Goal: Task Accomplishment & Management: Manage account settings

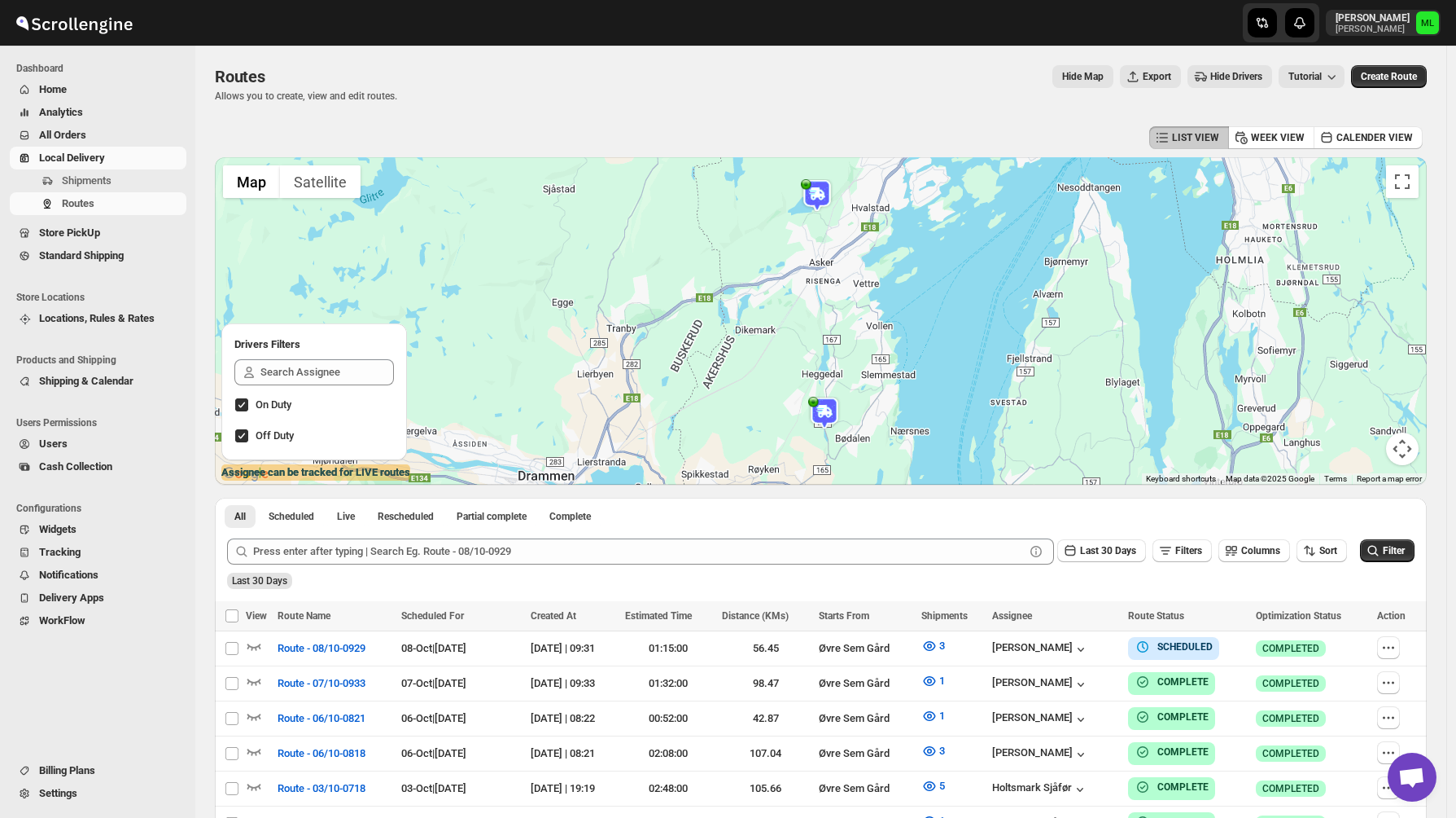
click at [114, 257] on span "Standard Shipping" at bounding box center [81, 255] width 85 height 12
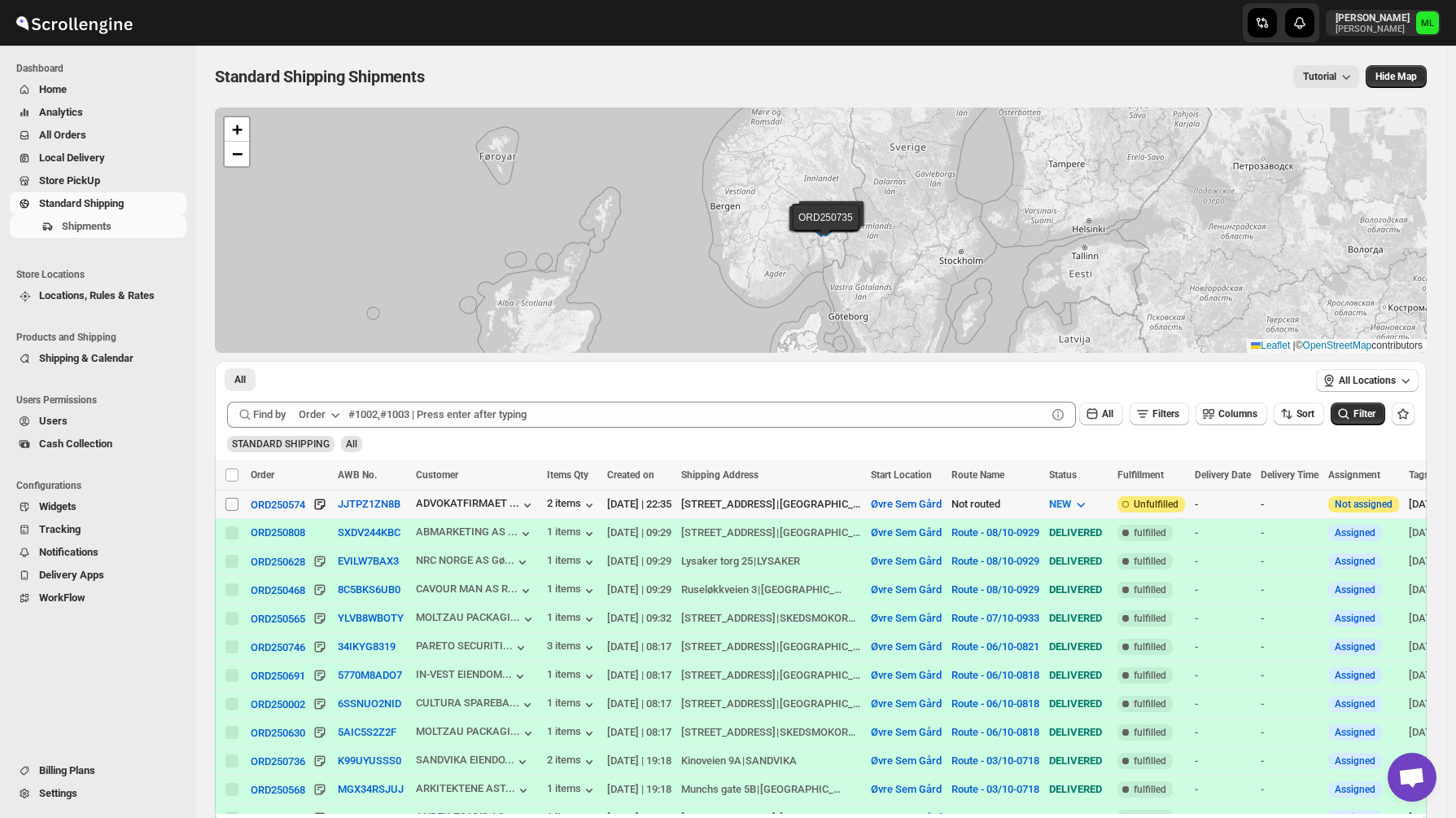
click at [236, 503] on input "Select shipment" at bounding box center [231, 503] width 13 height 13
checkbox input "true"
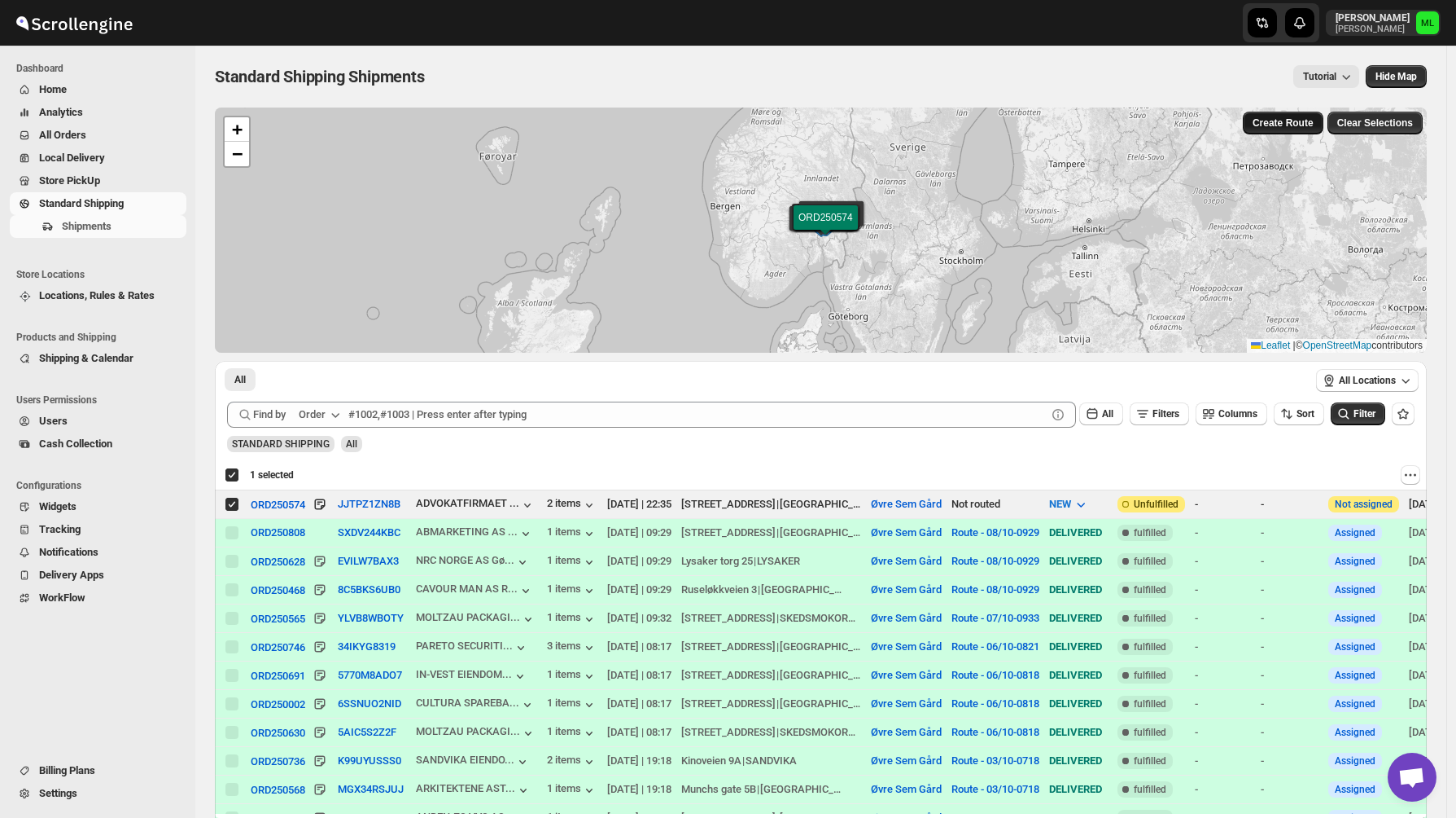
click at [1305, 124] on span "Create Route" at bounding box center [1283, 122] width 61 height 13
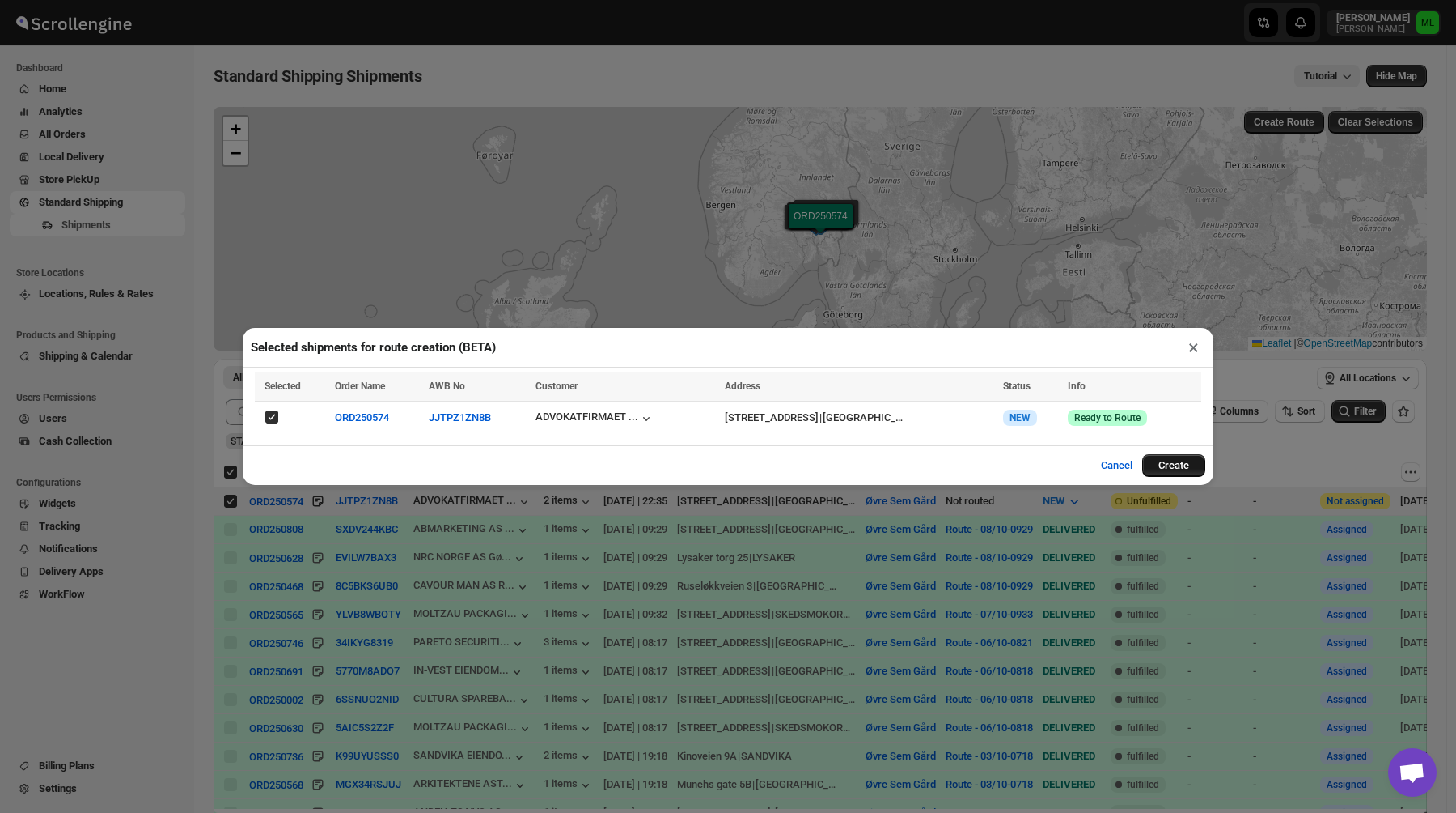
click at [1171, 473] on button "Create" at bounding box center [1174, 466] width 63 height 23
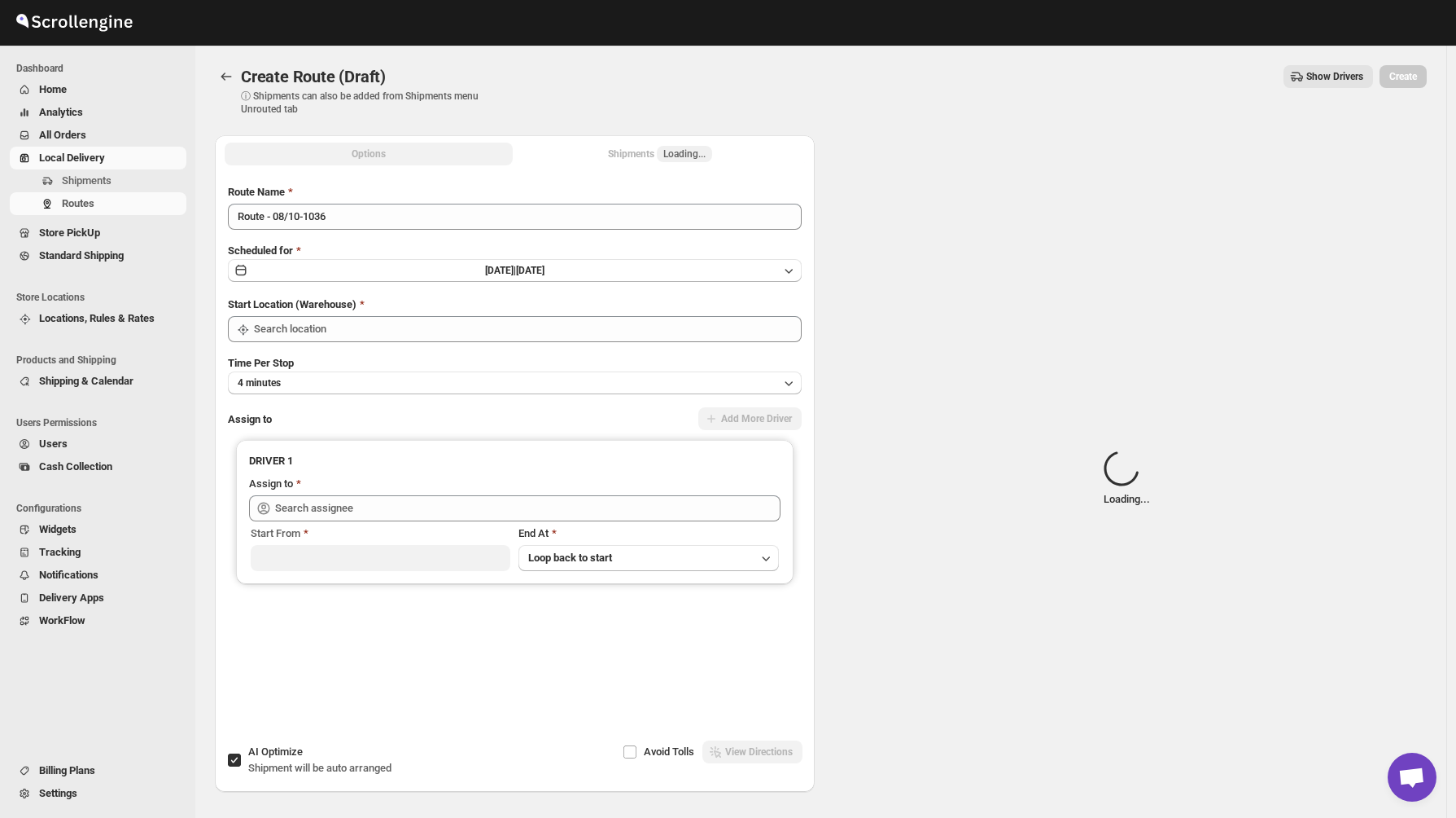
type input "Øvre Sem Gård"
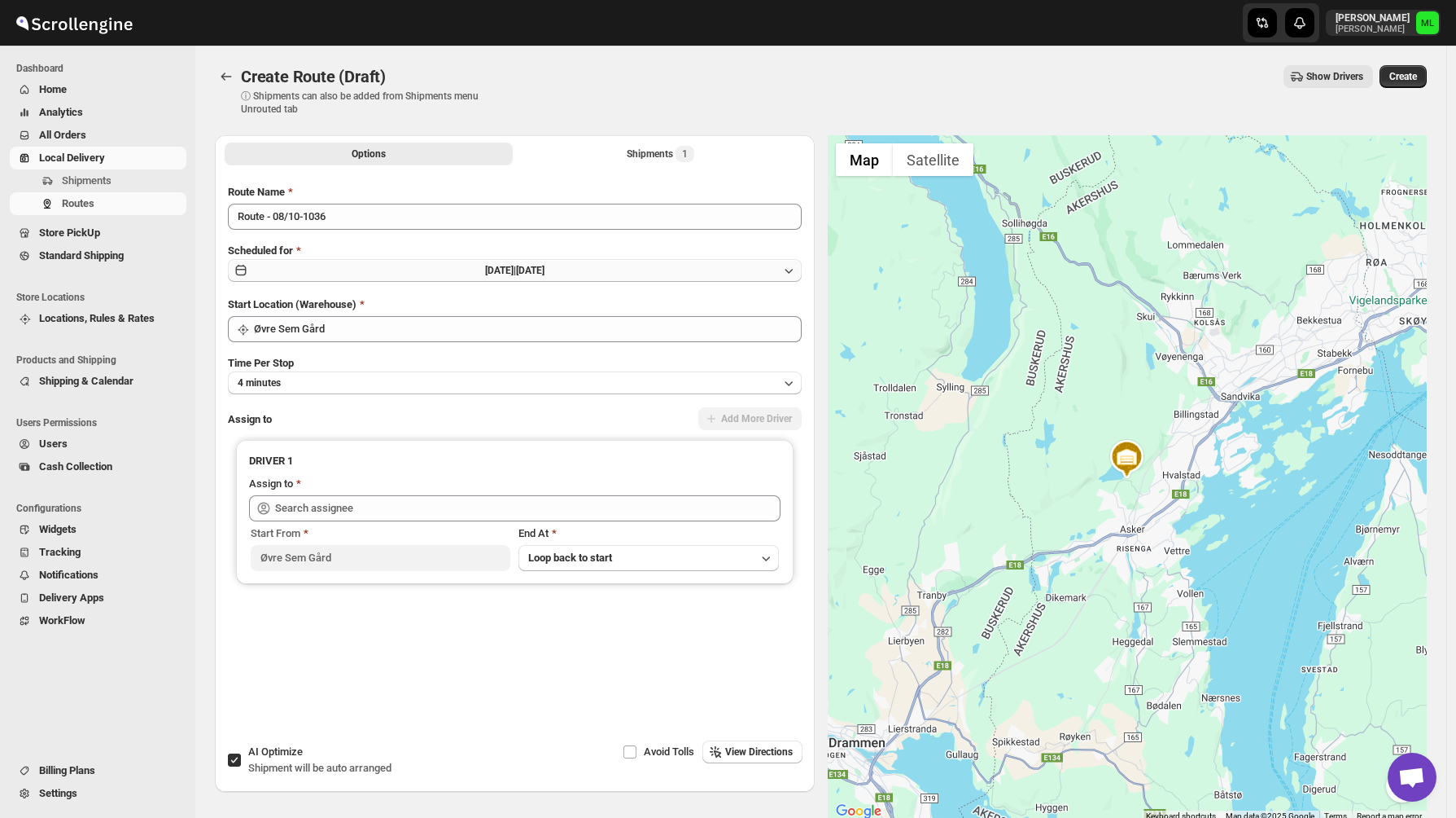
click at [485, 274] on span "[DATE] |" at bounding box center [500, 270] width 31 height 11
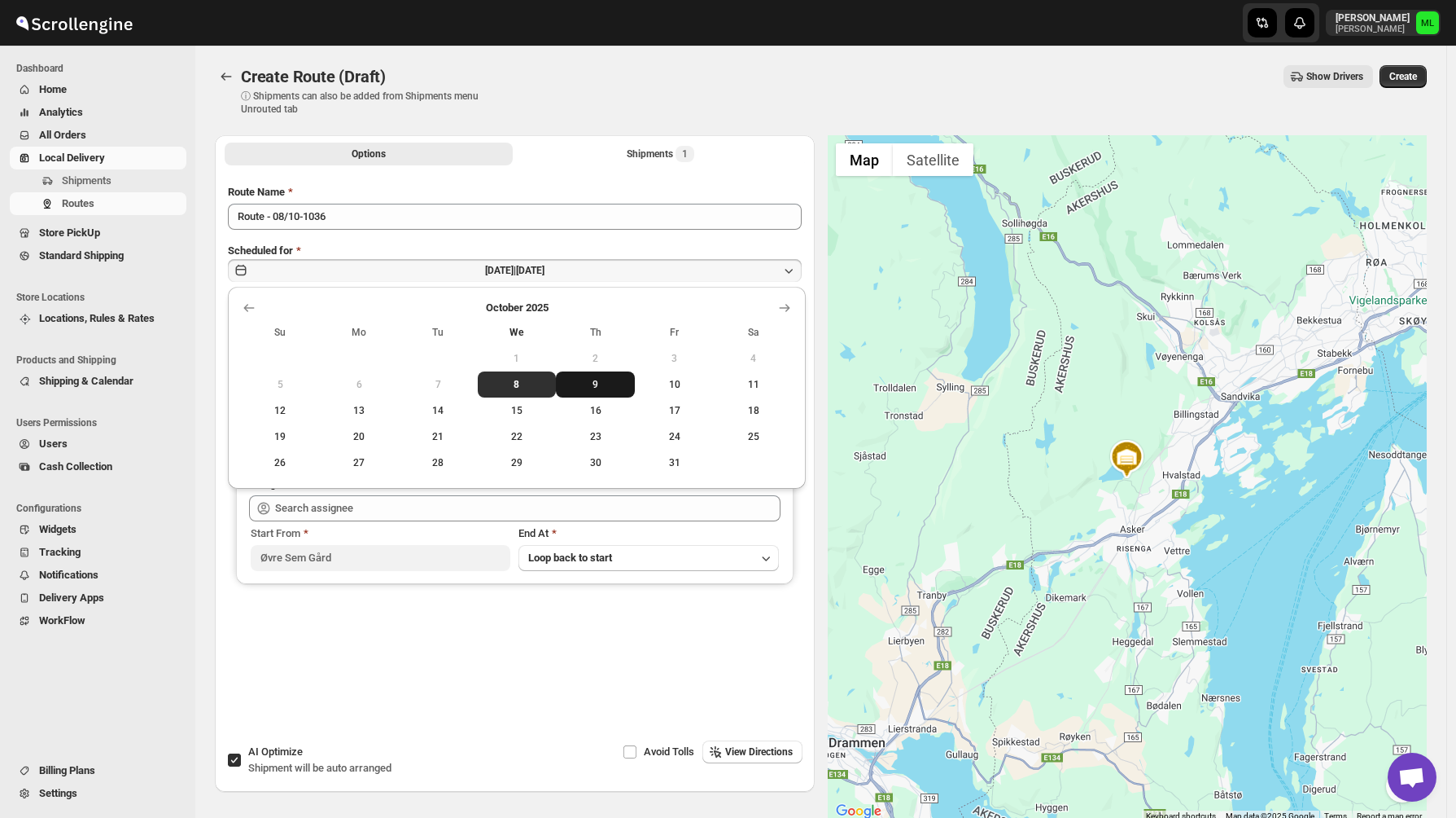
click at [593, 387] on span "9" at bounding box center [595, 384] width 66 height 13
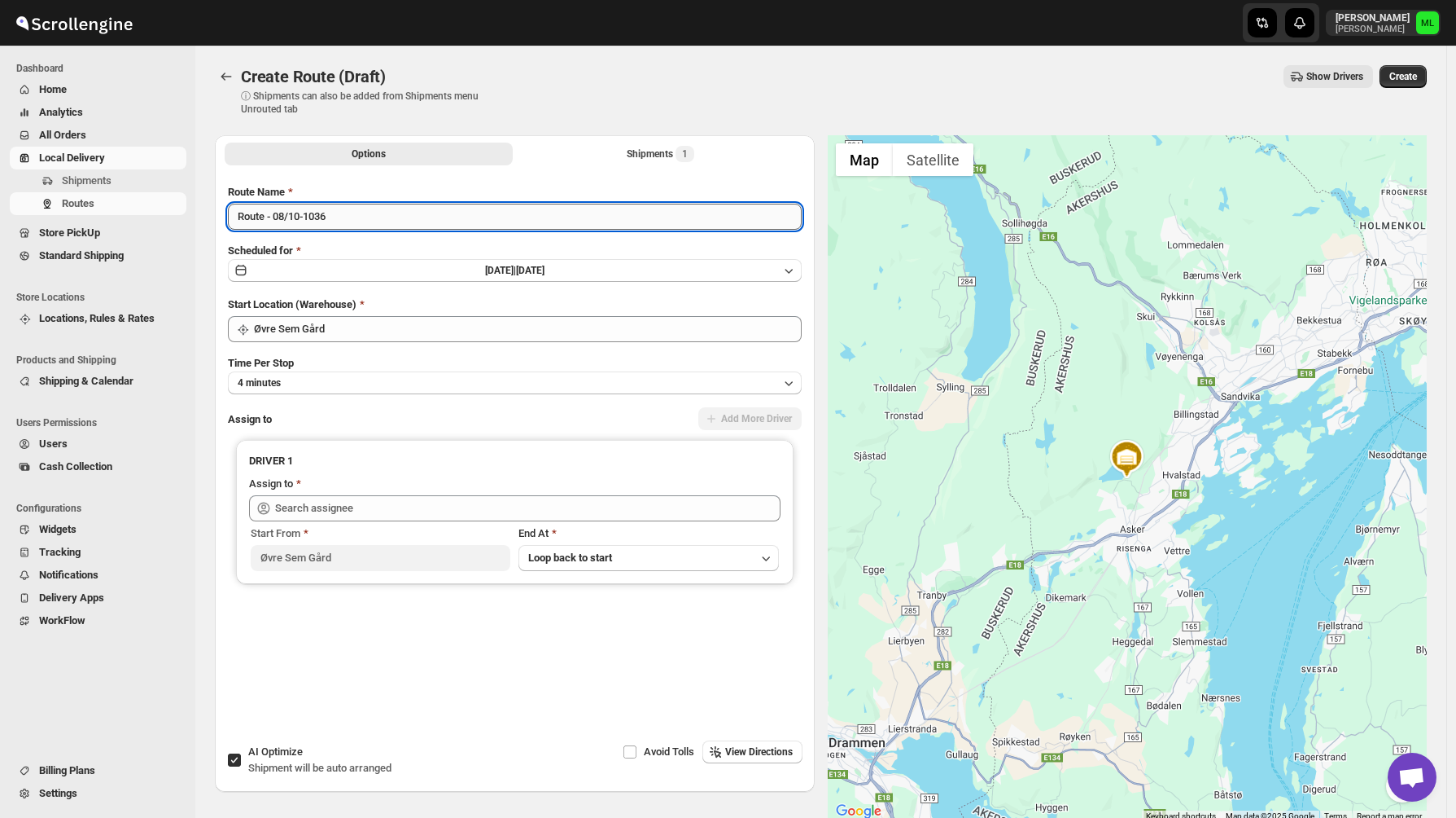
click at [286, 216] on input "Route - 08/10-1036" at bounding box center [514, 217] width 574 height 26
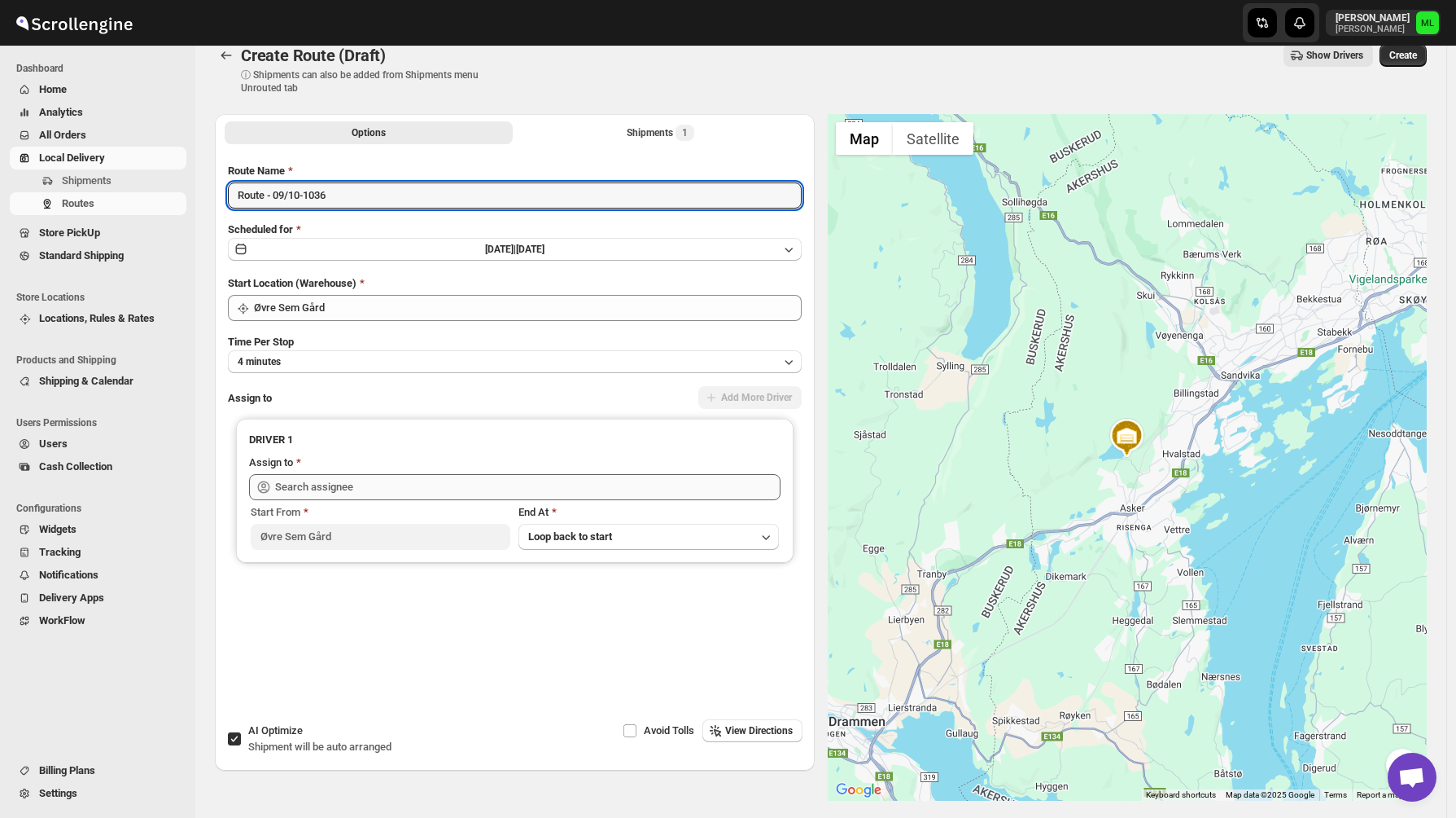
type input "Route - 09/10-1036"
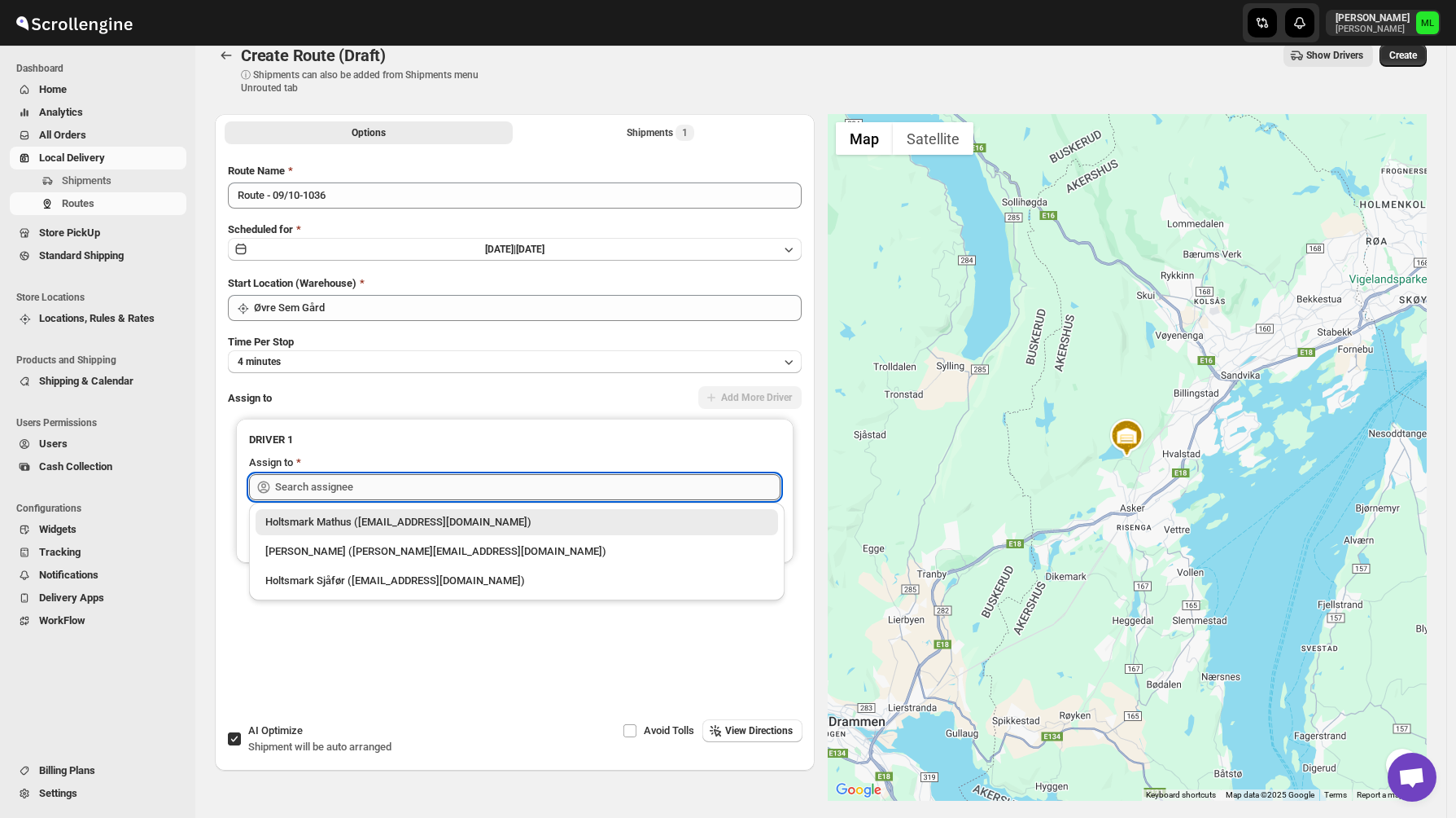
click at [369, 482] on input "text" at bounding box center [528, 487] width 506 height 26
click at [374, 546] on div "[PERSON_NAME] ([PERSON_NAME][EMAIL_ADDRESS][DOMAIN_NAME])" at bounding box center [517, 551] width 503 height 17
type input "[PERSON_NAME] ([PERSON_NAME][EMAIL_ADDRESS][DOMAIN_NAME])"
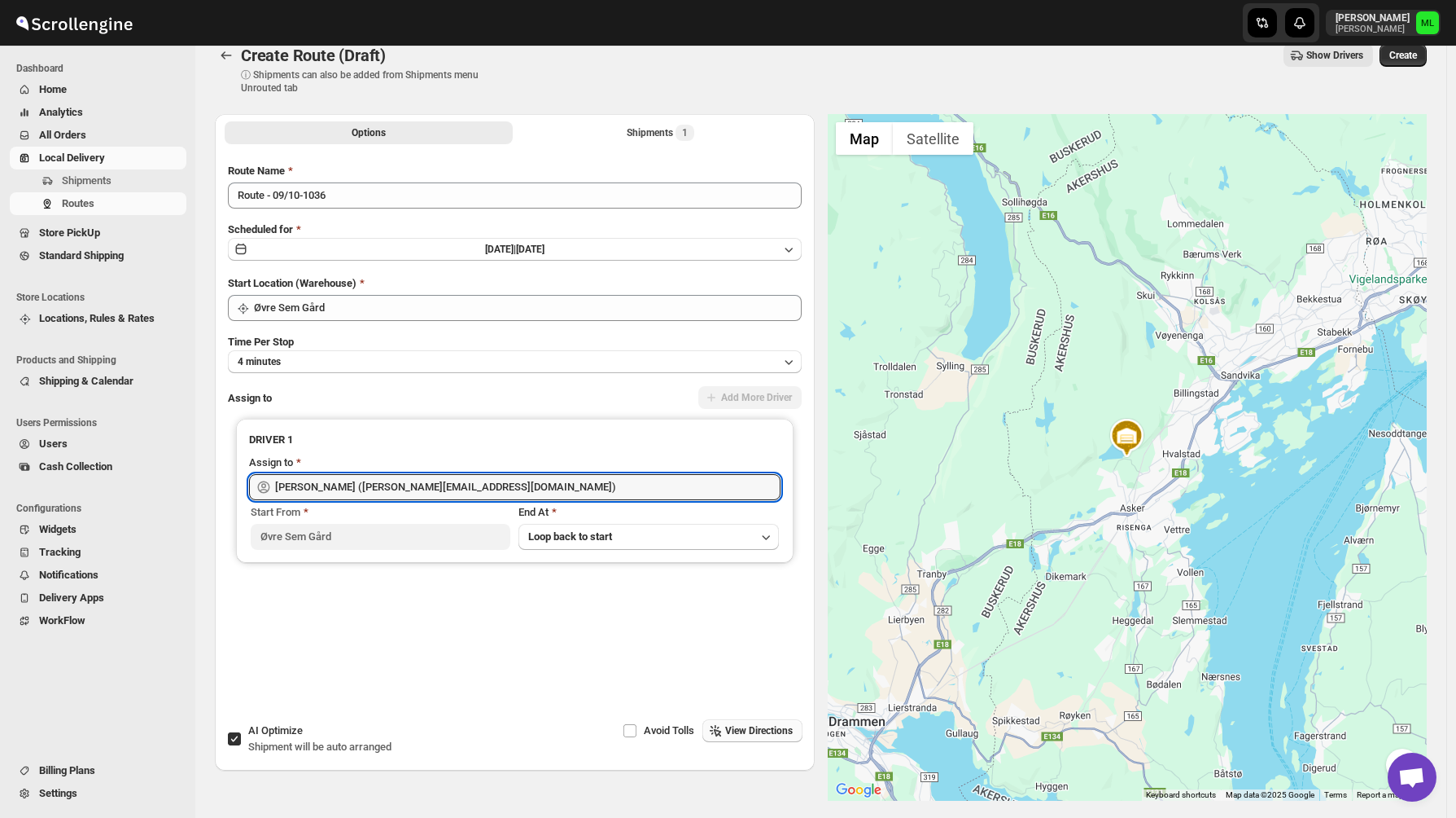
click at [729, 738] on button "View Directions" at bounding box center [752, 731] width 100 height 23
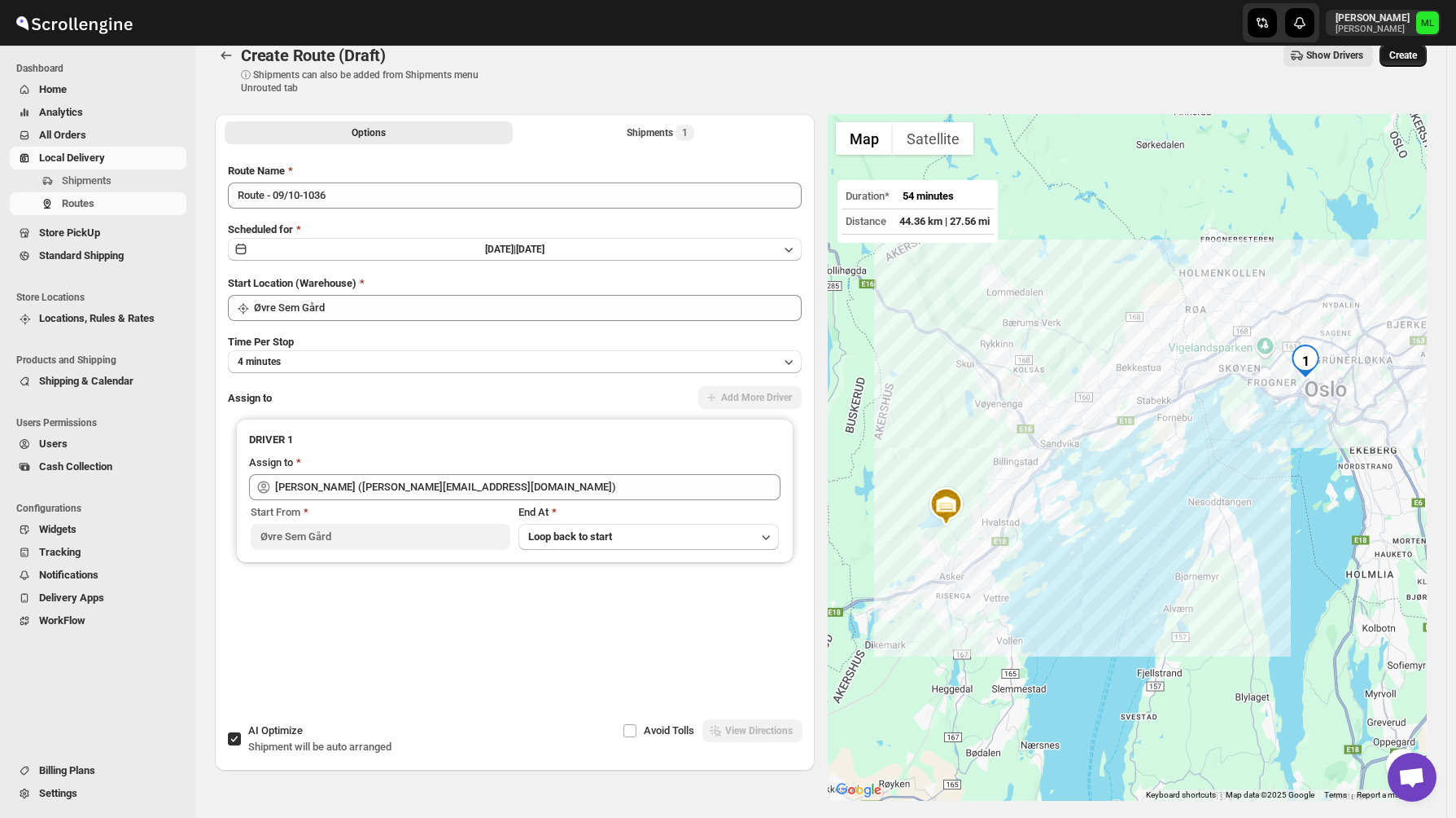
click at [1415, 53] on span "Create" at bounding box center [1404, 55] width 28 height 13
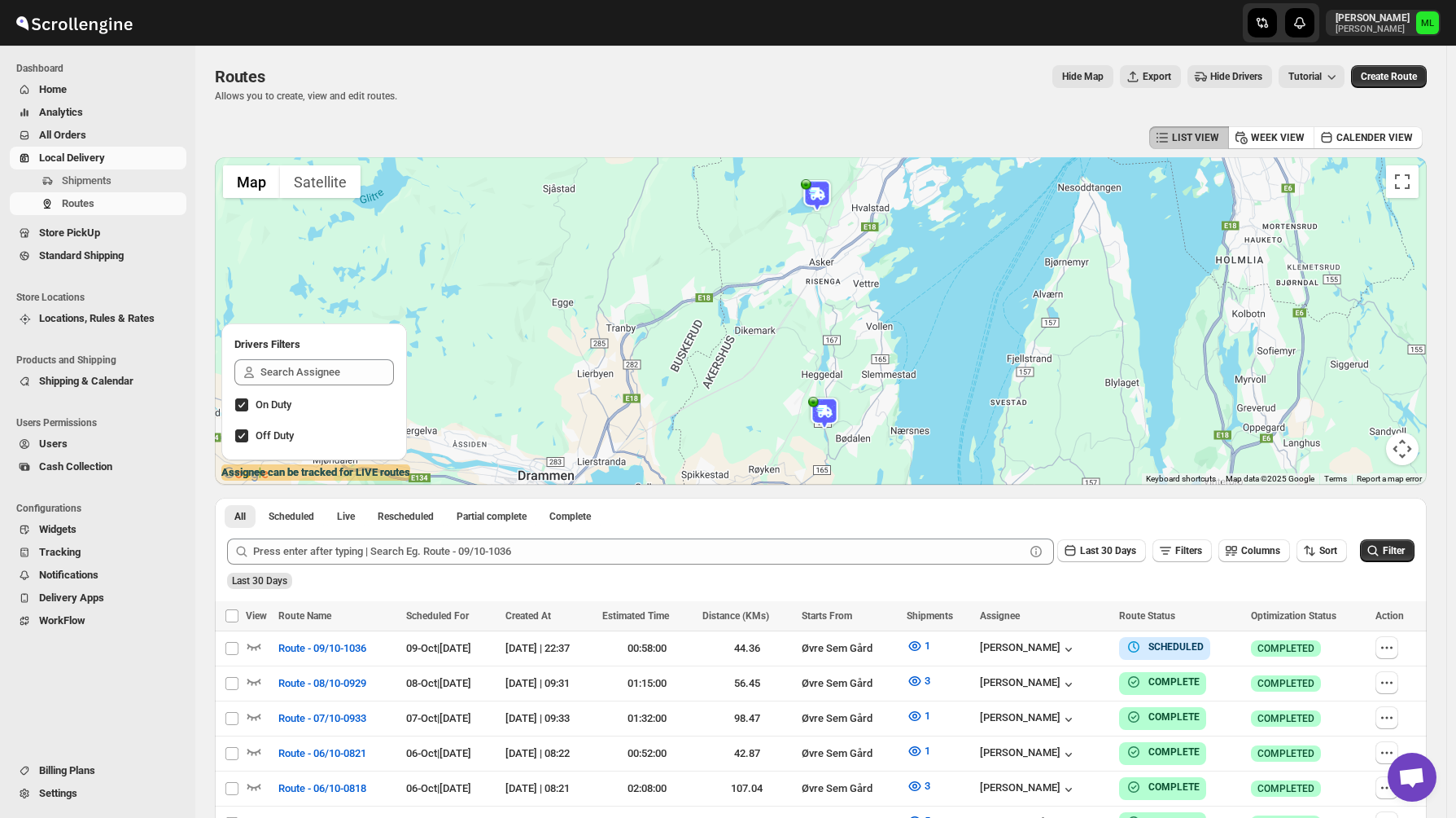
click at [68, 250] on span "Standard Shipping" at bounding box center [81, 255] width 85 height 12
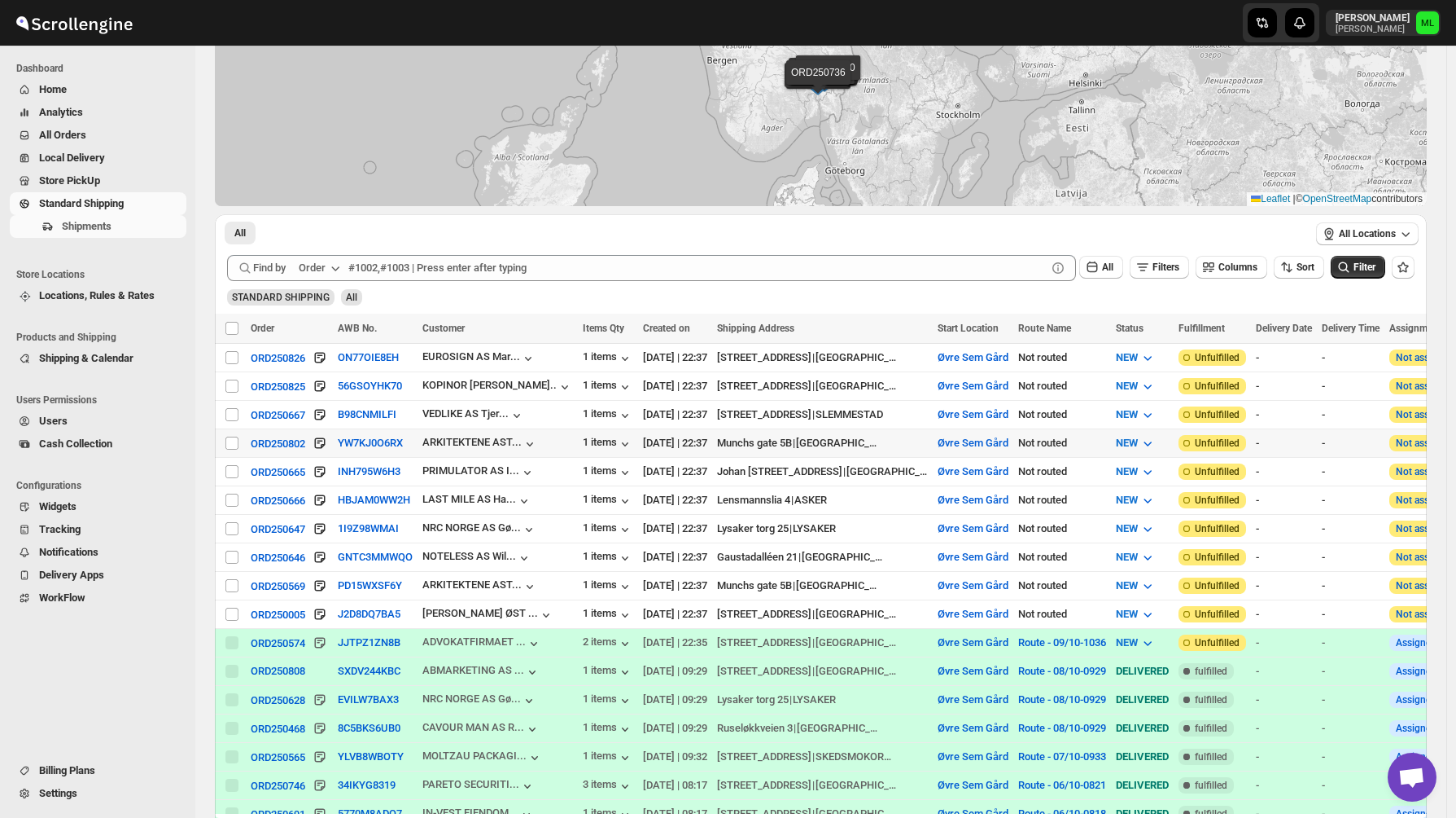
scroll to position [245, 0]
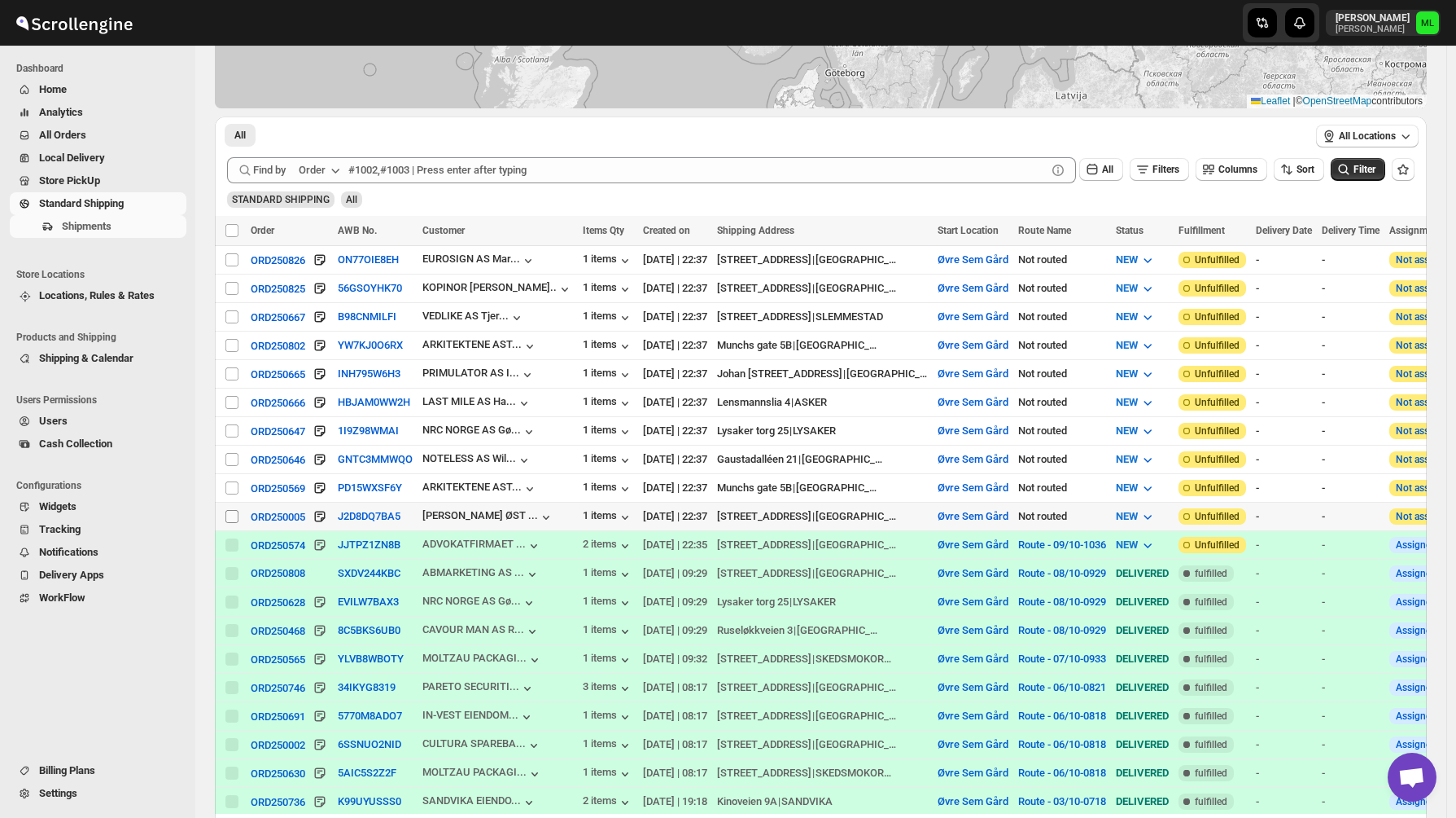
click at [232, 514] on input "Select shipment" at bounding box center [231, 516] width 13 height 13
checkbox input "true"
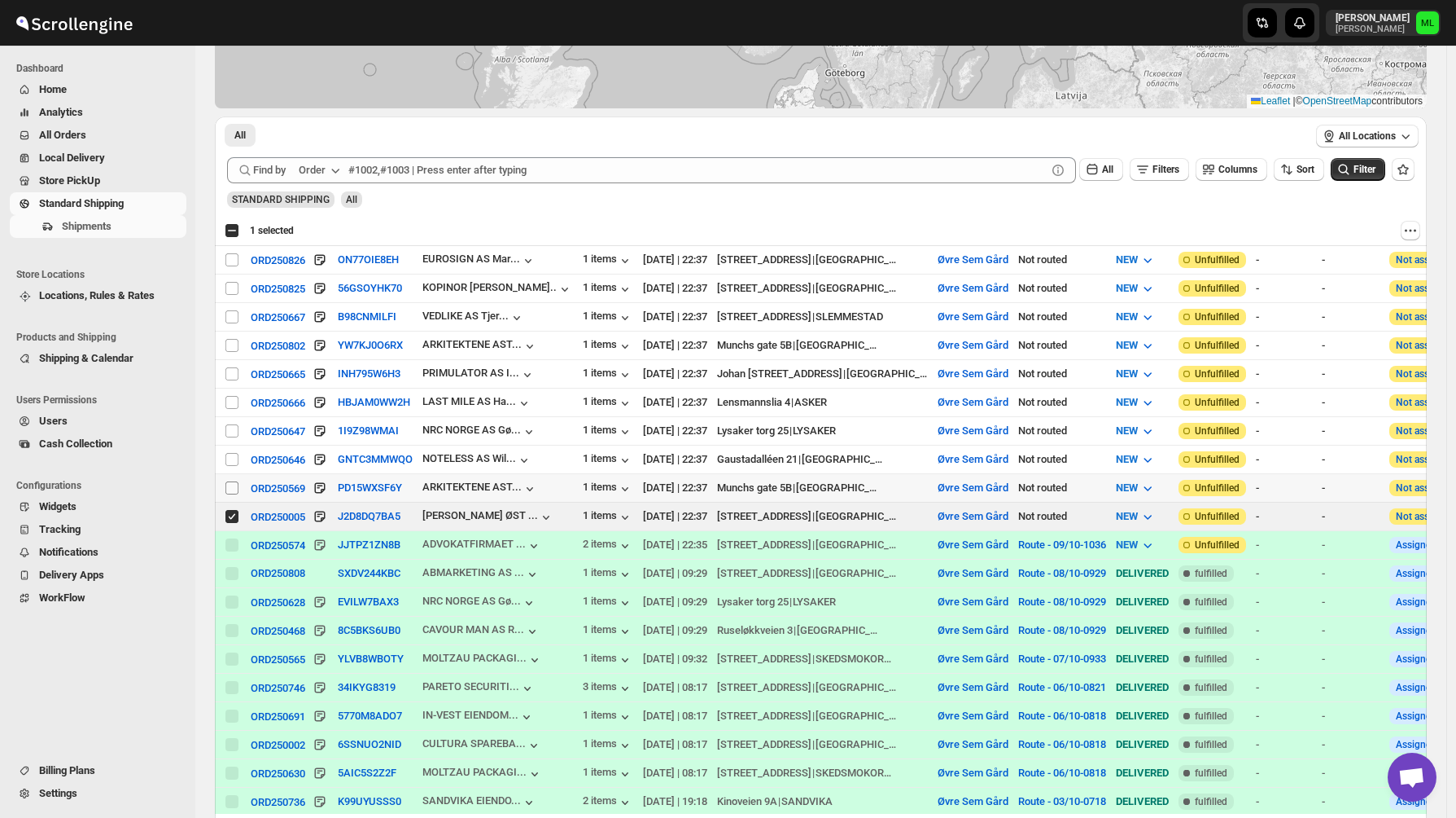
click at [231, 495] on input "Select shipment" at bounding box center [231, 488] width 13 height 13
checkbox input "true"
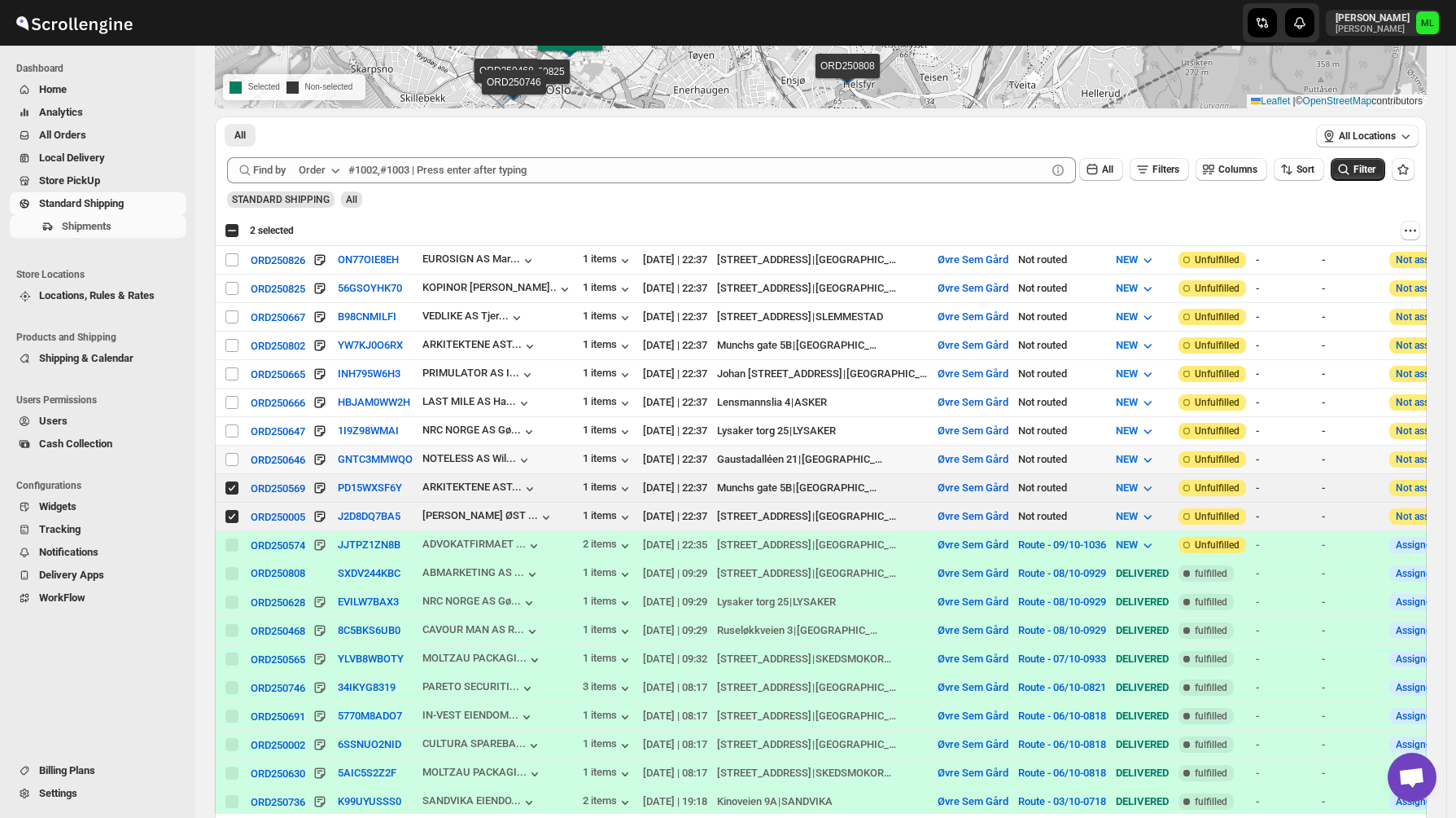
click at [231, 472] on td "Select shipment" at bounding box center [230, 460] width 31 height 29
checkbox input "true"
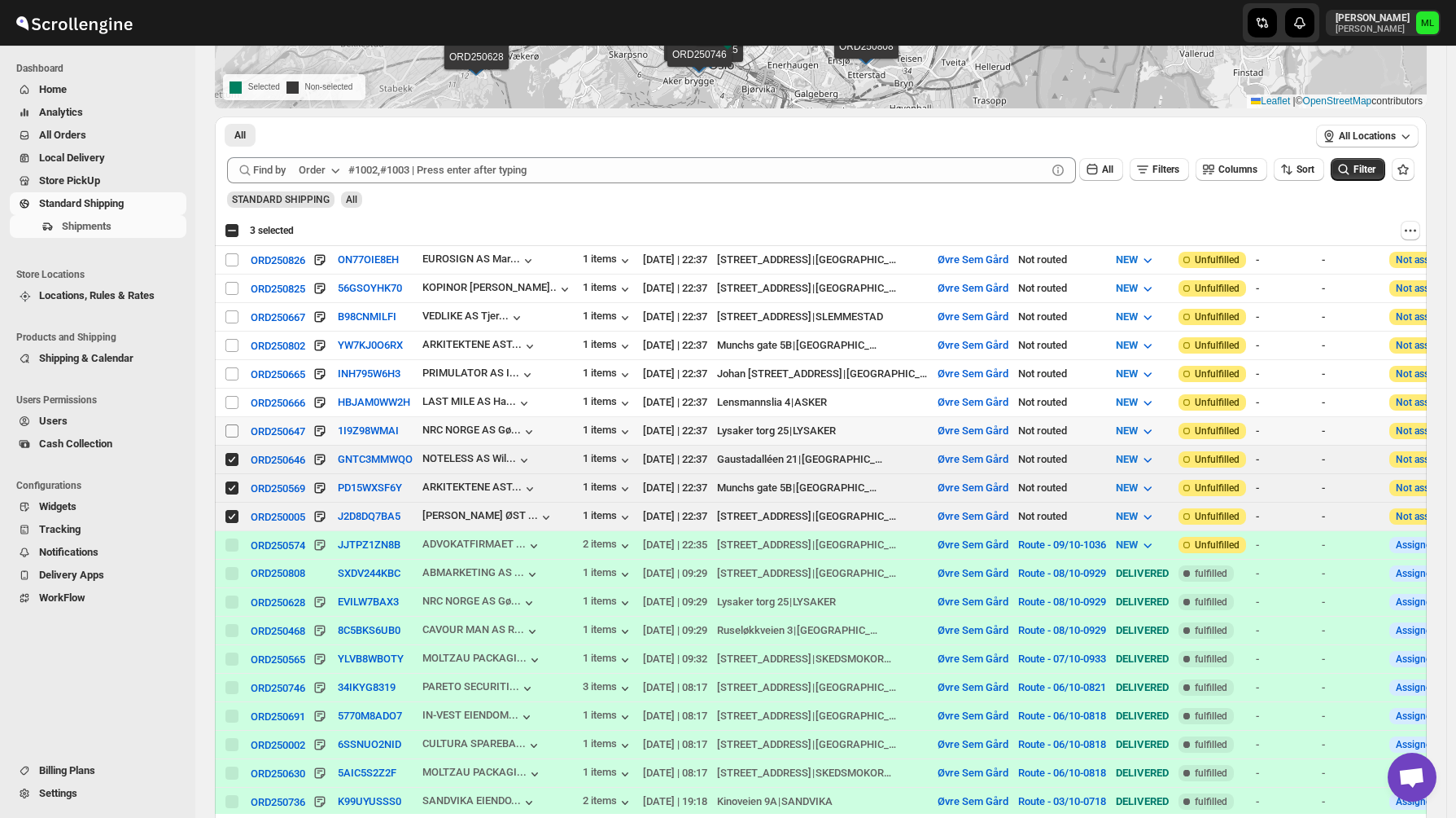
click at [231, 431] on input "Select shipment" at bounding box center [231, 430] width 13 height 13
checkbox input "true"
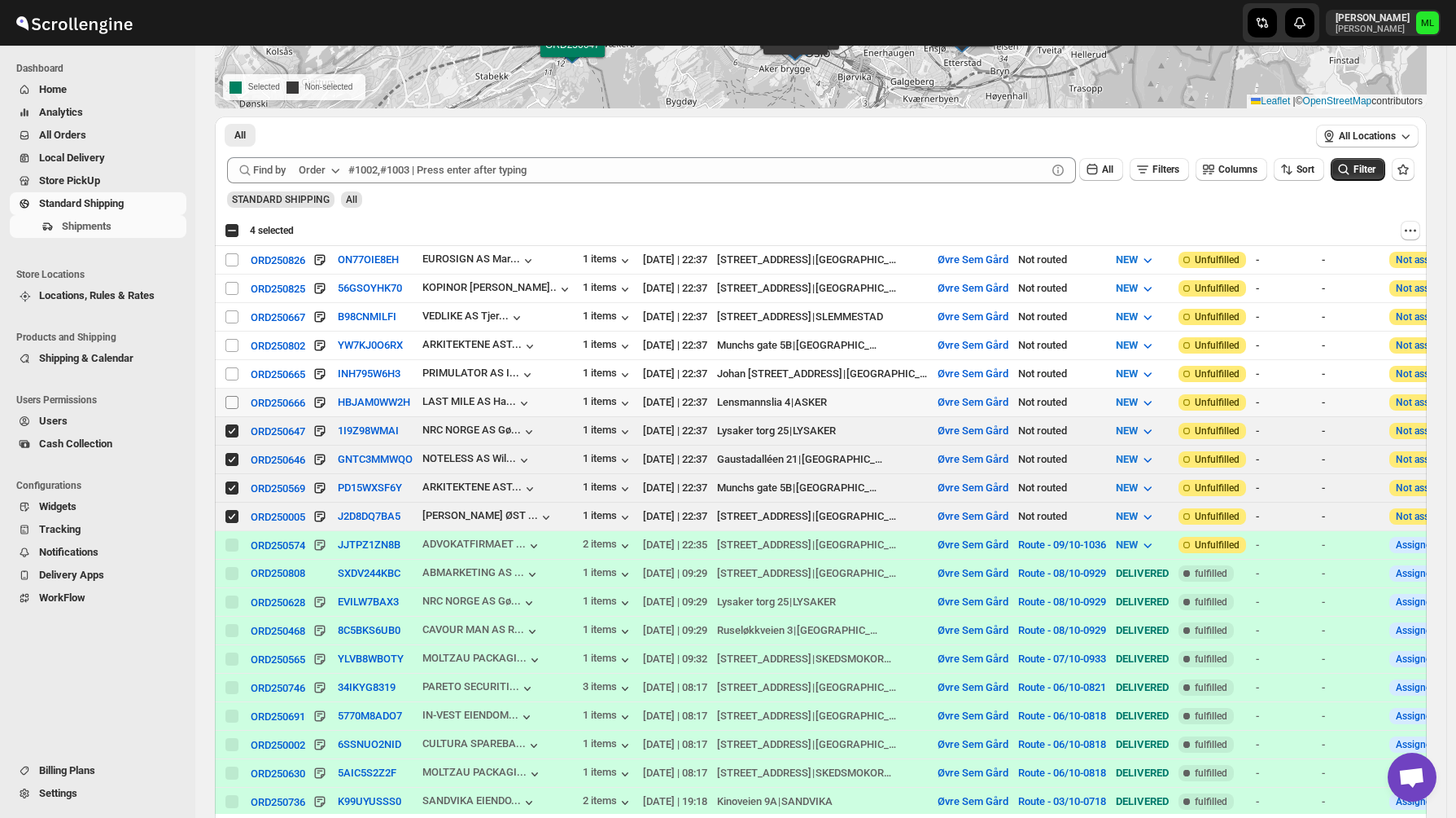
click at [231, 408] on input "Select shipment" at bounding box center [231, 402] width 13 height 13
checkbox input "true"
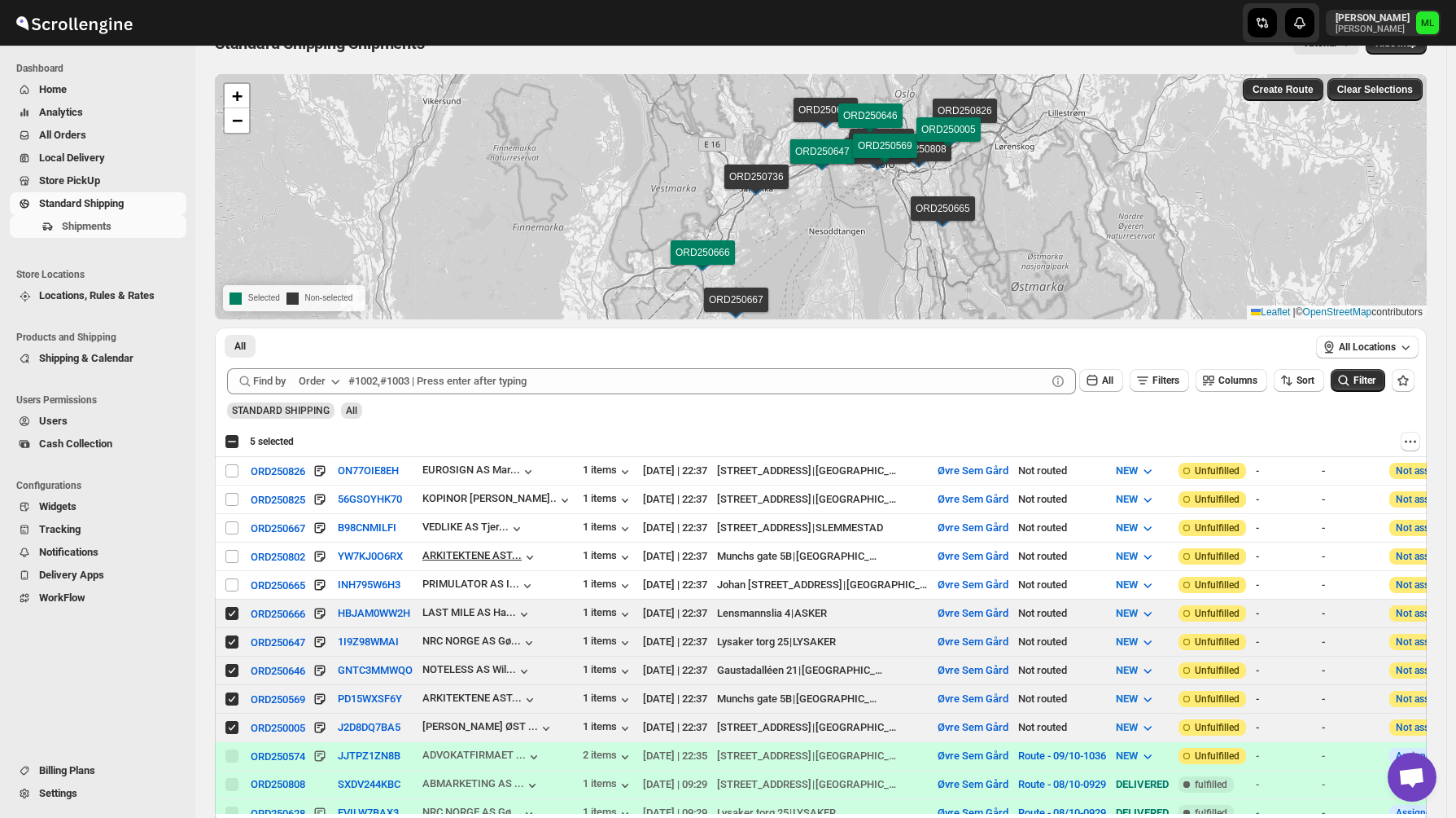
scroll to position [0, 0]
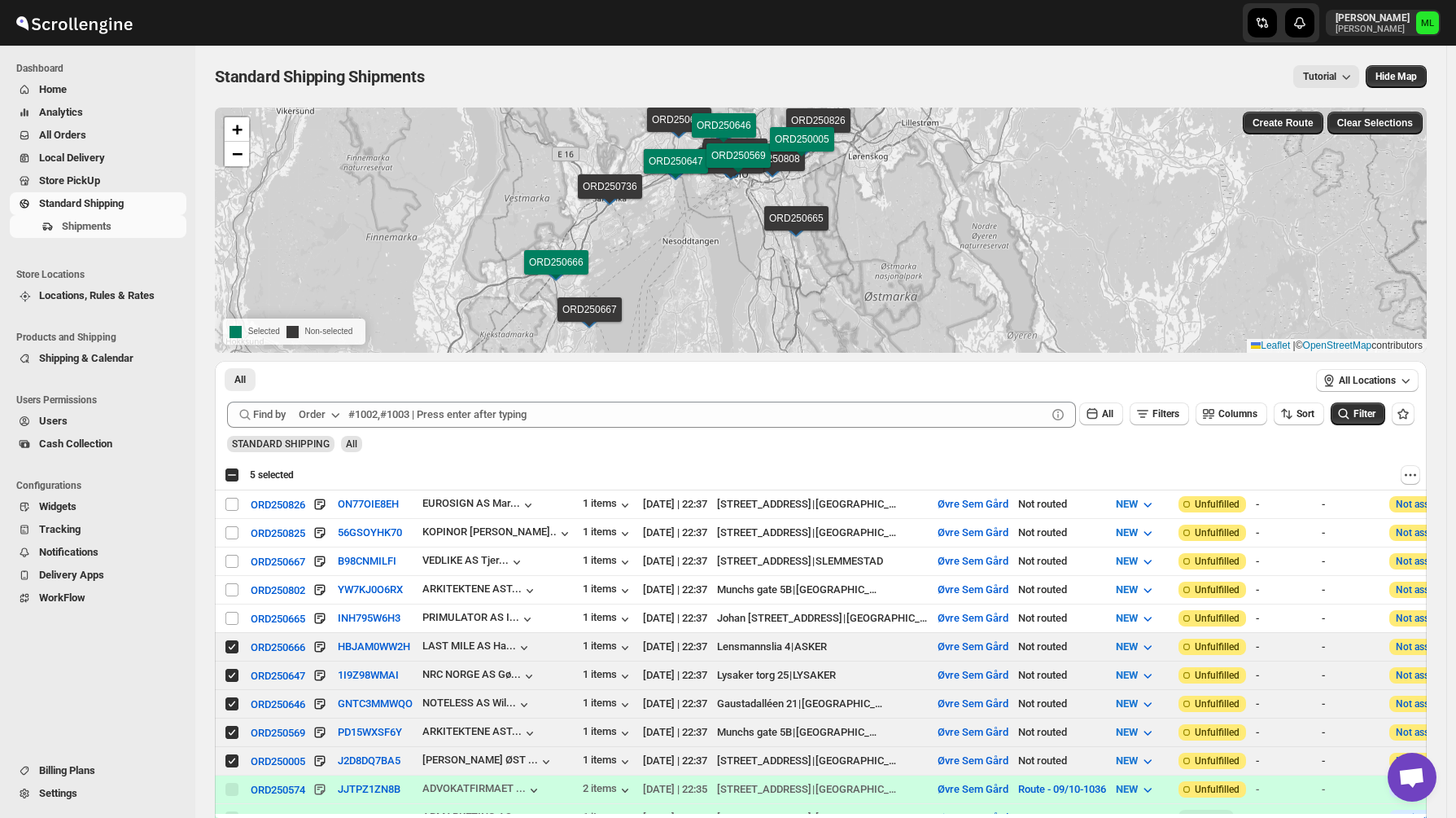
drag, startPoint x: 686, startPoint y: 267, endPoint x: 764, endPoint y: 160, distance: 132.4
click at [764, 160] on img at bounding box center [772, 169] width 24 height 17
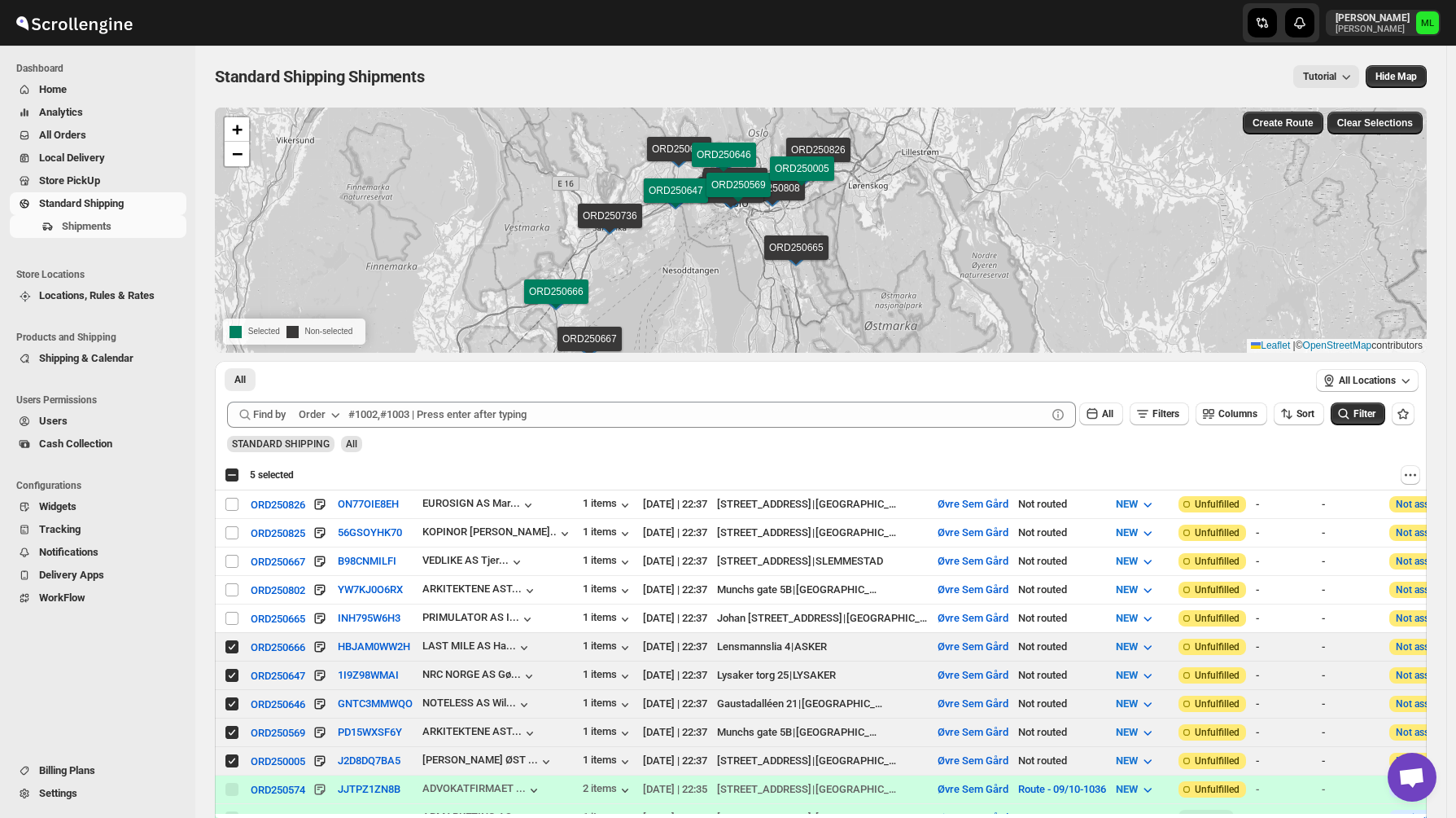
drag, startPoint x: 742, startPoint y: 164, endPoint x: 742, endPoint y: 194, distance: 30.0
click at [742, 194] on img at bounding box center [731, 200] width 24 height 17
click at [231, 732] on input "Select shipment" at bounding box center [231, 731] width 13 height 13
checkbox input "false"
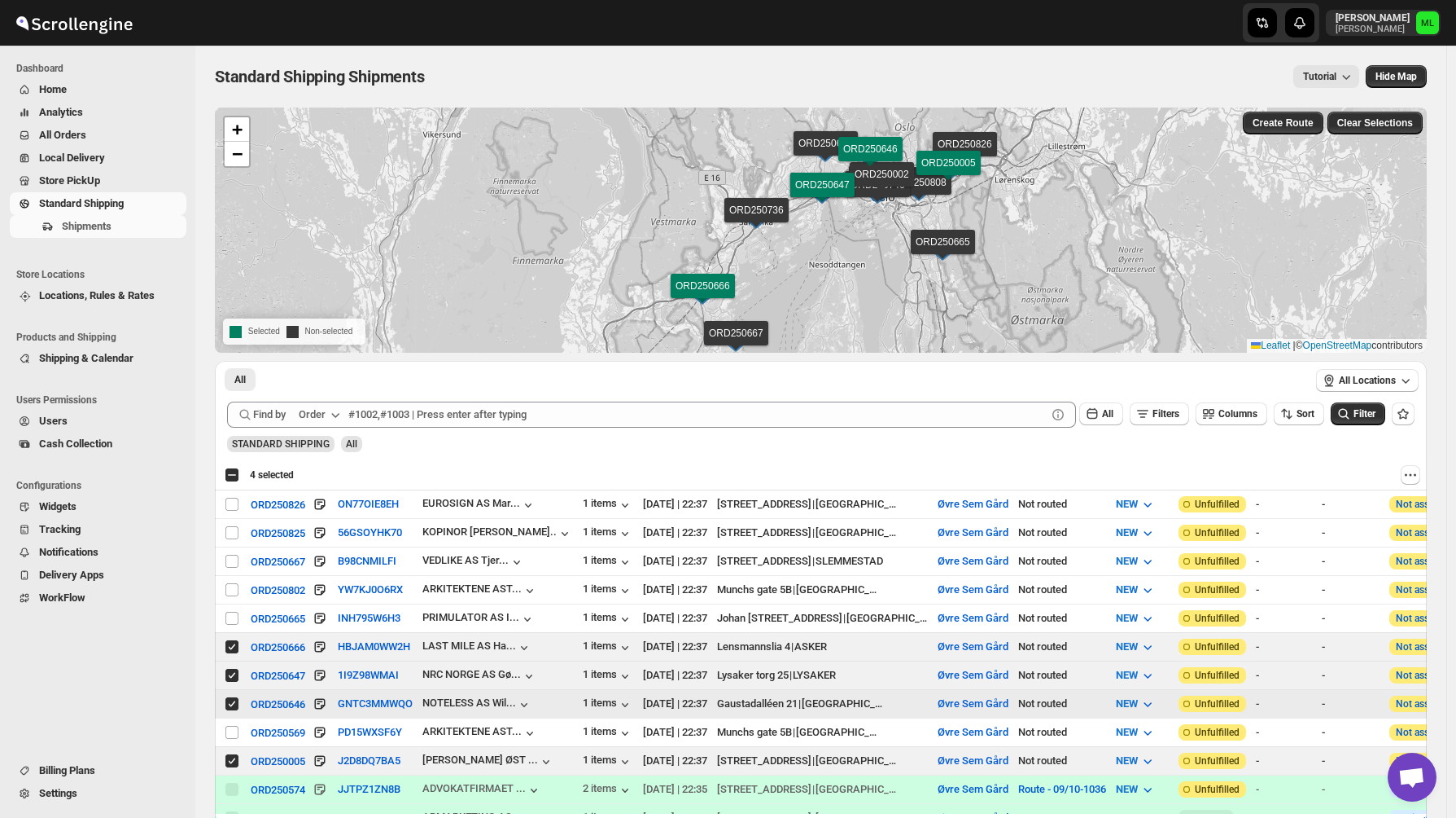
click at [231, 711] on input "Select shipment" at bounding box center [231, 704] width 13 height 13
checkbox input "false"
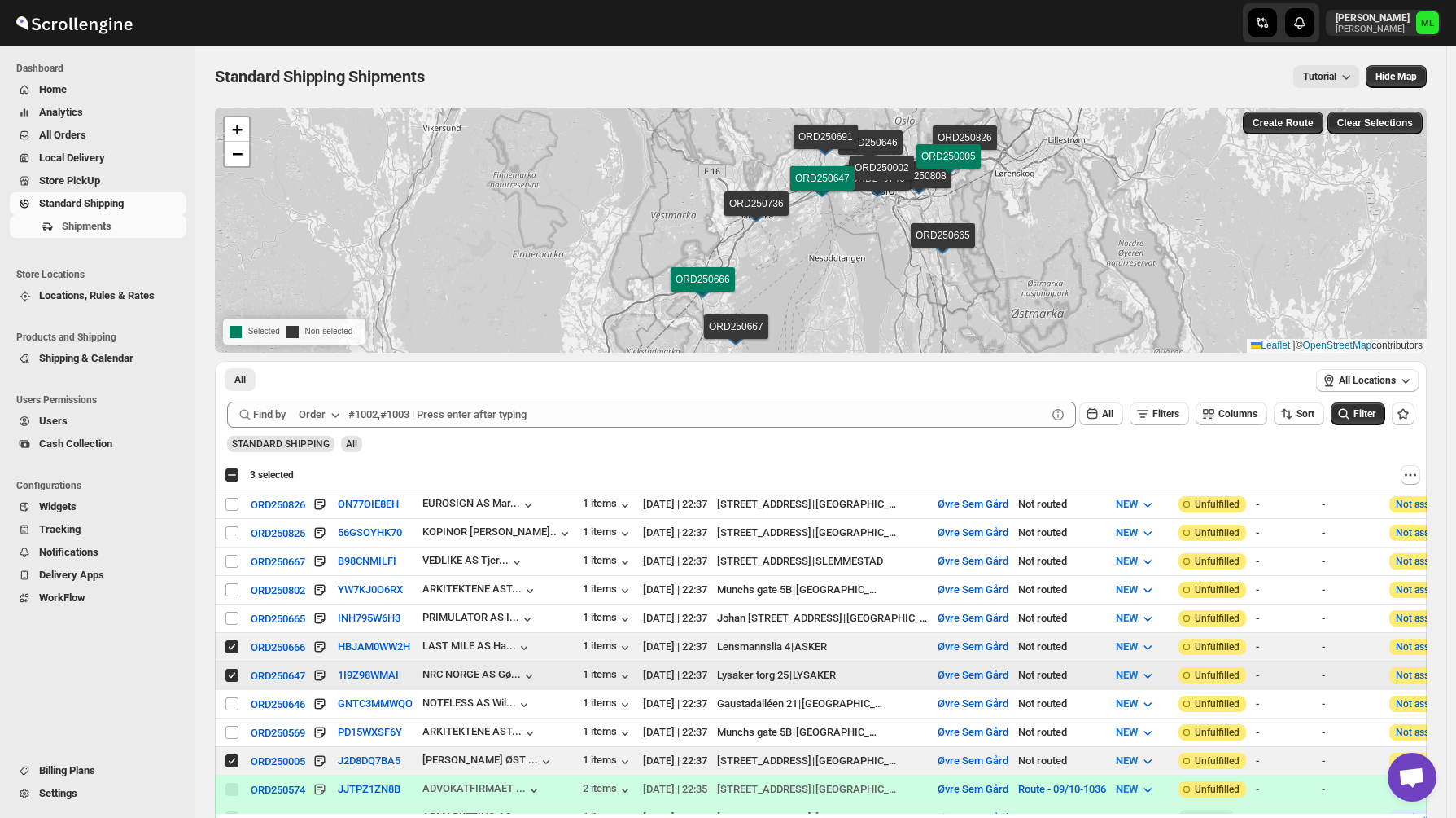
click at [231, 682] on input "Select shipment" at bounding box center [231, 675] width 13 height 13
checkbox input "false"
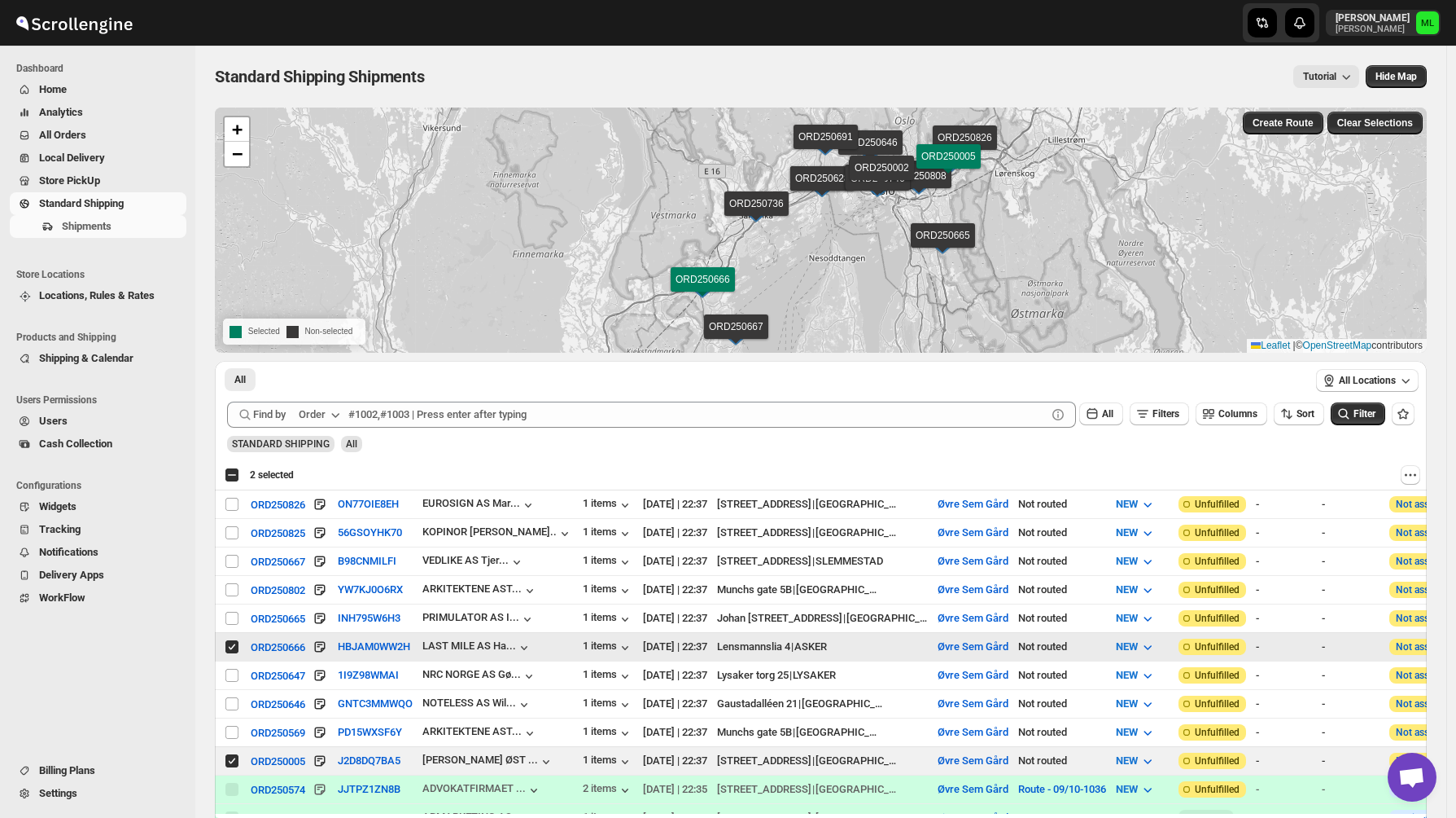
click at [233, 646] on input "Select shipment" at bounding box center [231, 646] width 13 height 13
checkbox input "false"
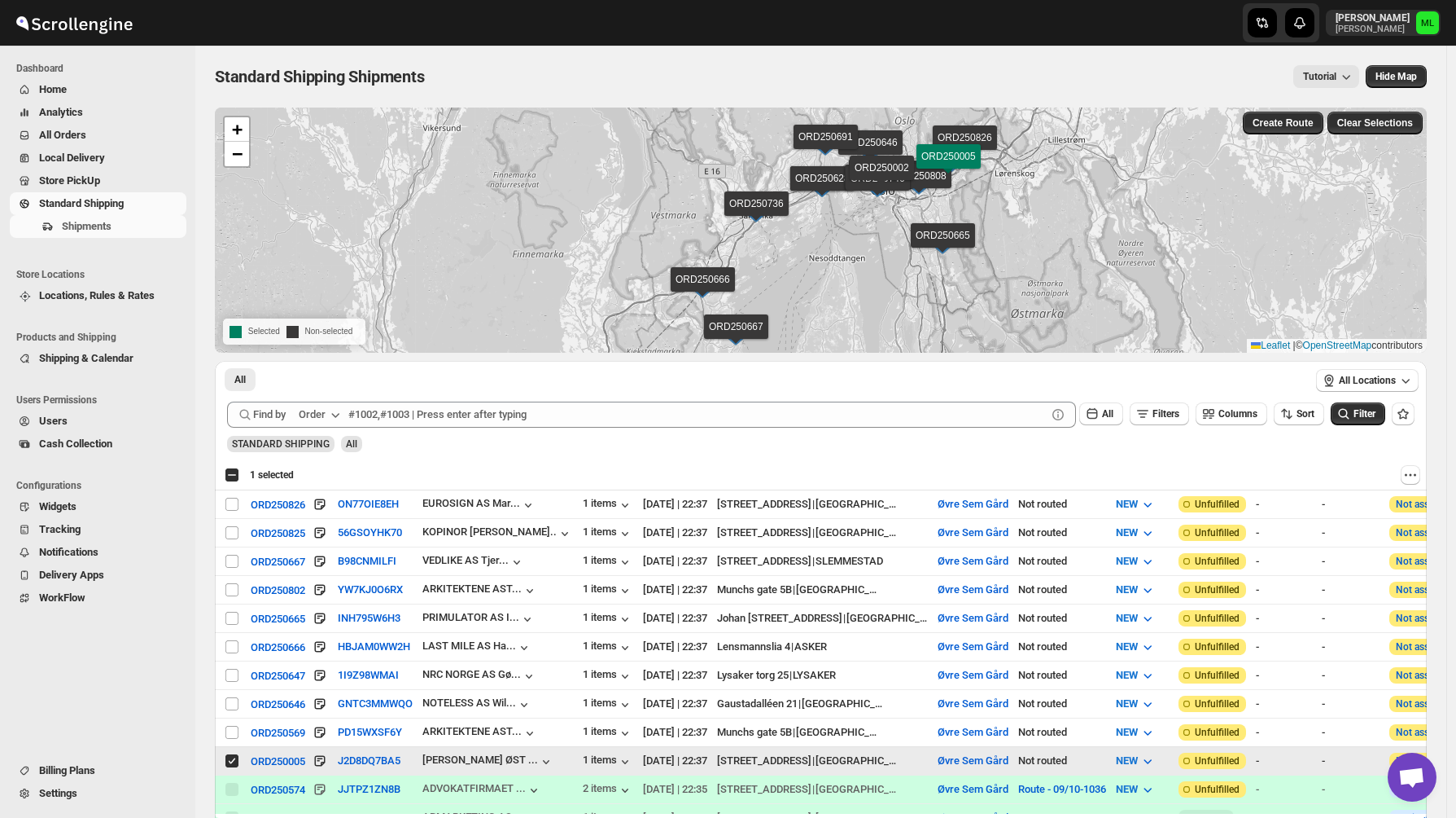
click at [230, 766] on input "Select shipment" at bounding box center [231, 760] width 13 height 13
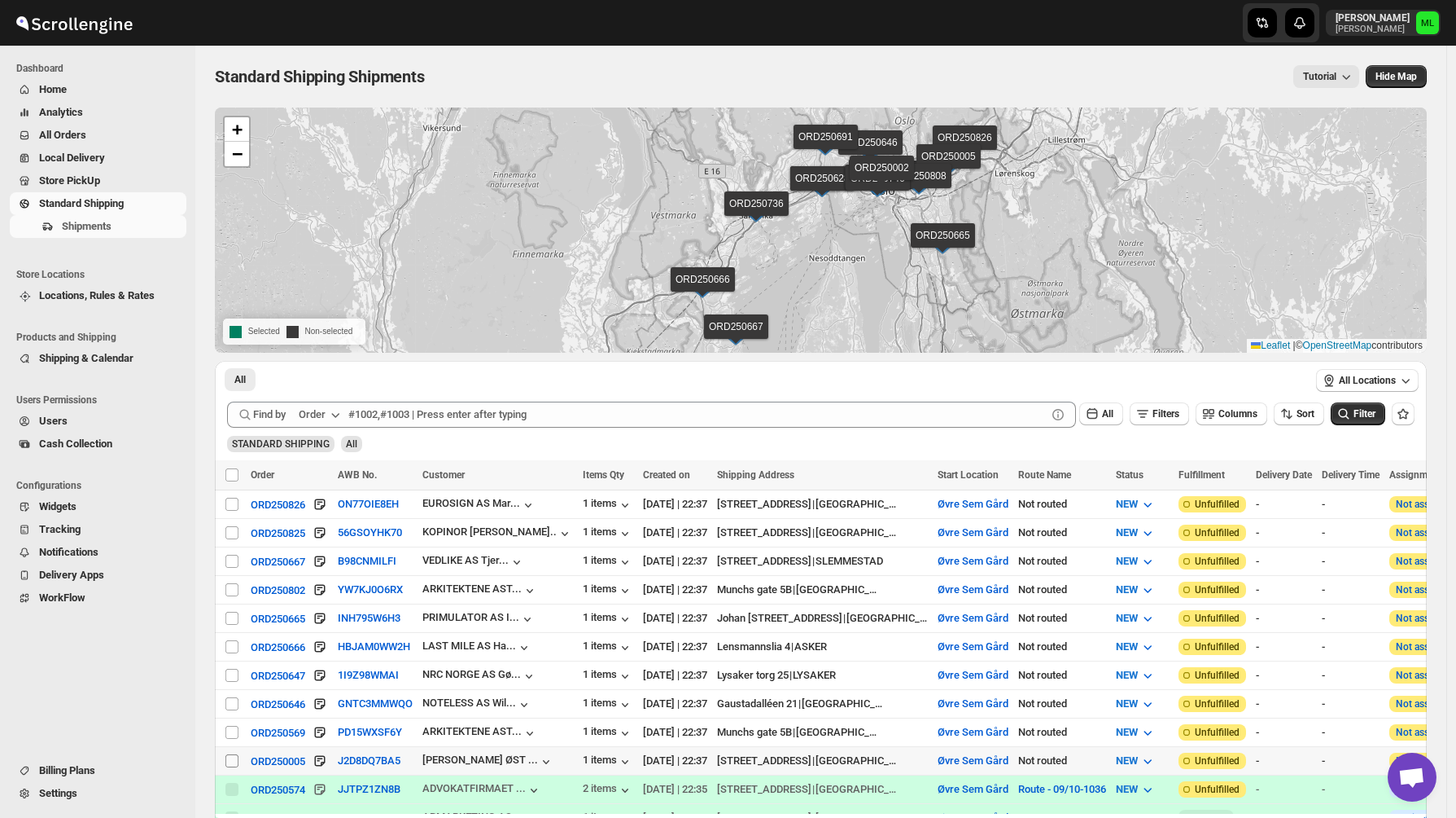
click at [230, 766] on input "Select shipment" at bounding box center [231, 760] width 13 height 13
checkbox input "true"
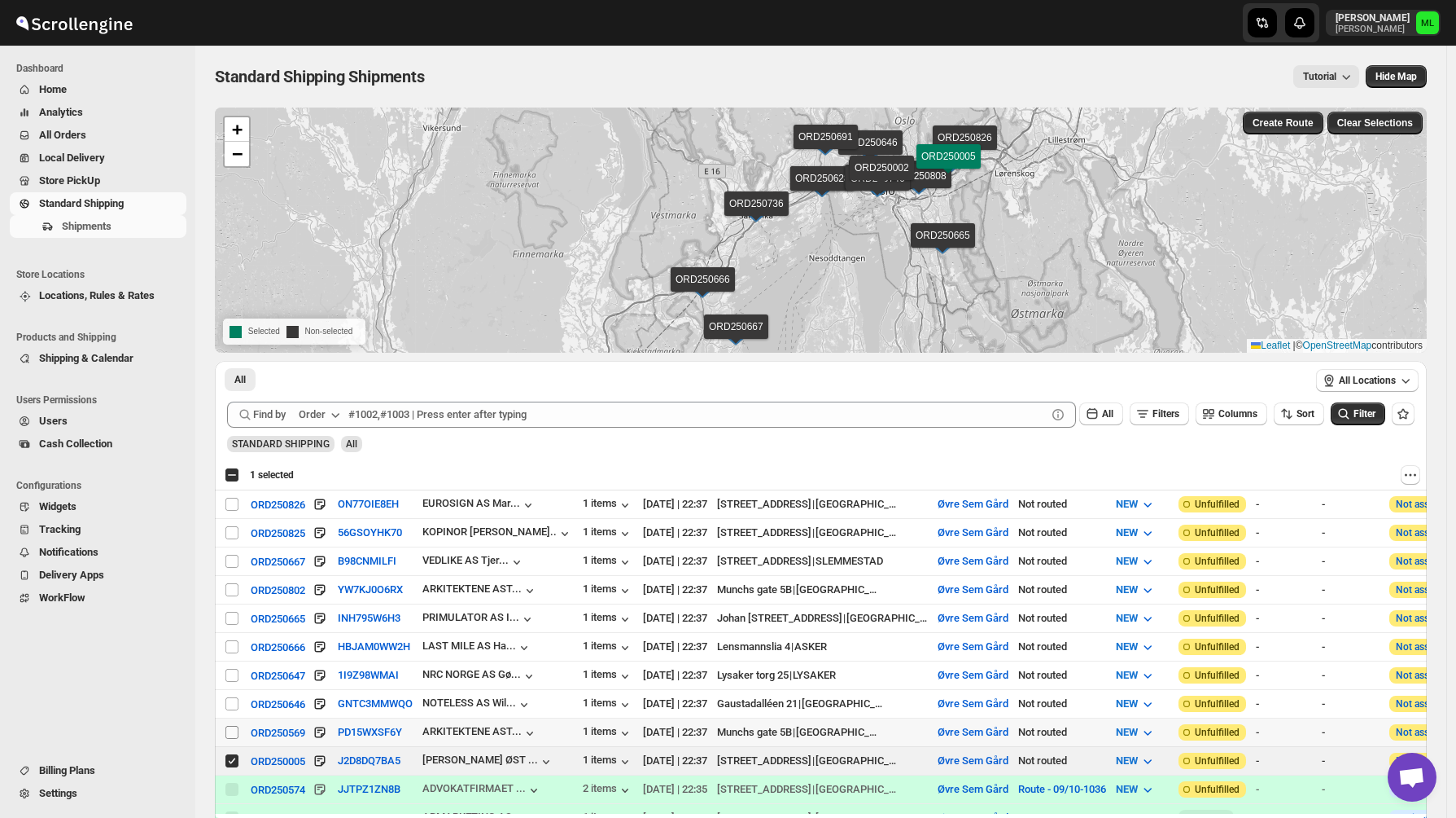
click at [230, 737] on input "Select shipment" at bounding box center [231, 731] width 13 height 13
checkbox input "true"
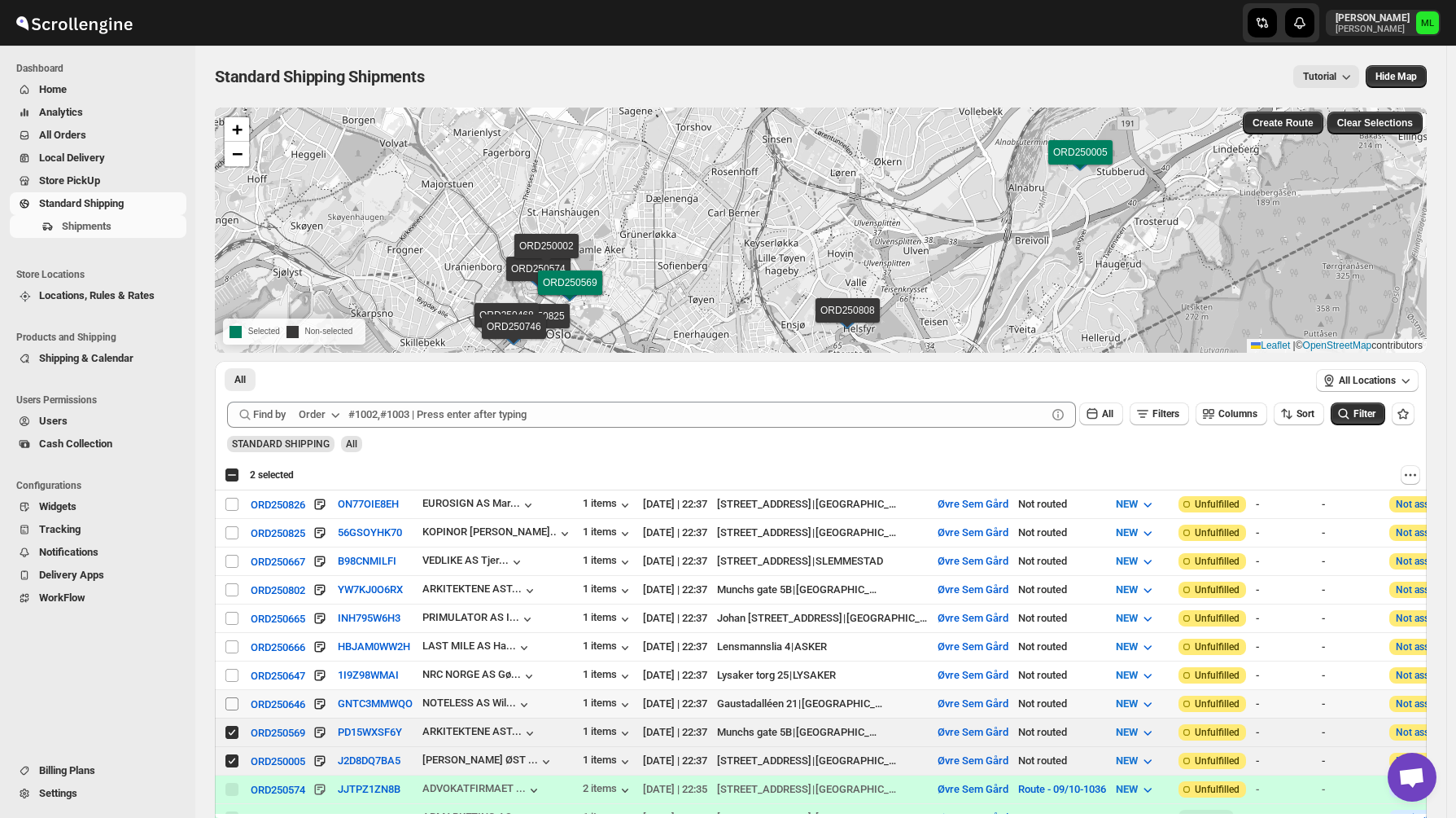
click at [232, 707] on input "Select shipment" at bounding box center [231, 704] width 13 height 13
checkbox input "true"
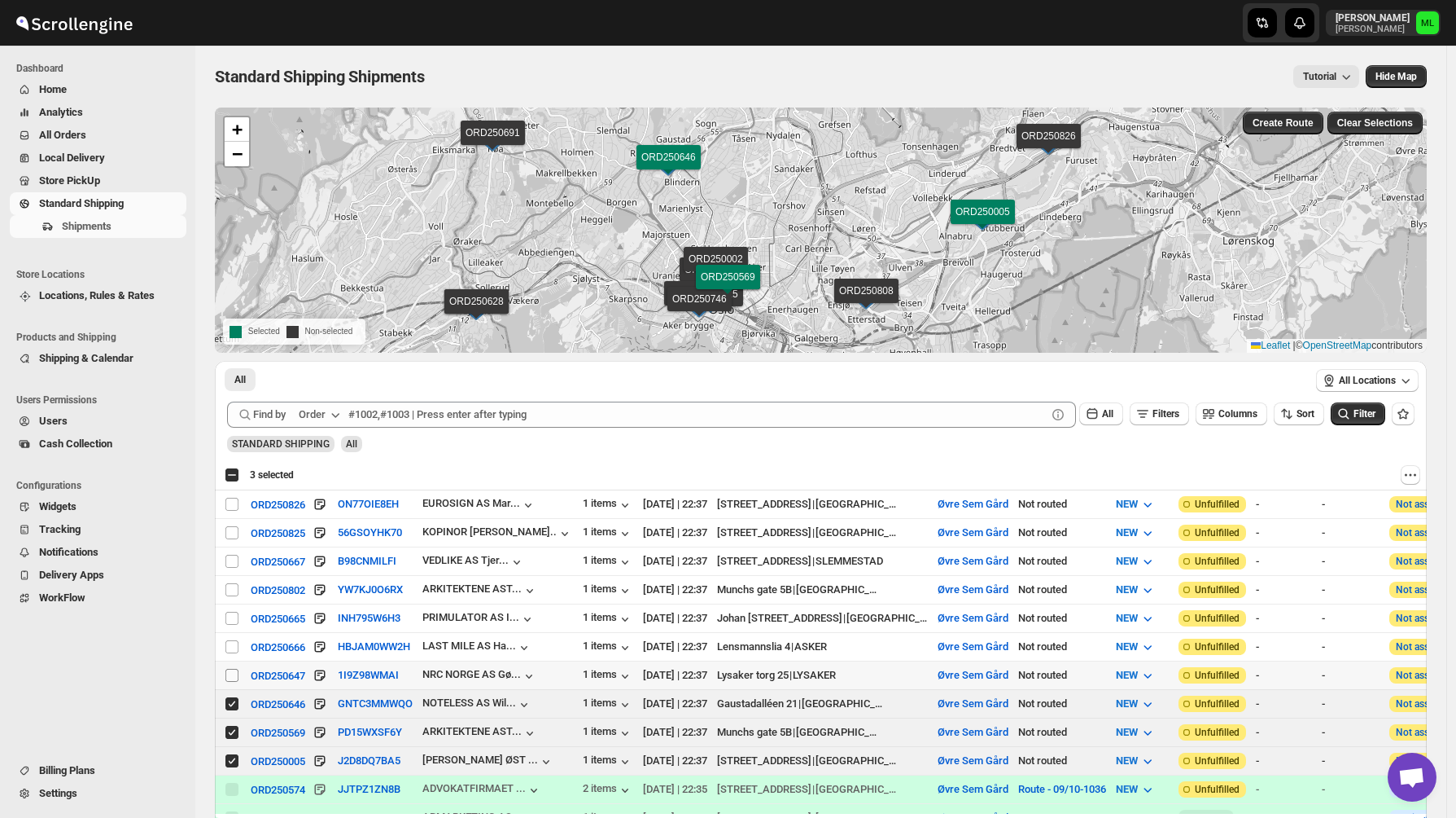
click at [232, 676] on input "Select shipment" at bounding box center [231, 675] width 13 height 13
checkbox input "true"
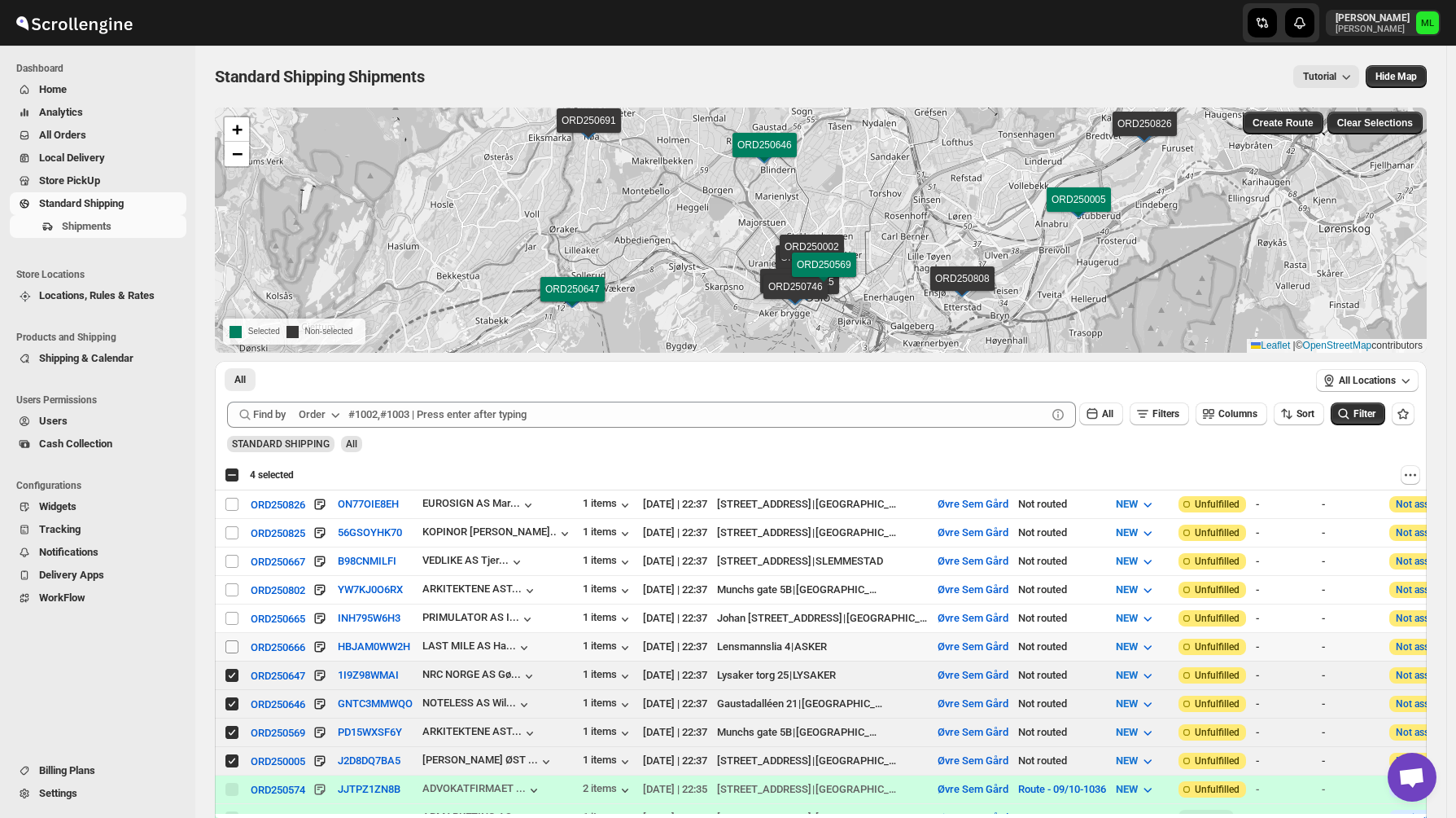
click at [232, 648] on input "Select shipment" at bounding box center [231, 646] width 13 height 13
checkbox input "true"
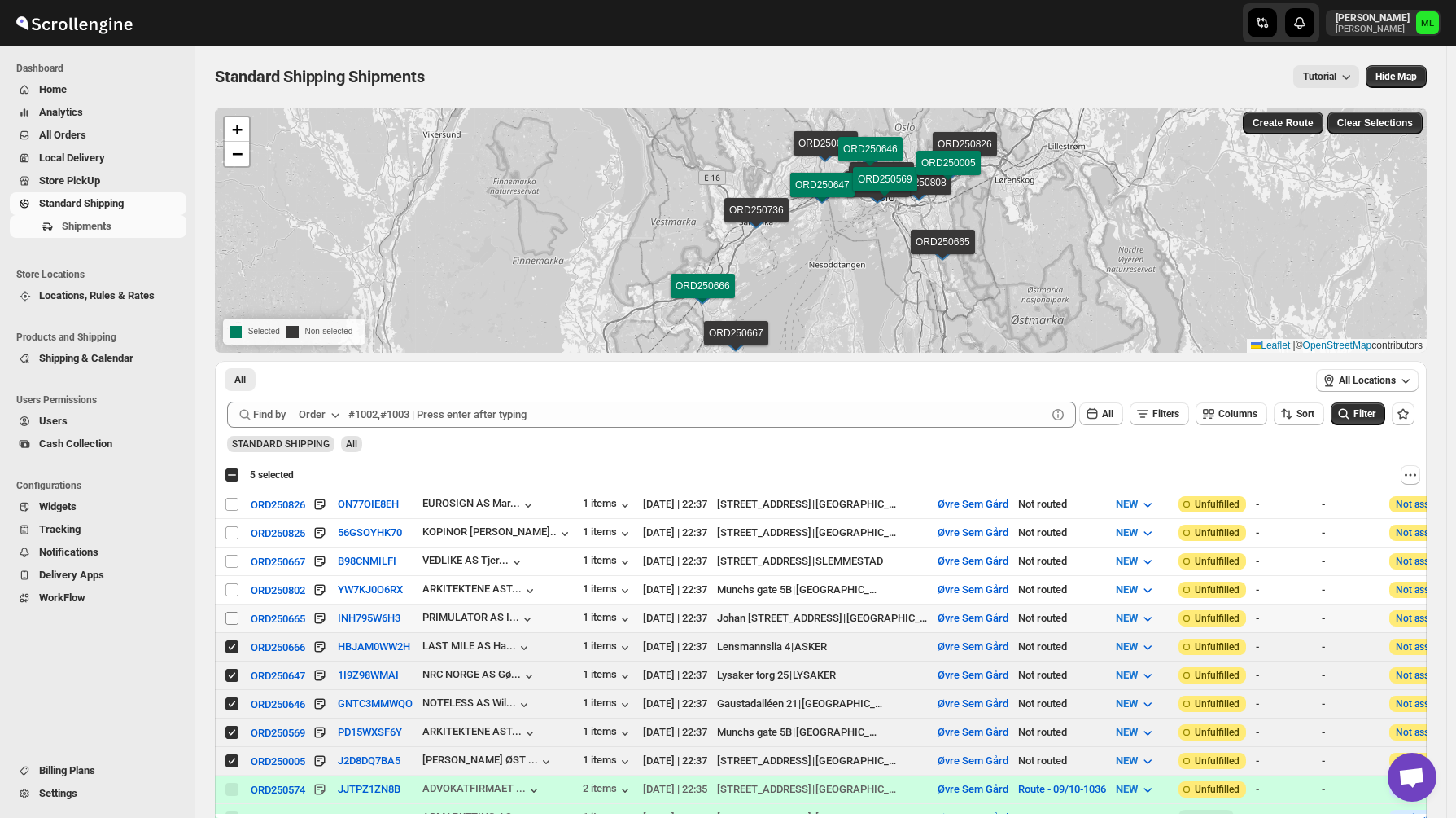
click at [232, 621] on input "Select shipment" at bounding box center [231, 618] width 13 height 13
checkbox input "true"
click at [232, 594] on input "Select shipment" at bounding box center [231, 589] width 13 height 13
checkbox input "true"
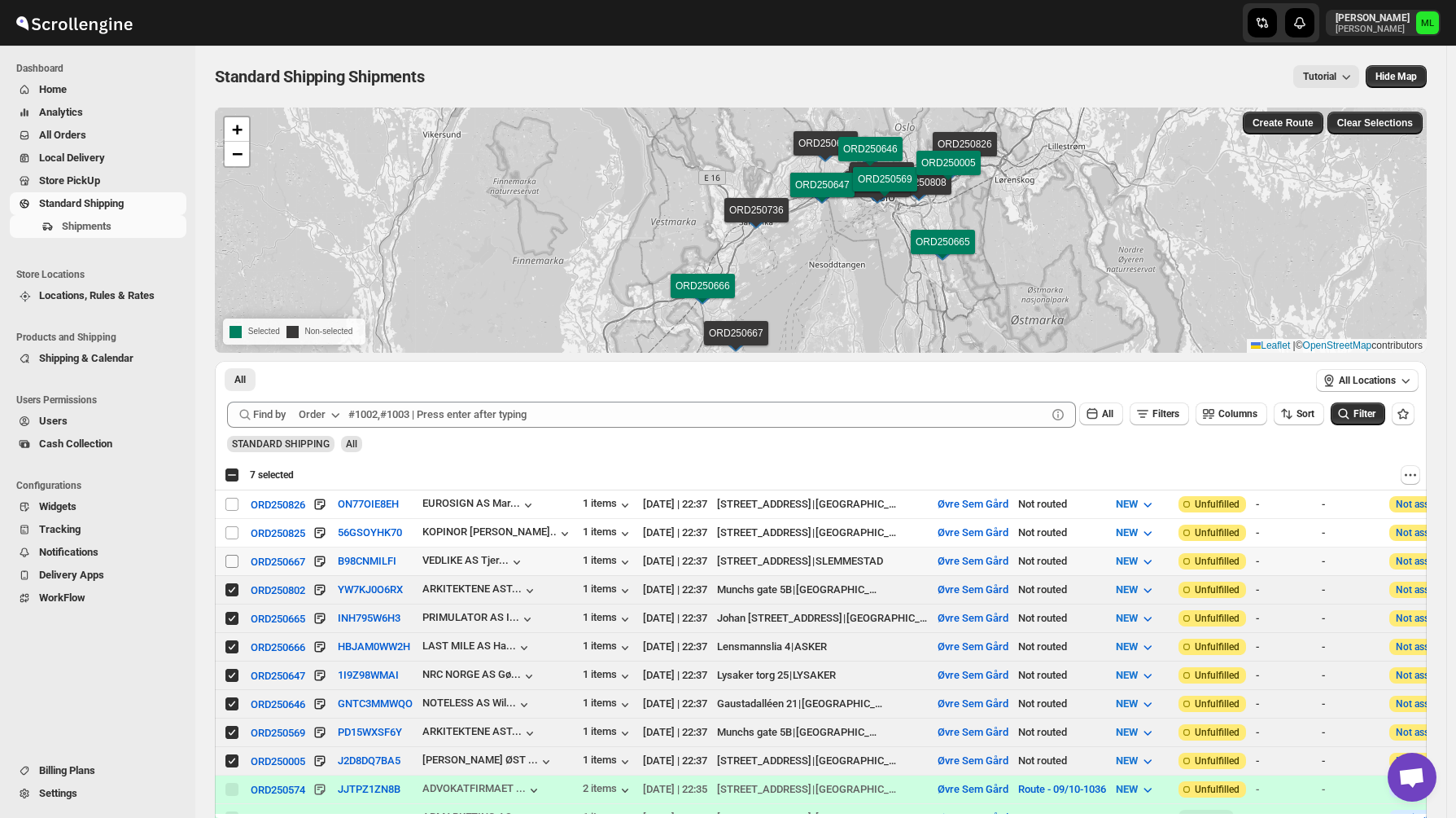
click at [234, 561] on input "Select shipment" at bounding box center [231, 561] width 13 height 13
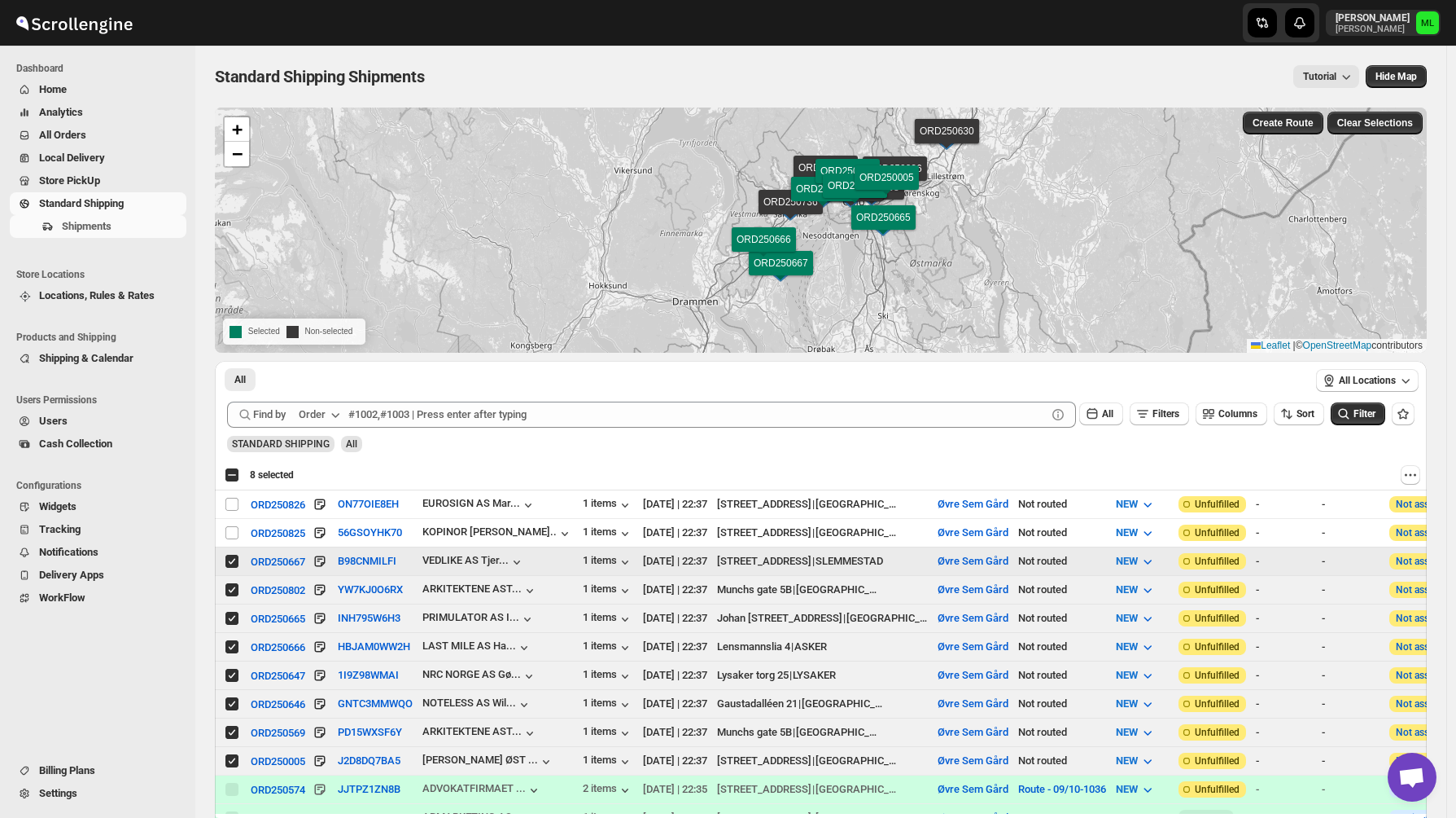
click at [234, 561] on input "Select shipment" at bounding box center [231, 561] width 13 height 13
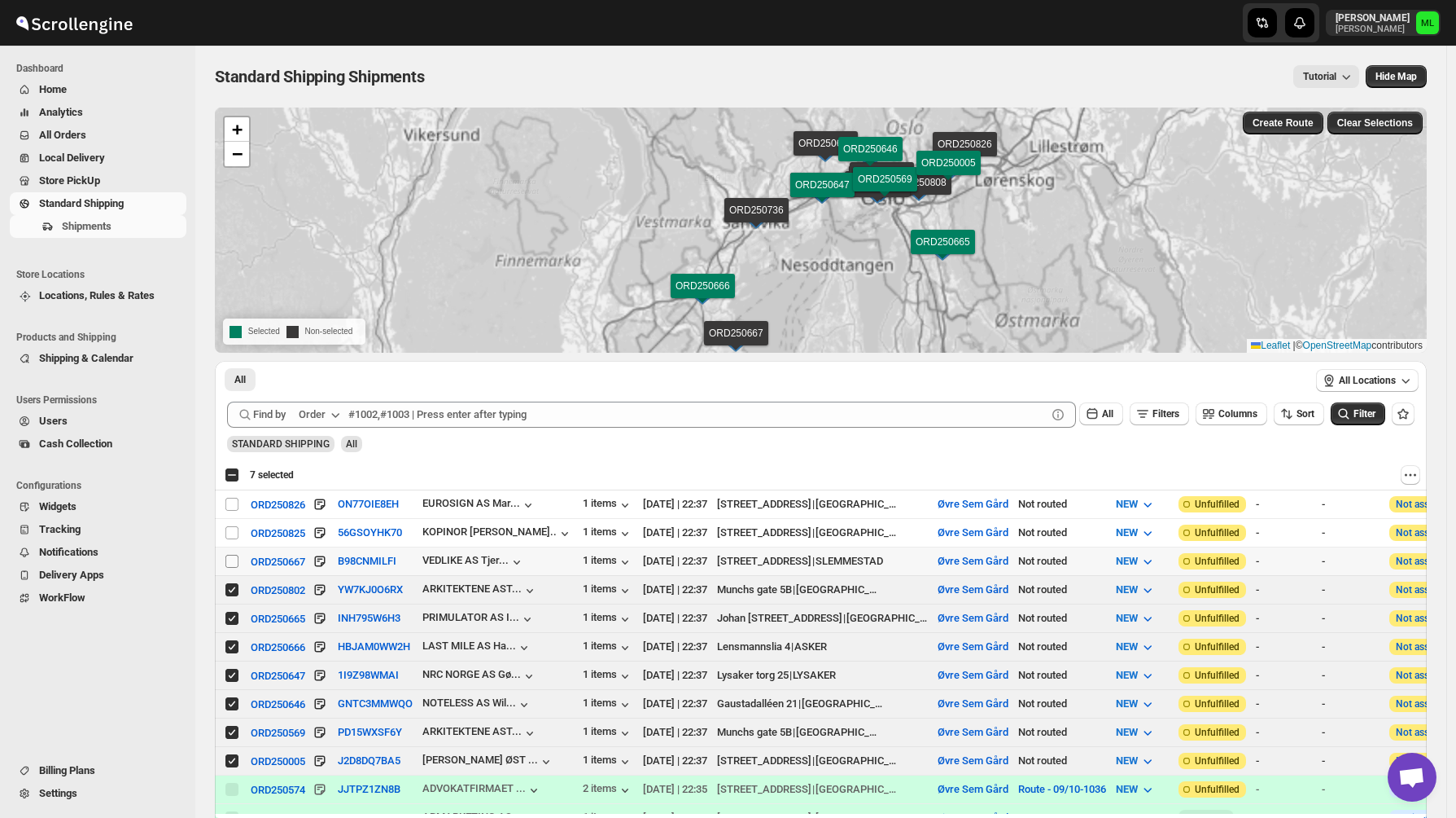
click at [234, 561] on input "Select shipment" at bounding box center [231, 561] width 13 height 13
checkbox input "true"
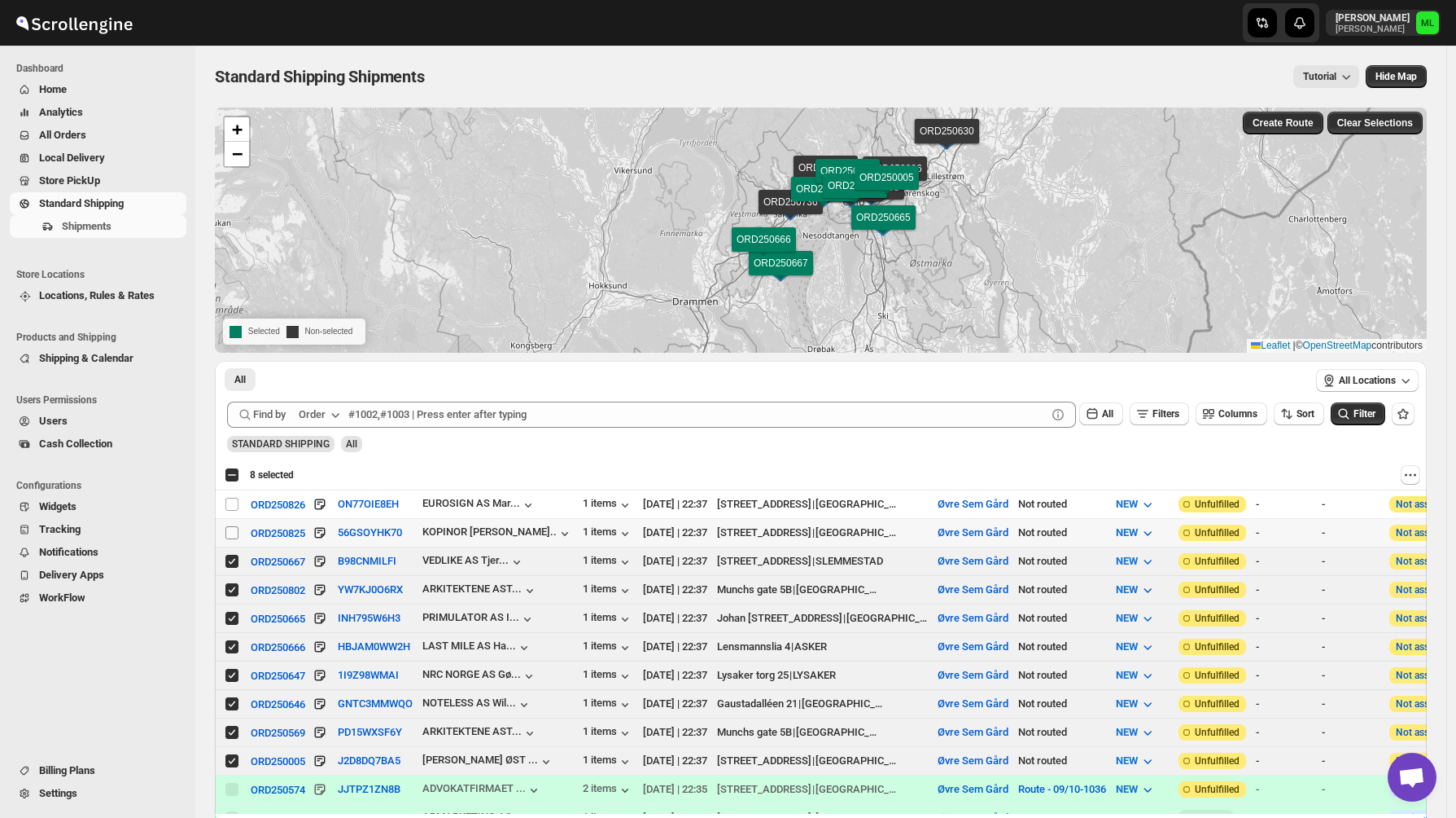
click at [233, 535] on input "Select shipment" at bounding box center [231, 532] width 13 height 13
checkbox input "true"
click at [232, 503] on input "Select shipment" at bounding box center [231, 503] width 13 height 13
checkbox input "true"
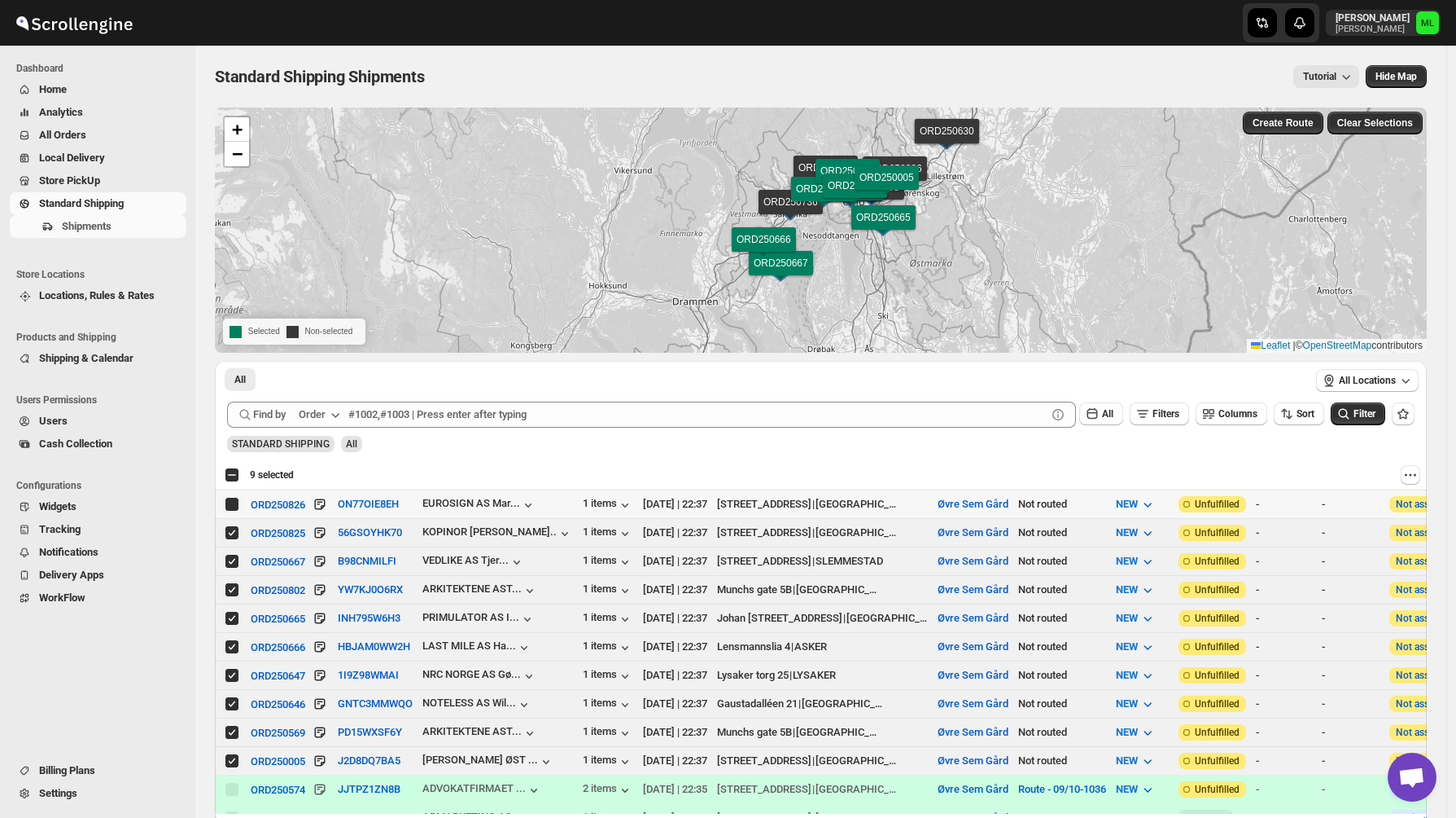
checkbox input "true"
click at [1283, 126] on span "Create Route" at bounding box center [1283, 122] width 61 height 13
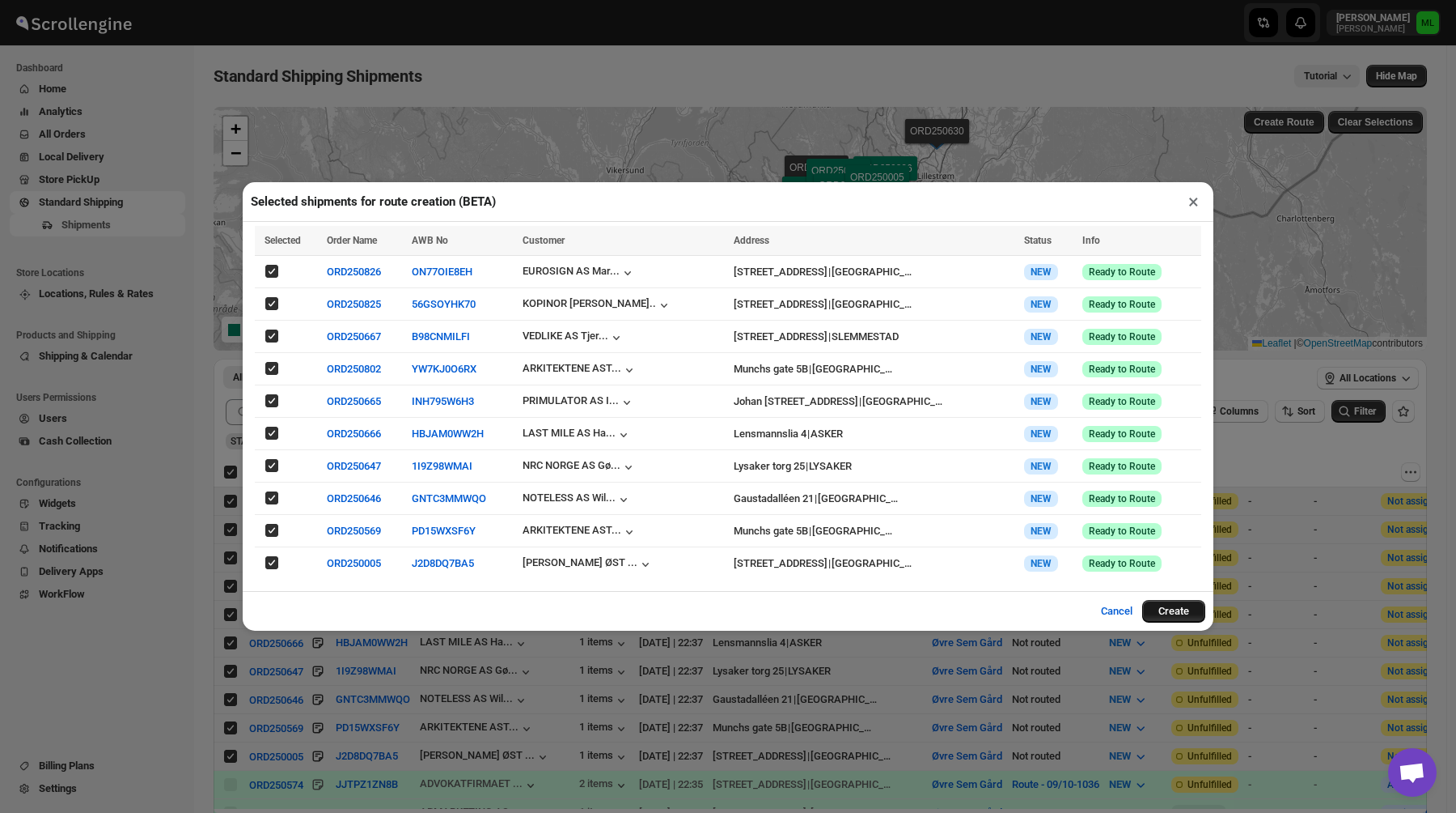
click at [1163, 607] on button "Create" at bounding box center [1174, 611] width 63 height 23
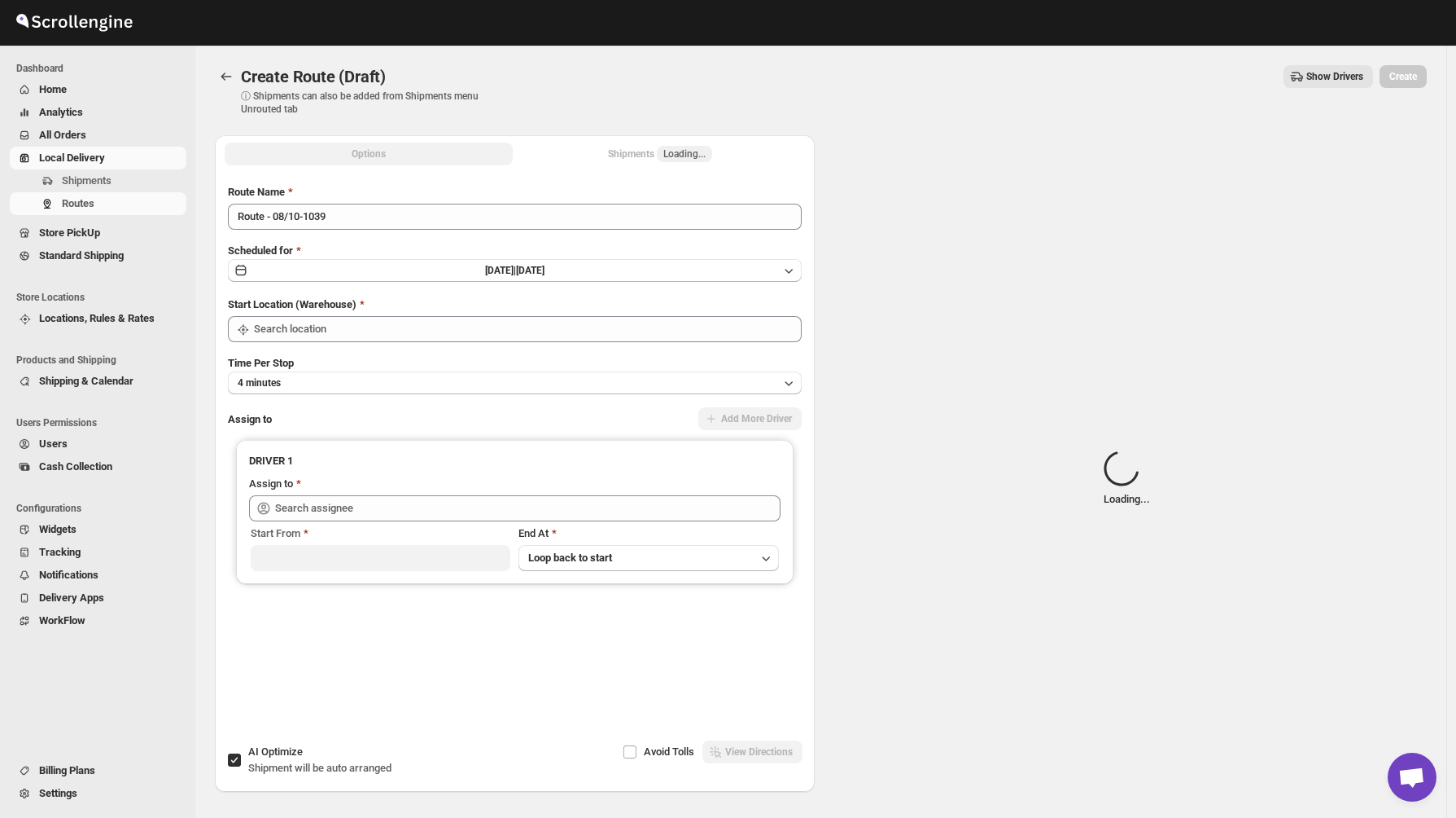
type input "Øvre Sem Gård"
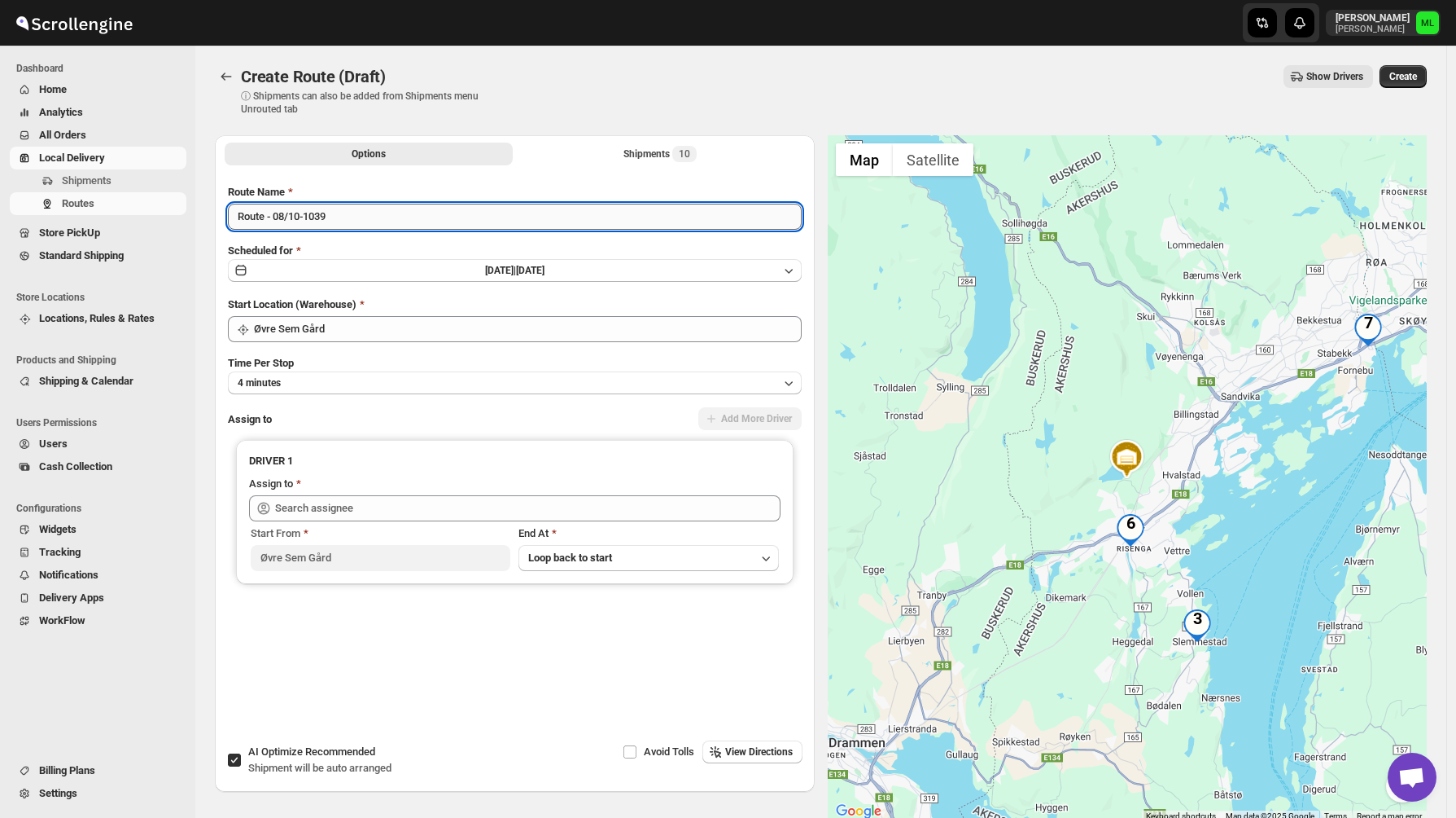
click at [288, 218] on input "Route - 08/10-1039" at bounding box center [514, 217] width 574 height 26
type input "Route - 10/10-1039"
click at [452, 279] on button "[DATE] | [DATE]" at bounding box center [514, 270] width 574 height 23
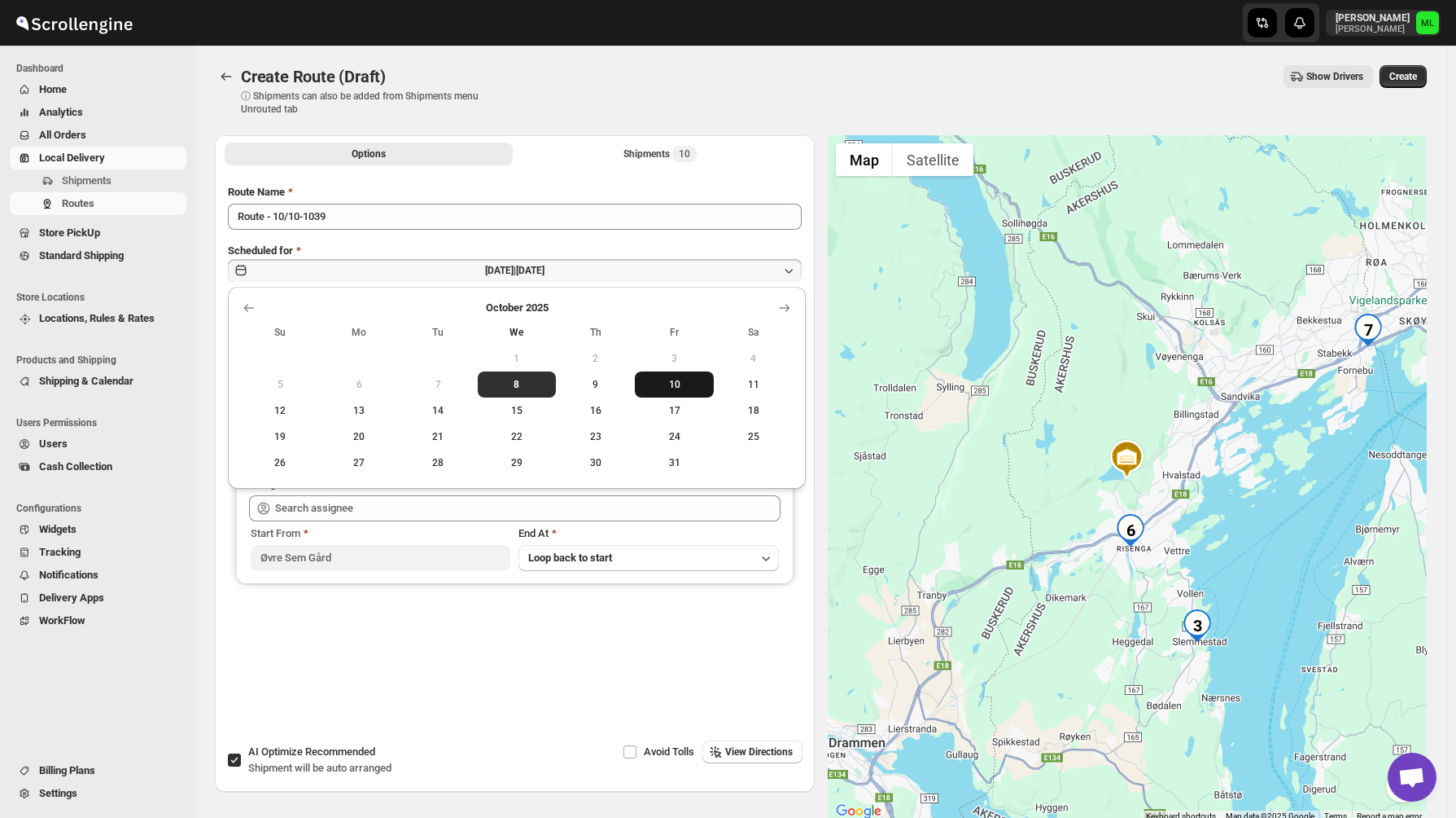
click at [674, 390] on span "10" at bounding box center [673, 384] width 66 height 13
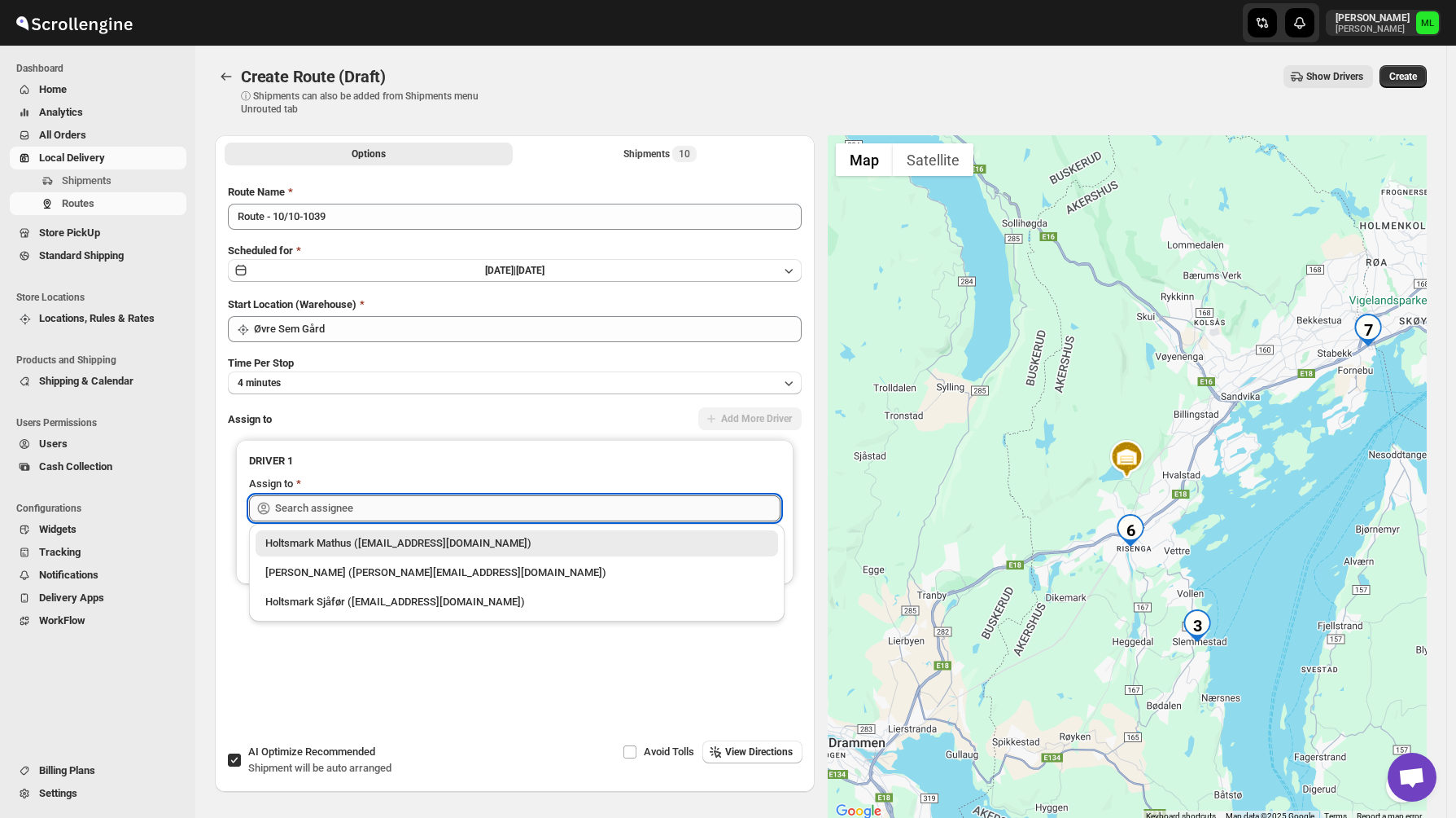
click at [323, 503] on input "text" at bounding box center [528, 509] width 506 height 26
click at [326, 571] on div "[PERSON_NAME] ([PERSON_NAME][EMAIL_ADDRESS][DOMAIN_NAME])" at bounding box center [517, 572] width 503 height 17
type input "[PERSON_NAME] ([PERSON_NAME][EMAIL_ADDRESS][DOMAIN_NAME])"
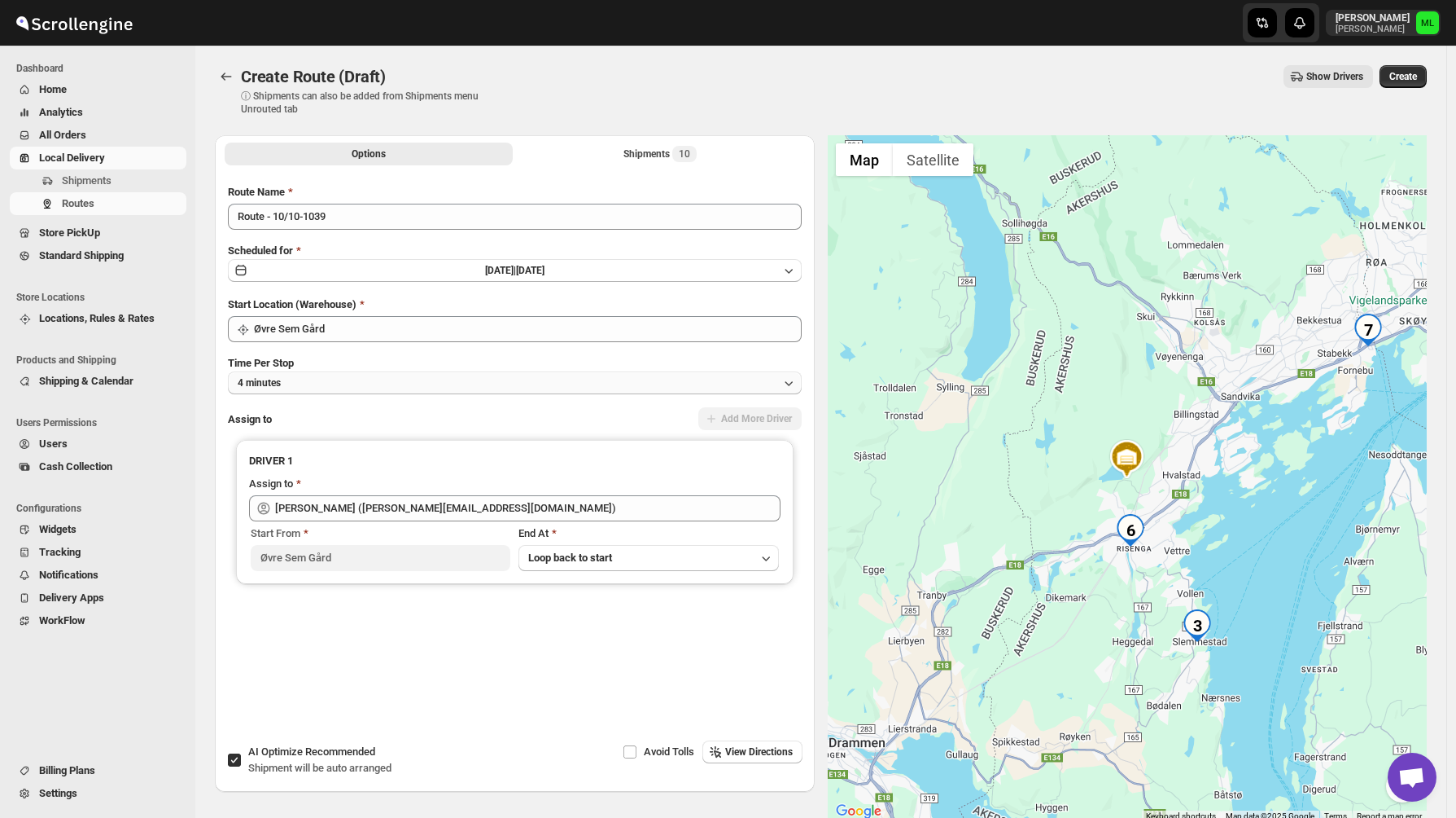
click at [335, 387] on button "4 minutes" at bounding box center [514, 383] width 574 height 23
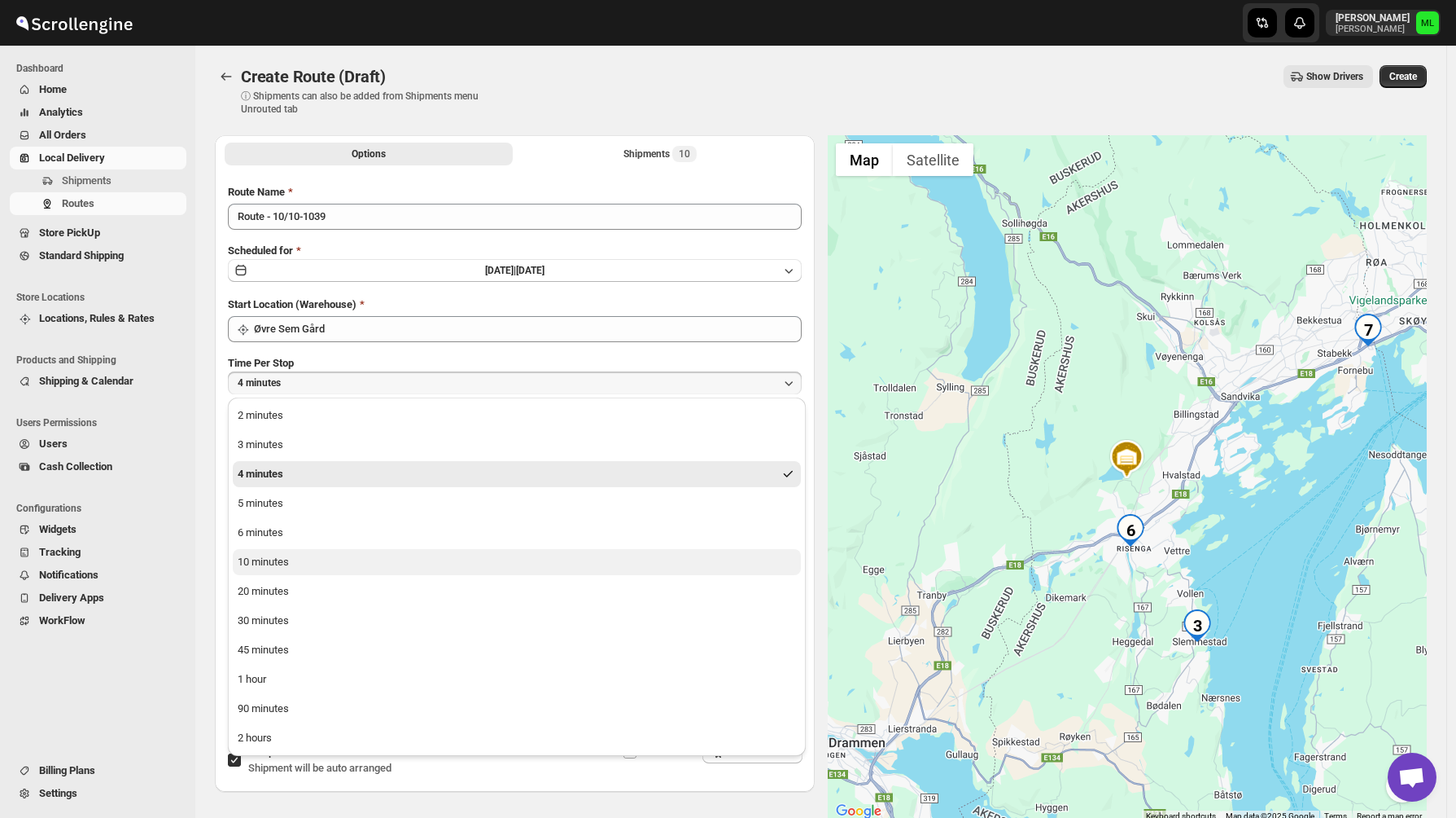
click at [328, 572] on button "10 minutes" at bounding box center [516, 562] width 568 height 26
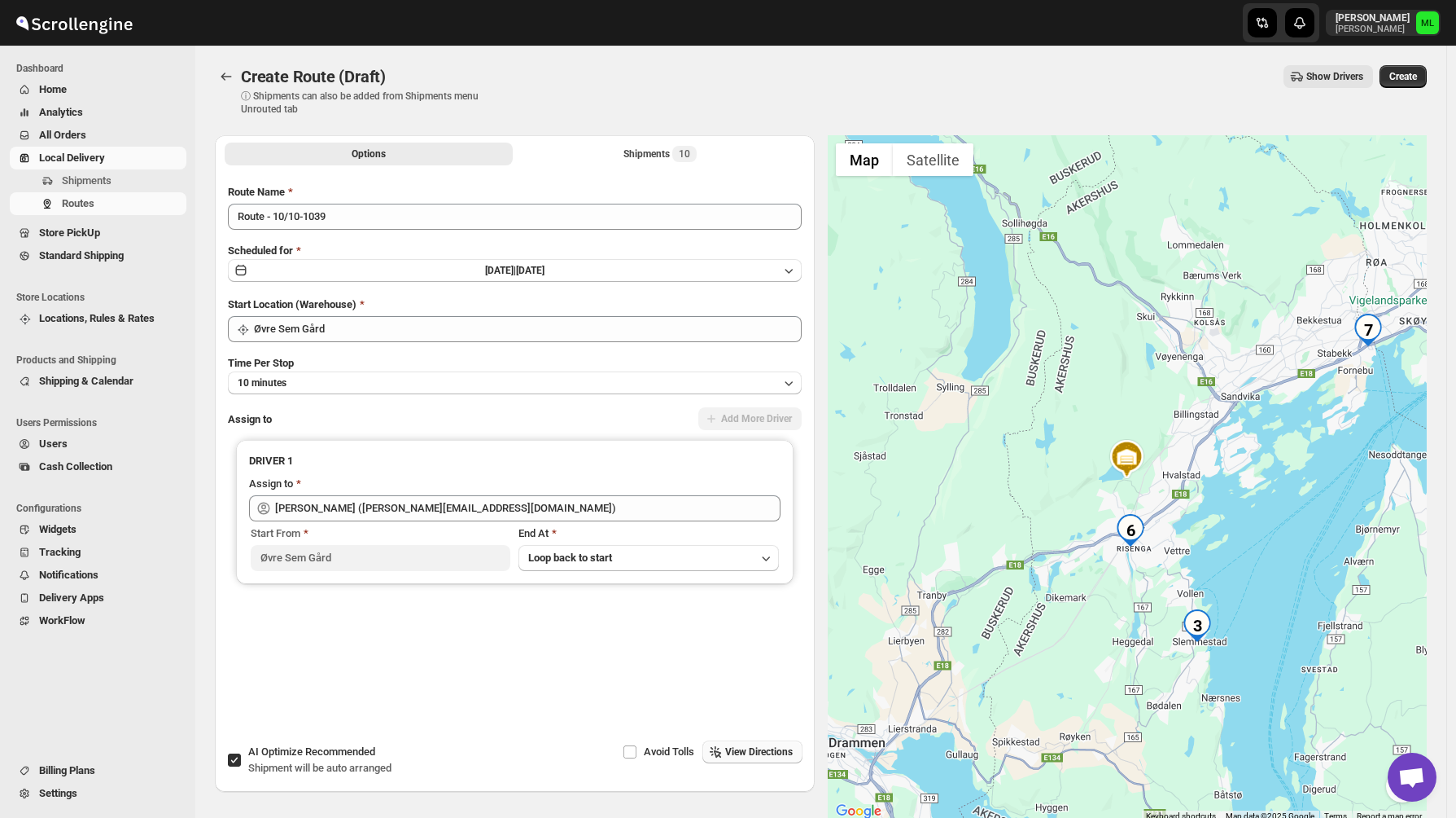
click at [742, 750] on span "View Directions" at bounding box center [758, 752] width 67 height 13
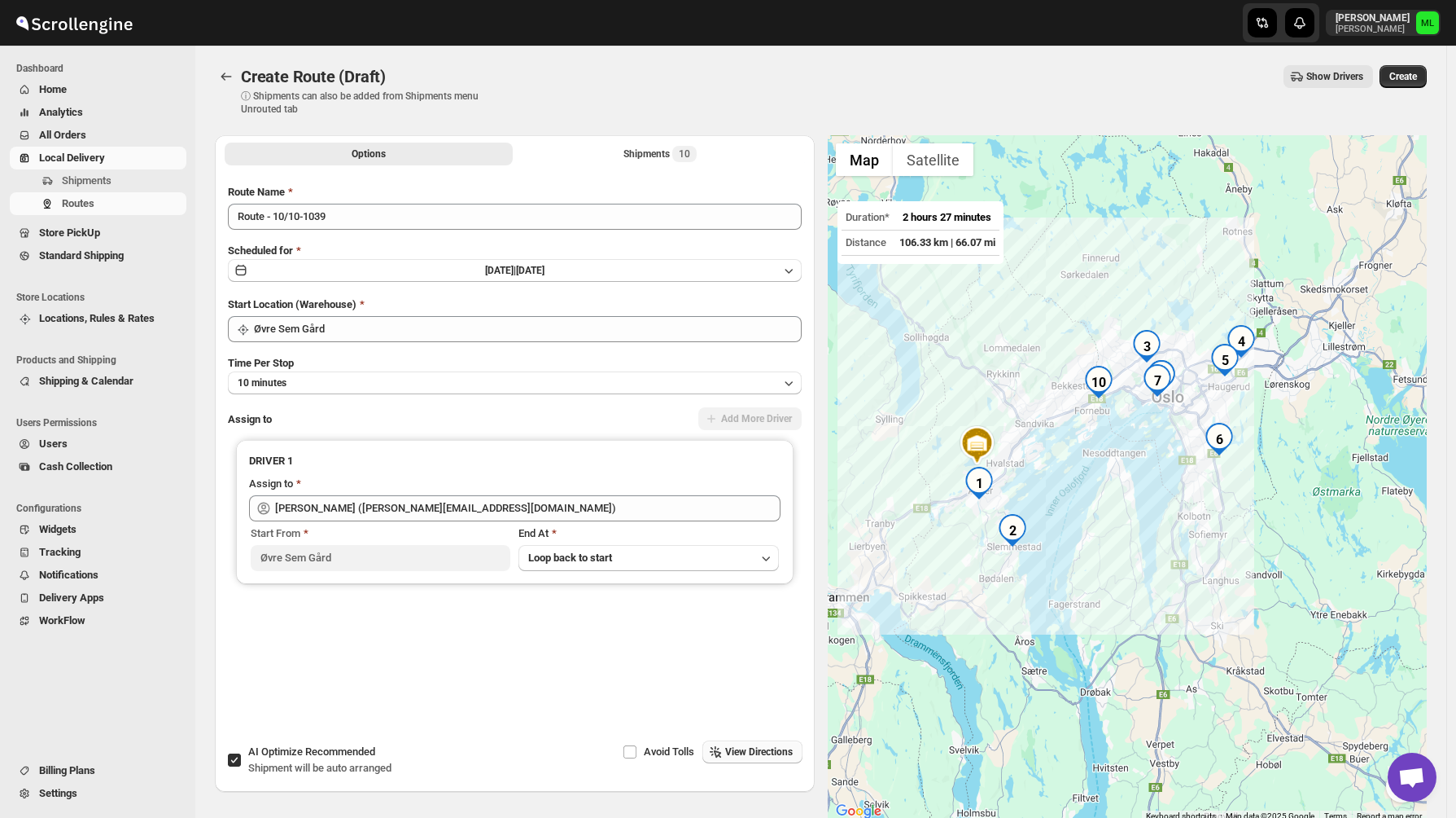
drag, startPoint x: 972, startPoint y: 519, endPoint x: 1154, endPoint y: 358, distance: 243.0
click at [1154, 357] on img "3" at bounding box center [1146, 345] width 32 height 32
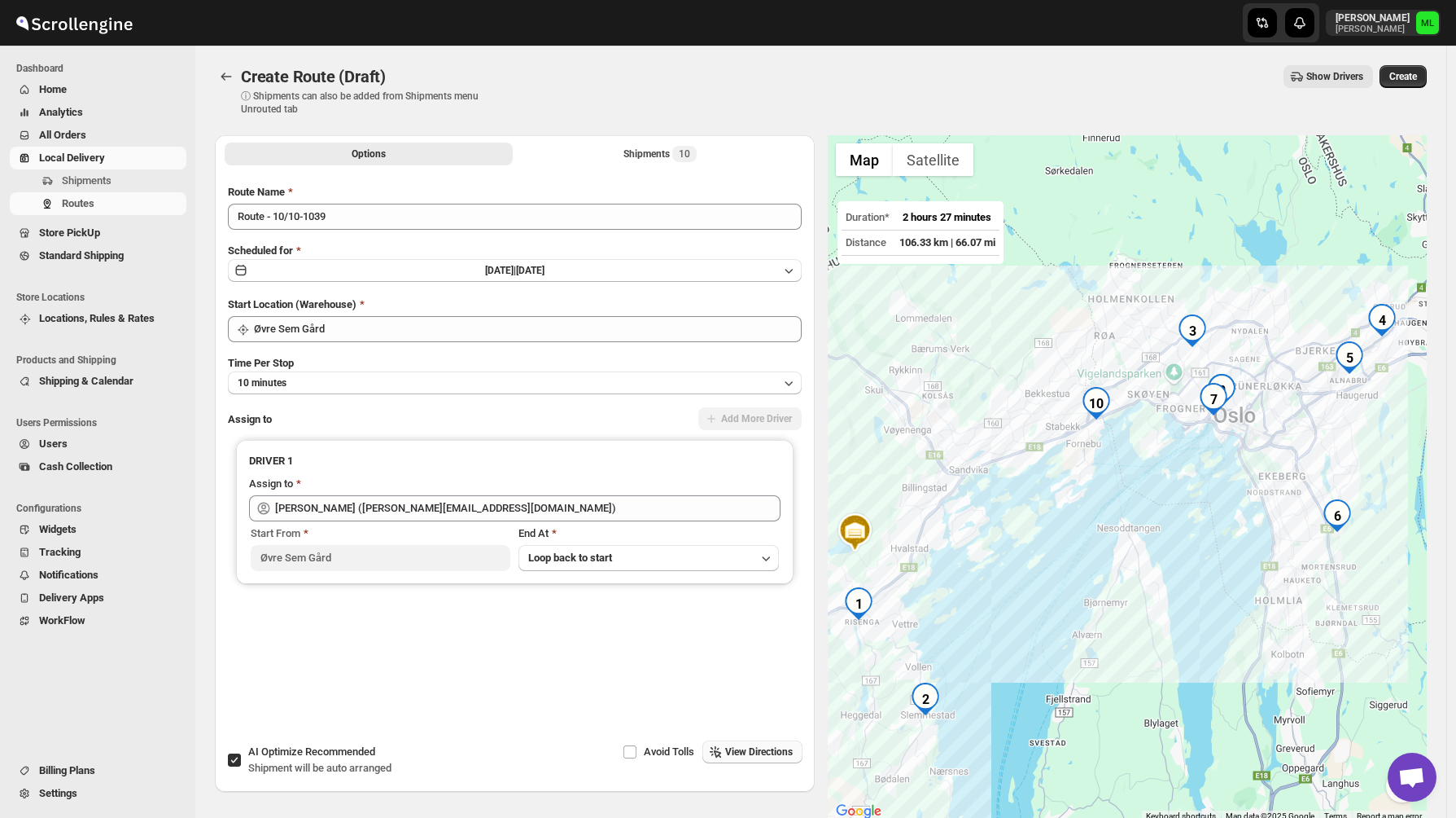
drag, startPoint x: 1128, startPoint y: 428, endPoint x: 1183, endPoint y: 417, distance: 56.1
click at [1183, 417] on div at bounding box center [1128, 479] width 600 height 687
click at [618, 163] on button "Shipments 10" at bounding box center [660, 154] width 288 height 23
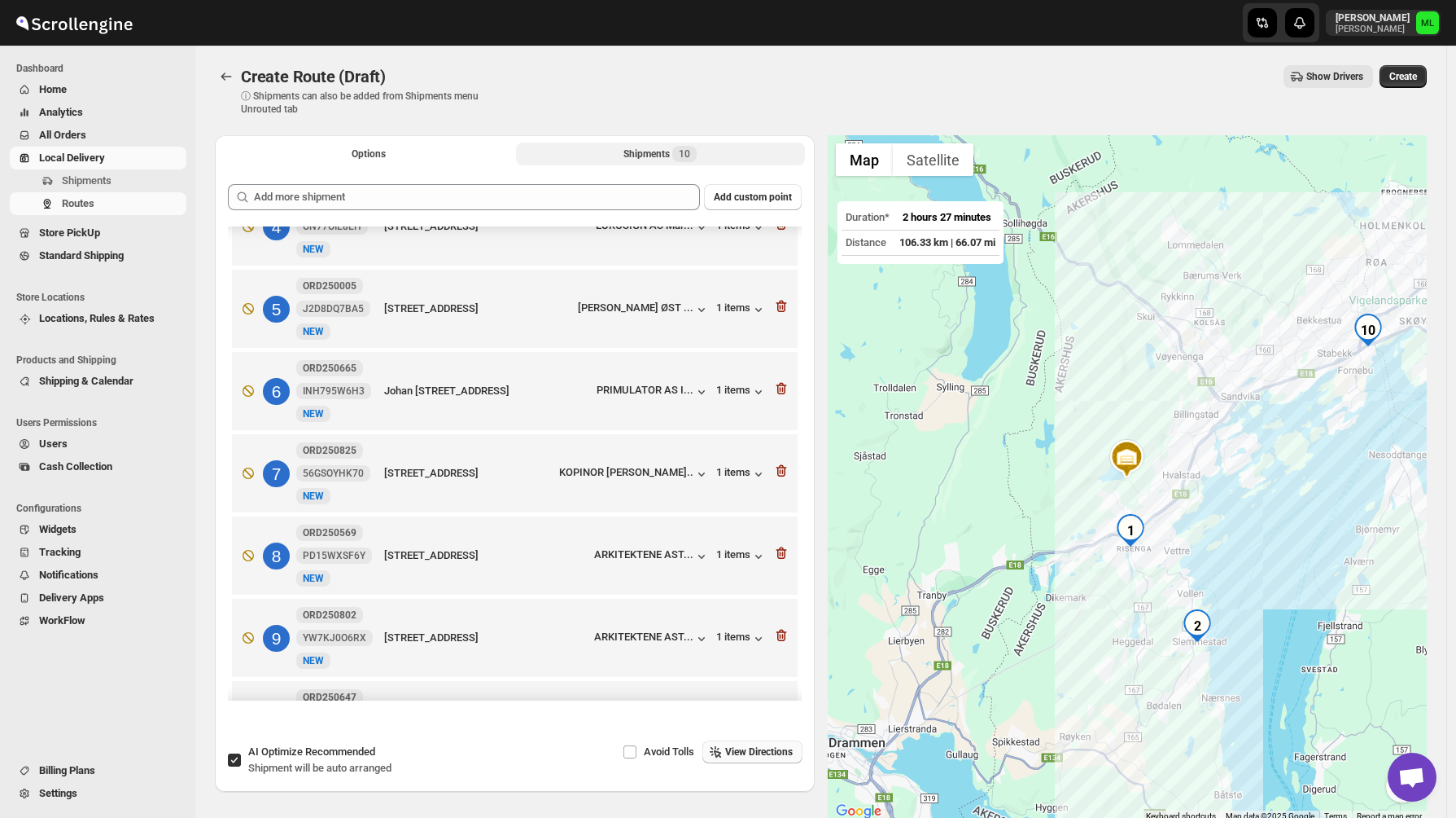
scroll to position [318, 0]
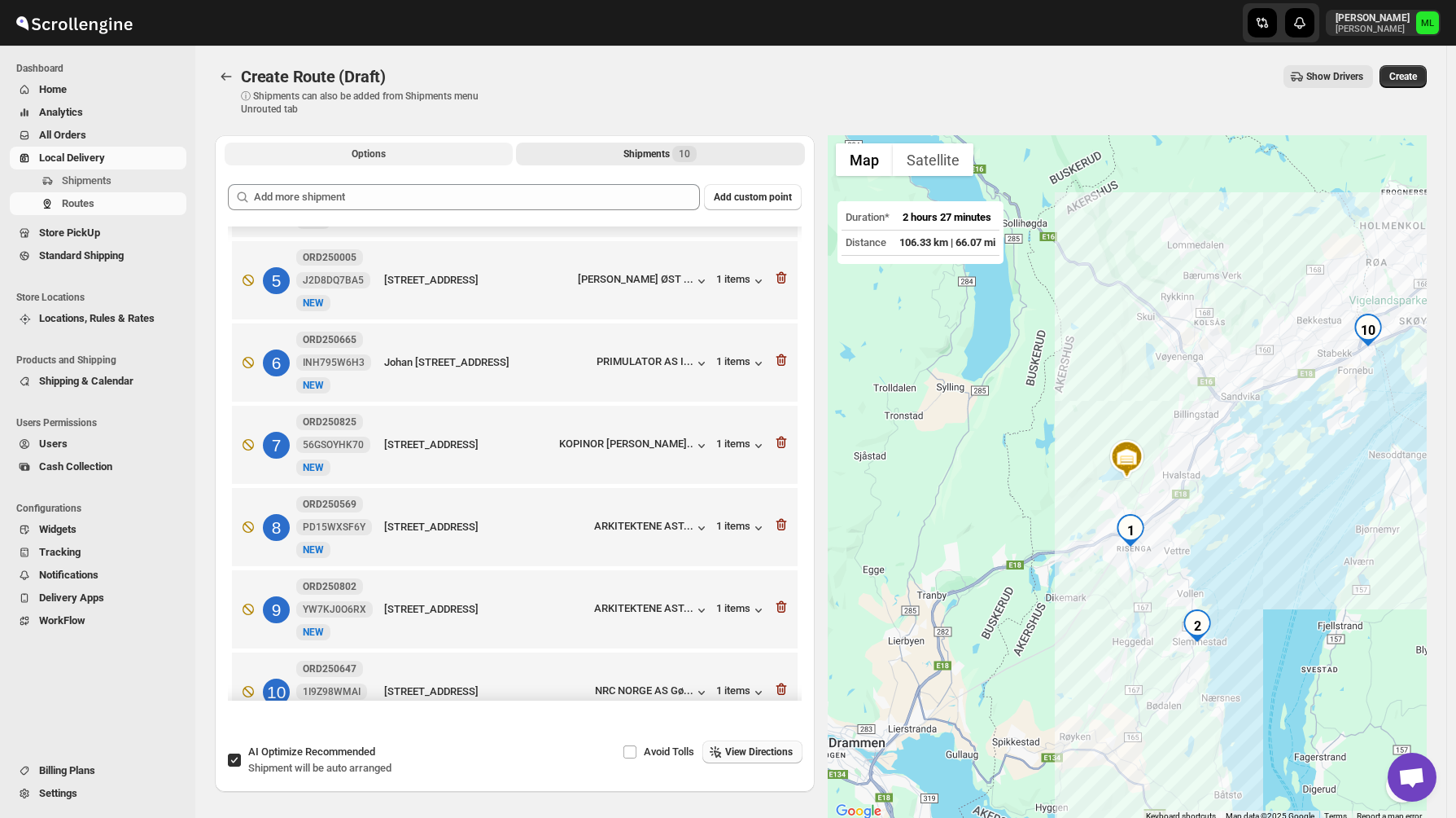
click at [445, 156] on button "Options" at bounding box center [369, 154] width 288 height 23
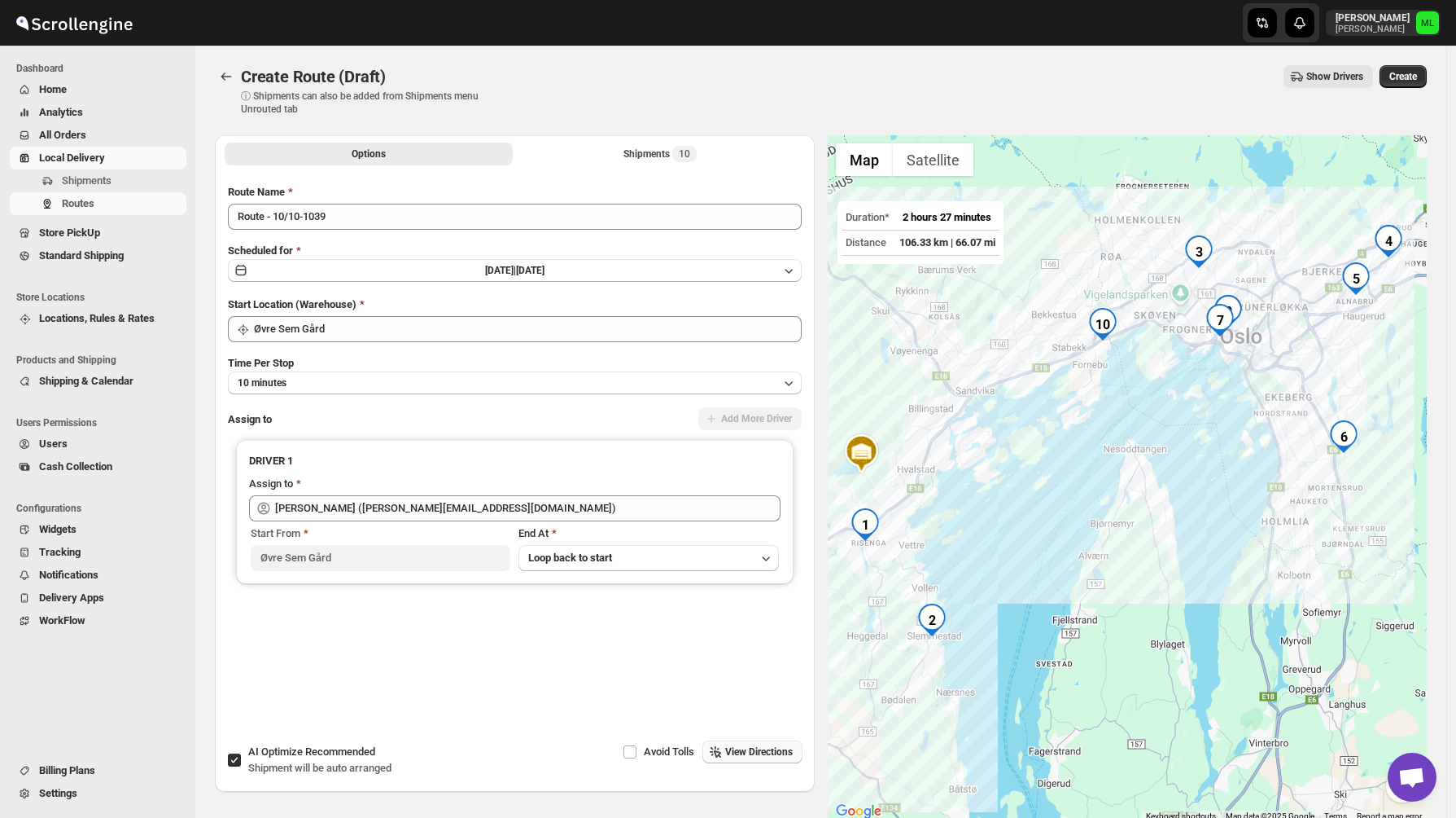
drag, startPoint x: 1269, startPoint y: 431, endPoint x: 1001, endPoint y: 424, distance: 268.1
click at [1001, 424] on div at bounding box center [1128, 479] width 600 height 687
click at [1406, 78] on span "Create" at bounding box center [1404, 76] width 28 height 13
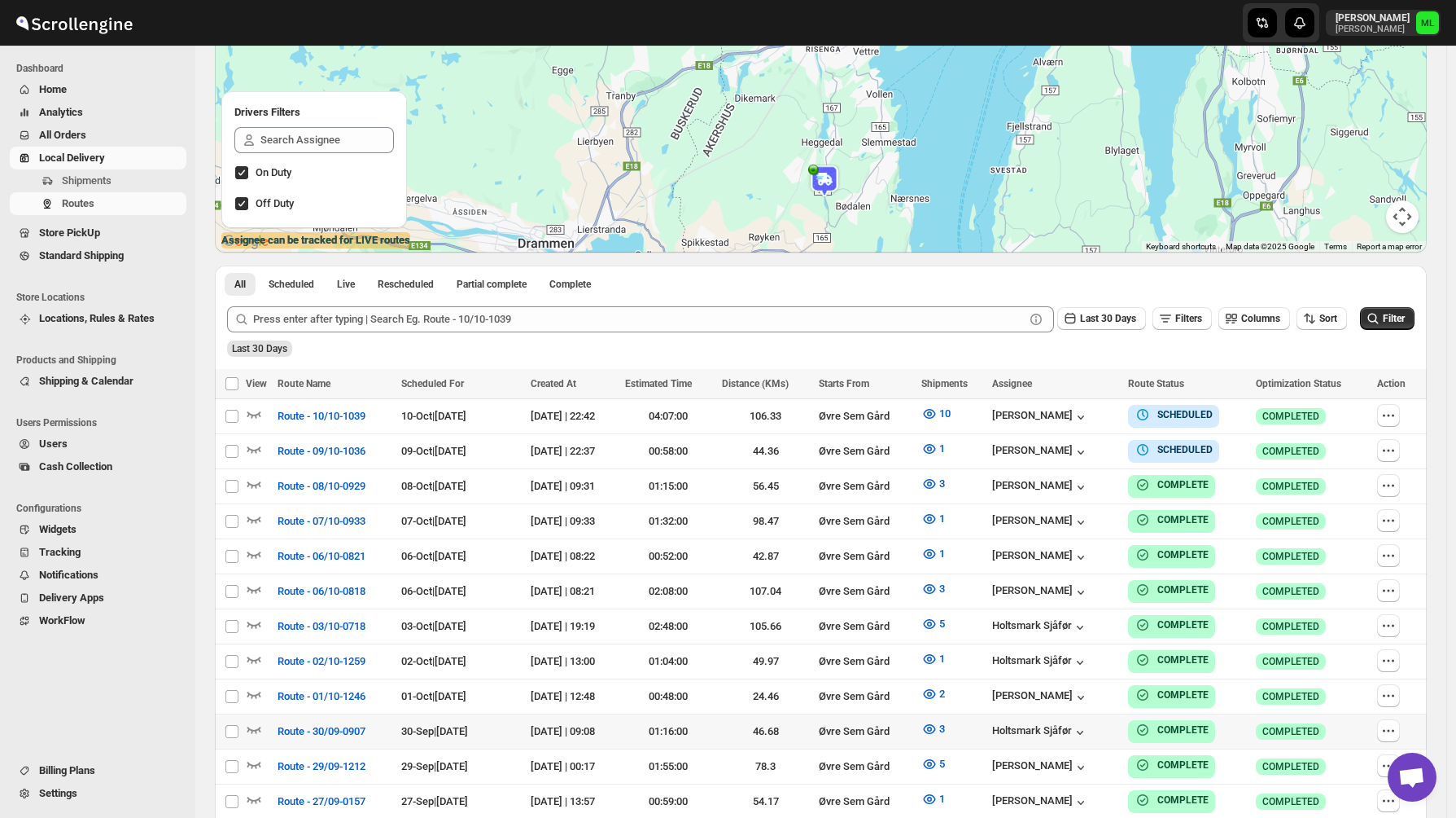
scroll to position [142, 0]
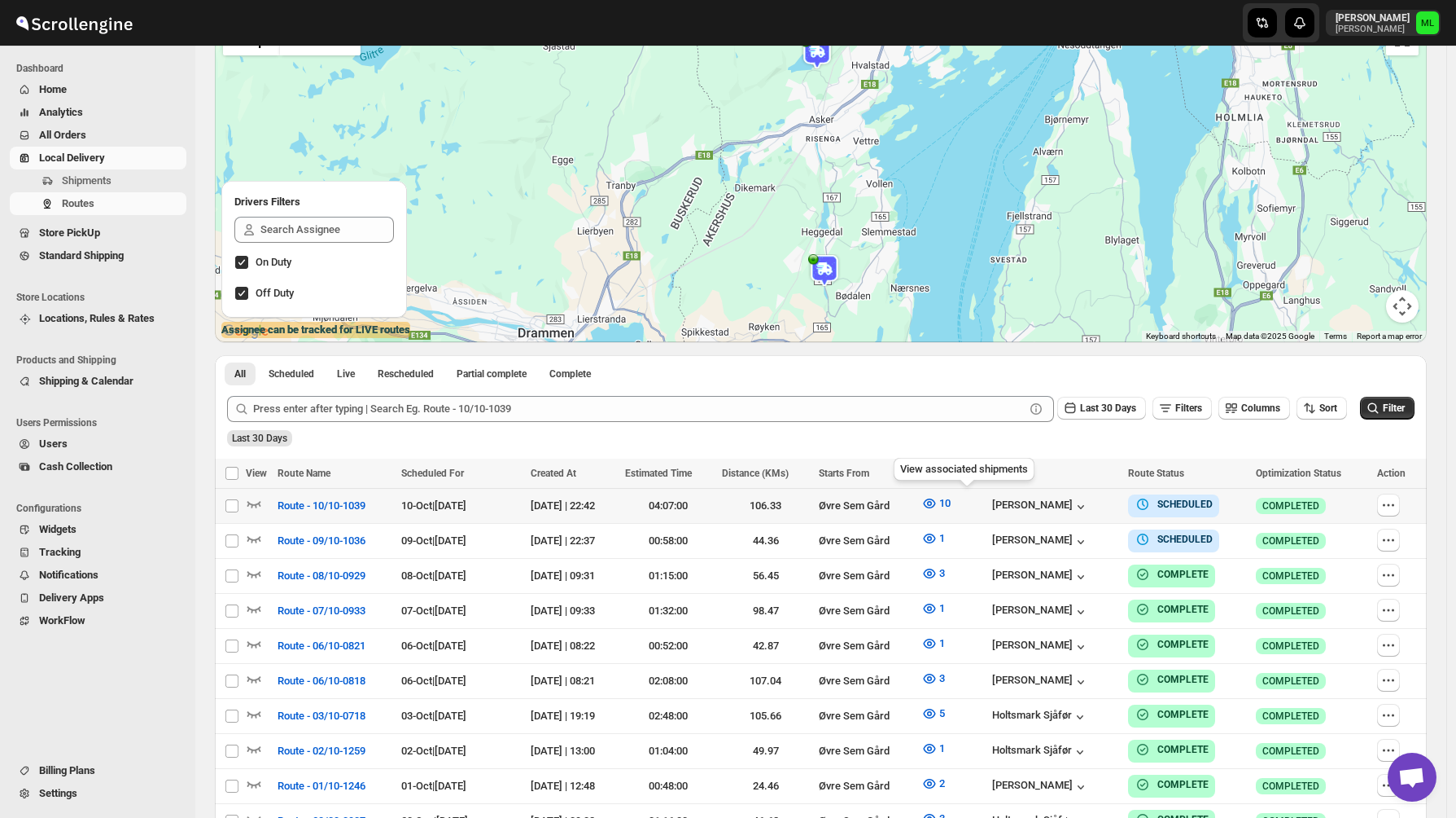
click at [976, 473] on div "View associated shipments" at bounding box center [963, 472] width 148 height 36
click at [968, 475] on span "Shipments" at bounding box center [944, 473] width 46 height 11
click at [1314, 408] on icon "button" at bounding box center [1309, 408] width 17 height 17
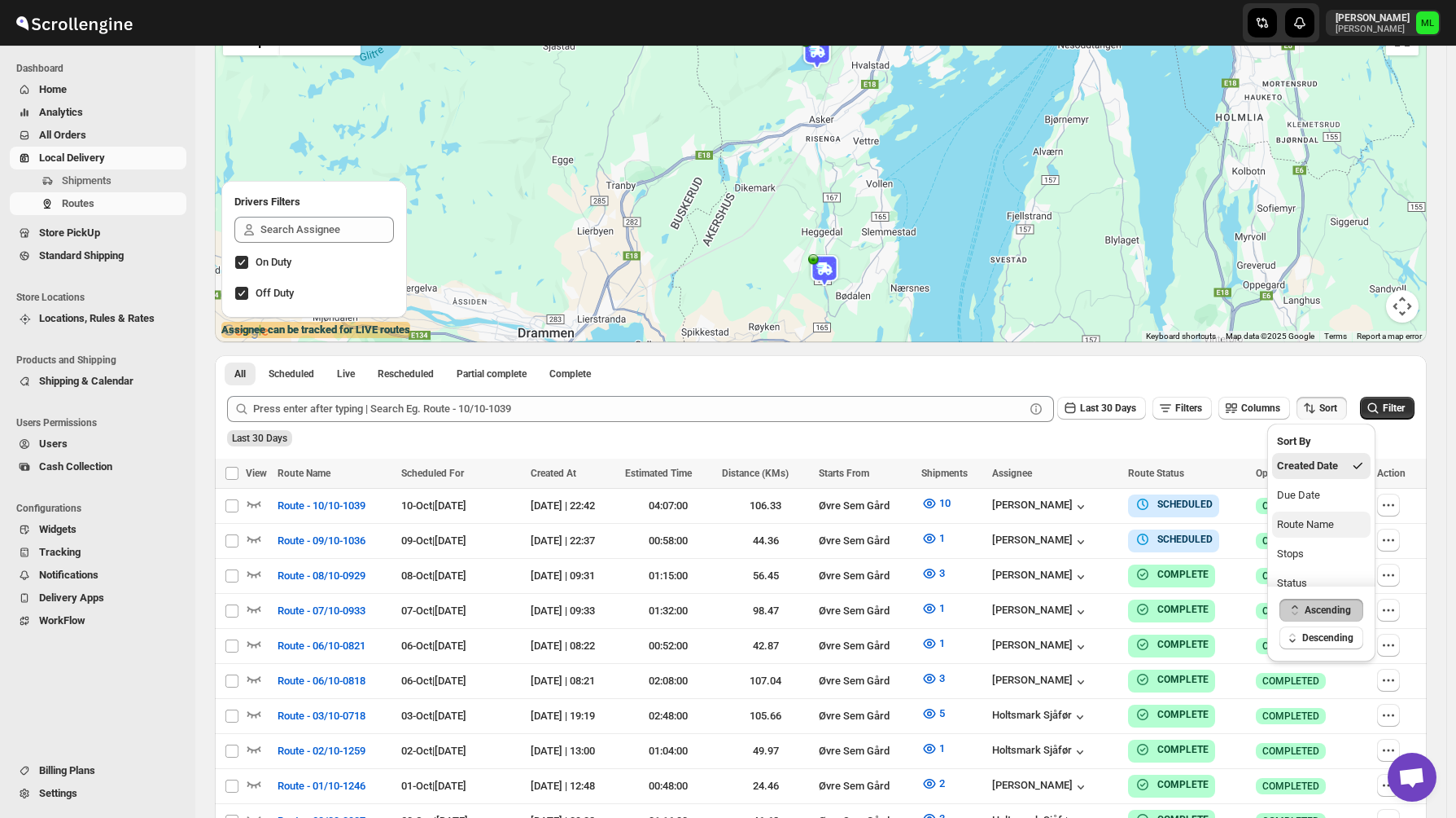
scroll to position [15, 0]
click at [1294, 543] on div "Stops" at bounding box center [1290, 539] width 27 height 17
click at [1319, 606] on span "Ascending" at bounding box center [1330, 609] width 46 height 13
click at [1319, 634] on span "Descending" at bounding box center [1331, 637] width 52 height 13
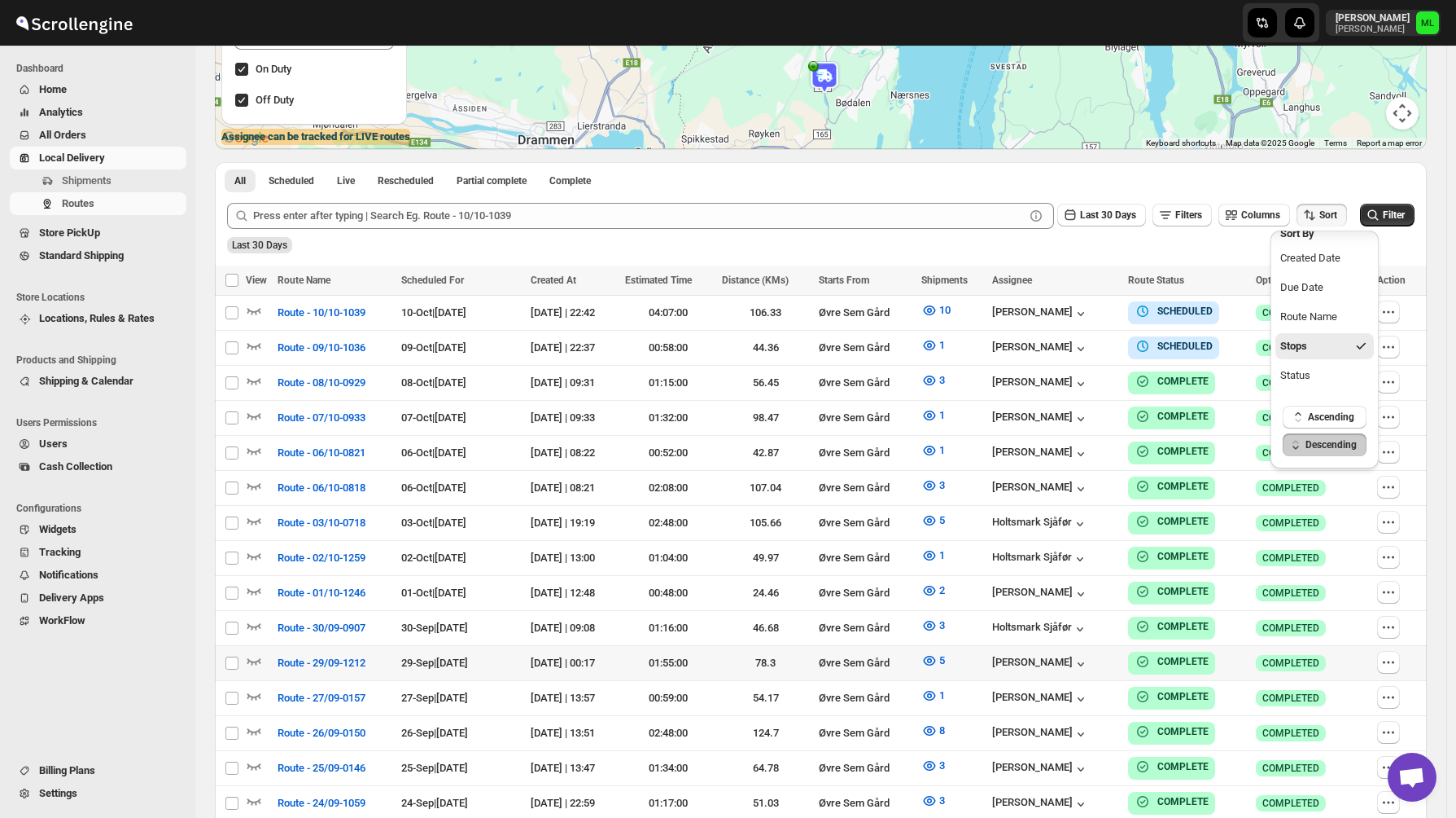
scroll to position [290, 0]
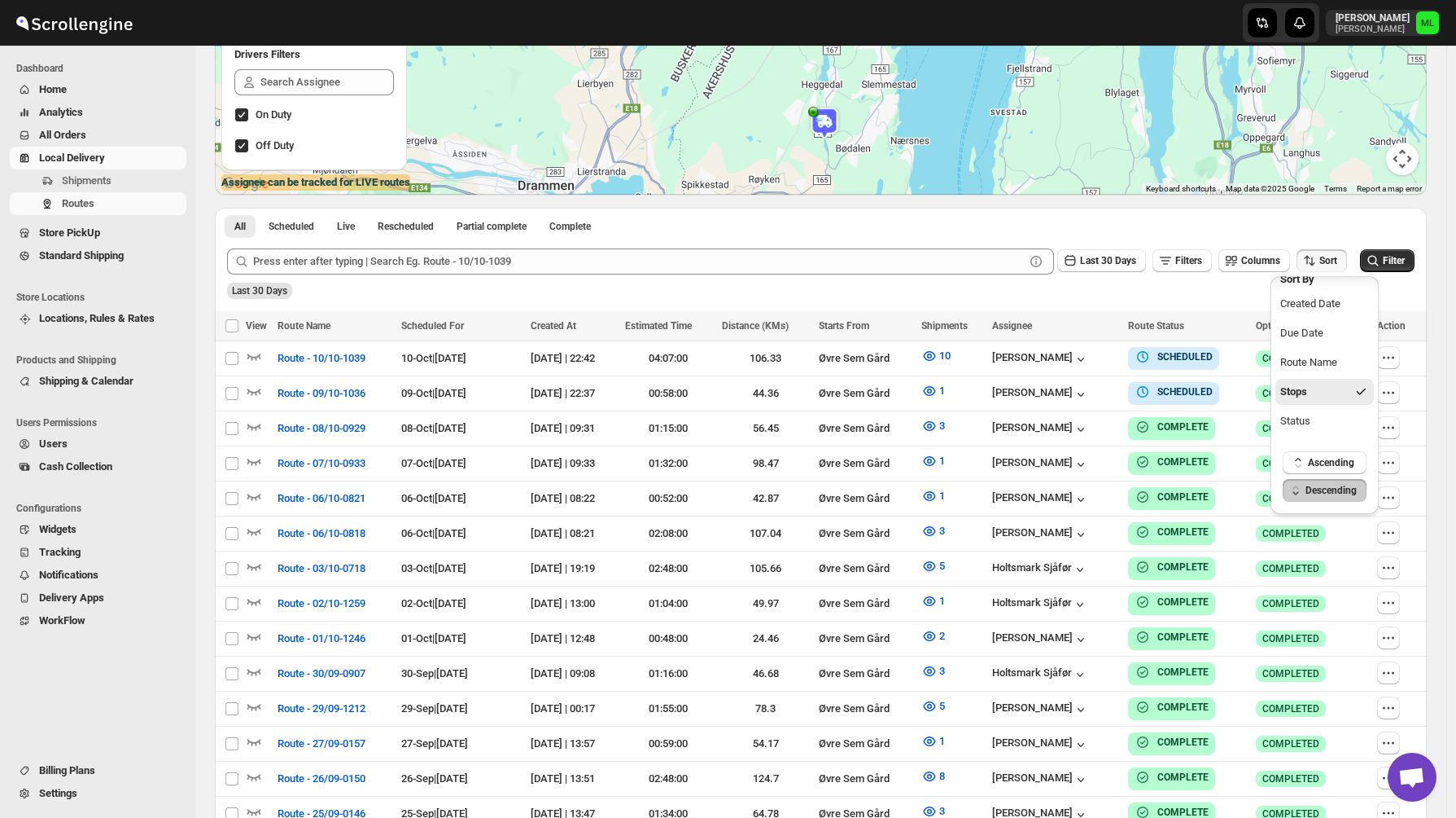
click at [1328, 240] on div "Last 30 Days Filters Columns Sort Filter" at bounding box center [814, 254] width 1200 height 39
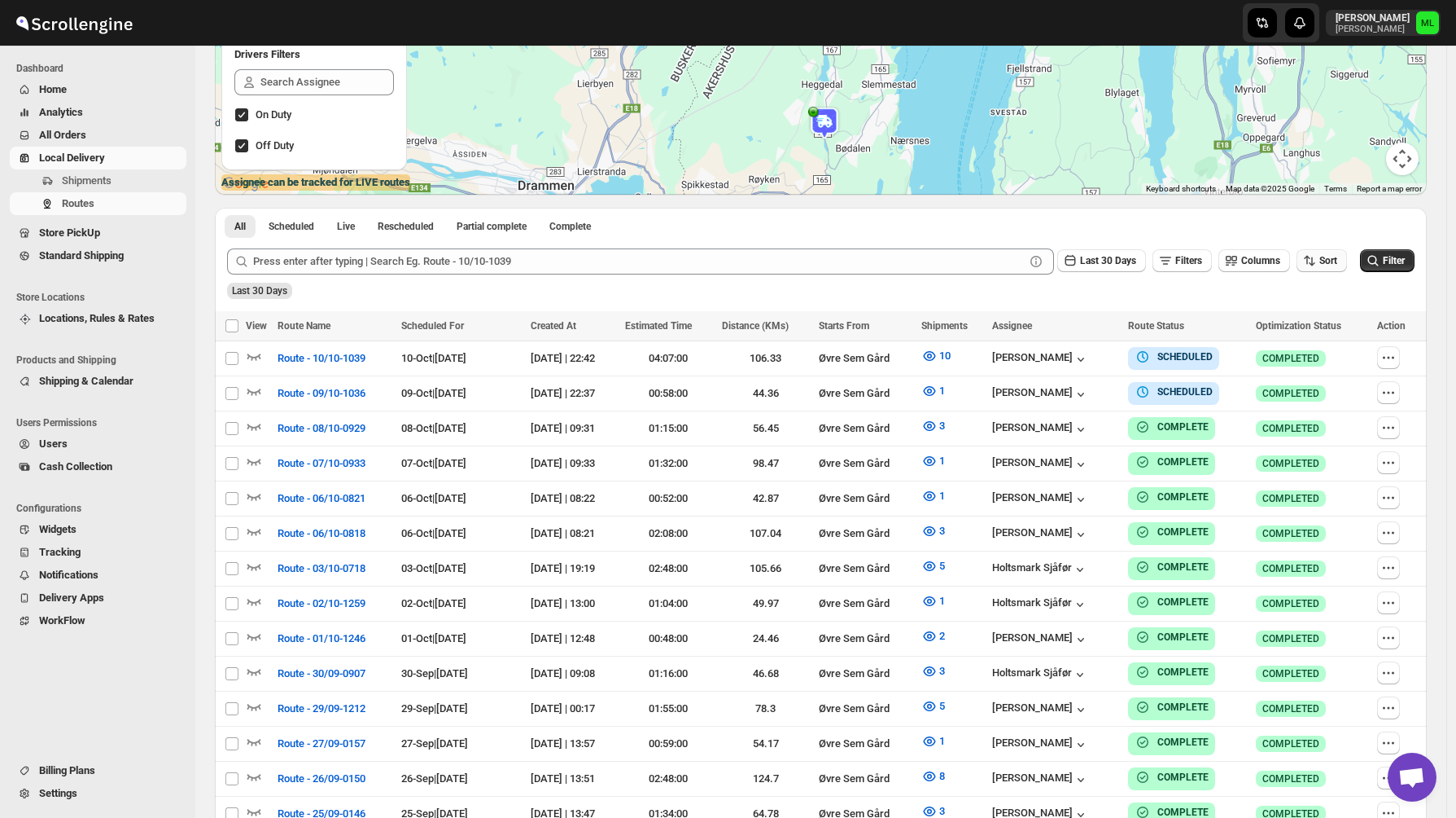
click at [1326, 253] on button "Sort" at bounding box center [1321, 260] width 51 height 23
click at [1311, 405] on button "Stops" at bounding box center [1324, 406] width 99 height 26
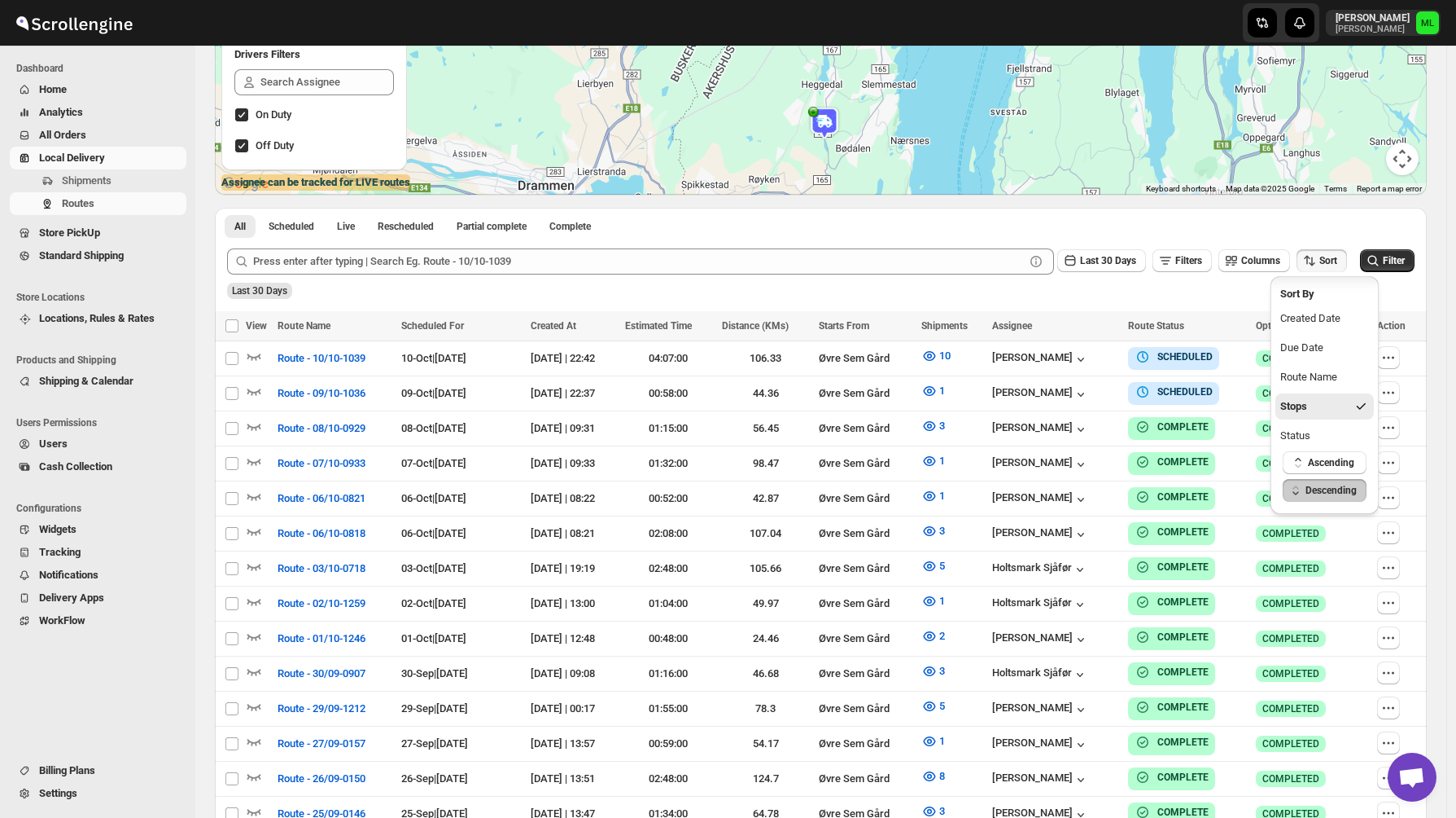
scroll to position [15, 0]
click at [1317, 462] on span "Ascending" at bounding box center [1330, 462] width 46 height 13
click at [1327, 228] on div "All Scheduled Live Rescheduled Partial complete Complete More views All Schedul…" at bounding box center [820, 222] width 1211 height 29
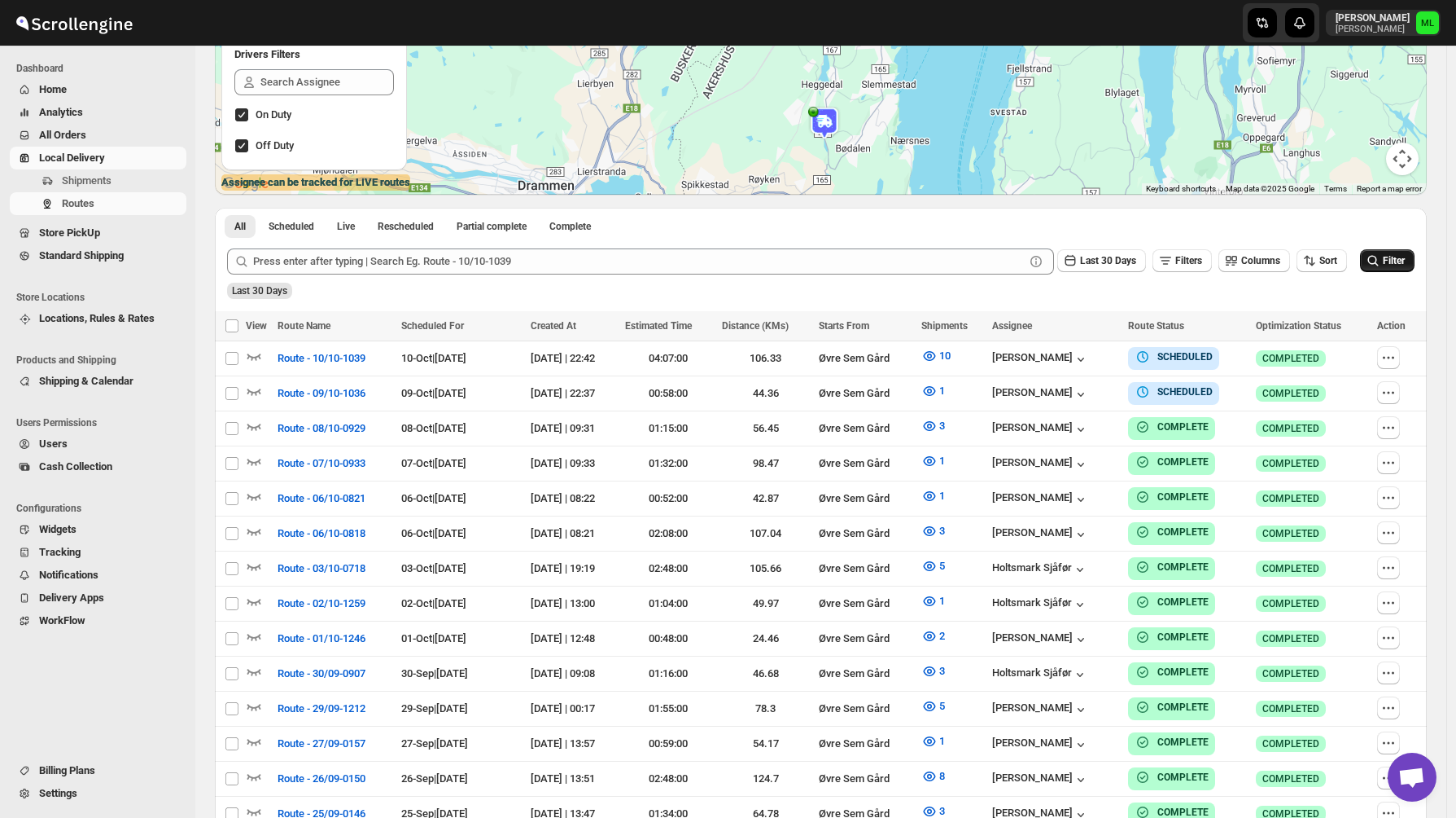
click at [1380, 259] on icon "submit" at bounding box center [1373, 260] width 17 height 17
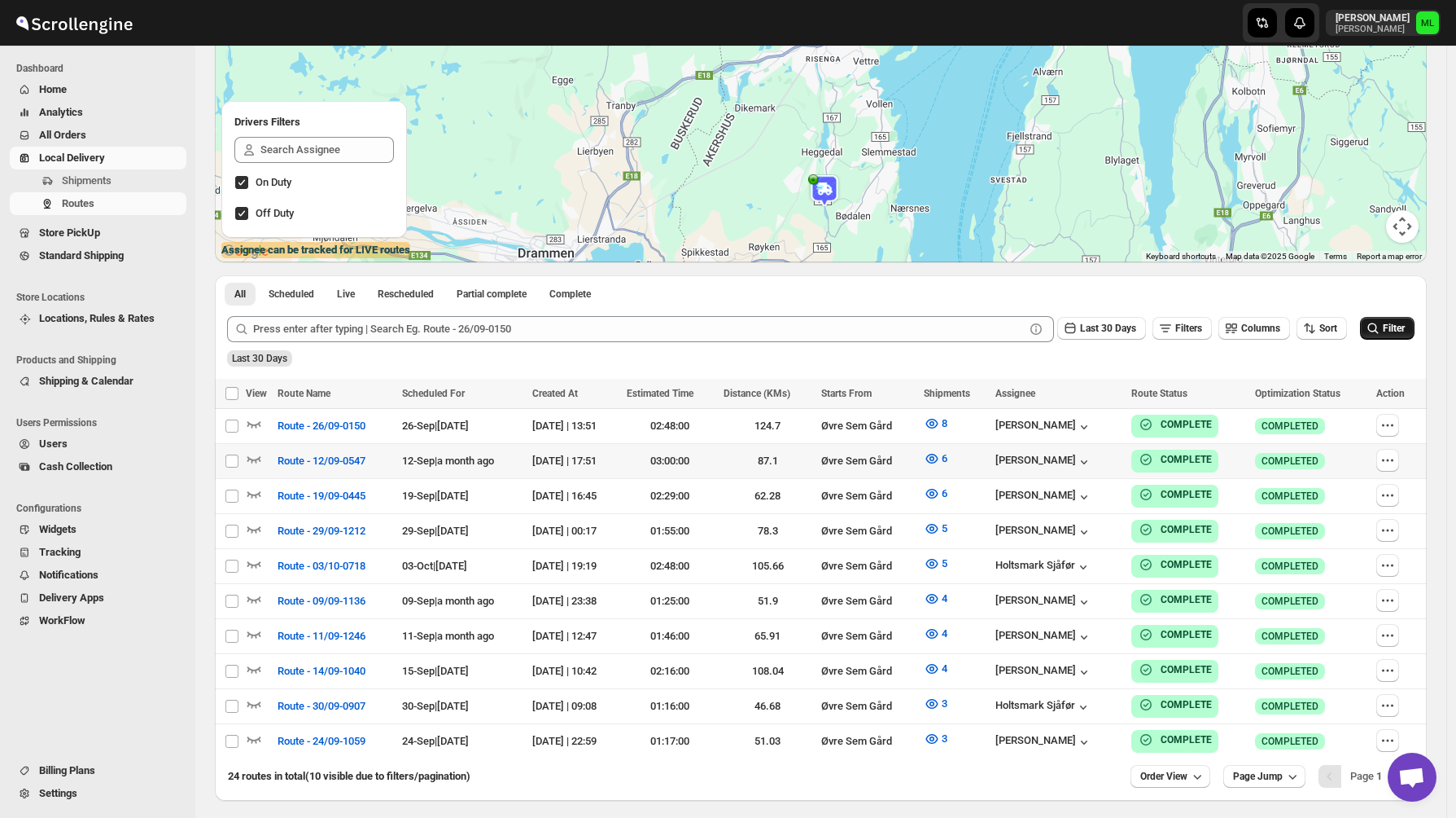
scroll to position [219, 0]
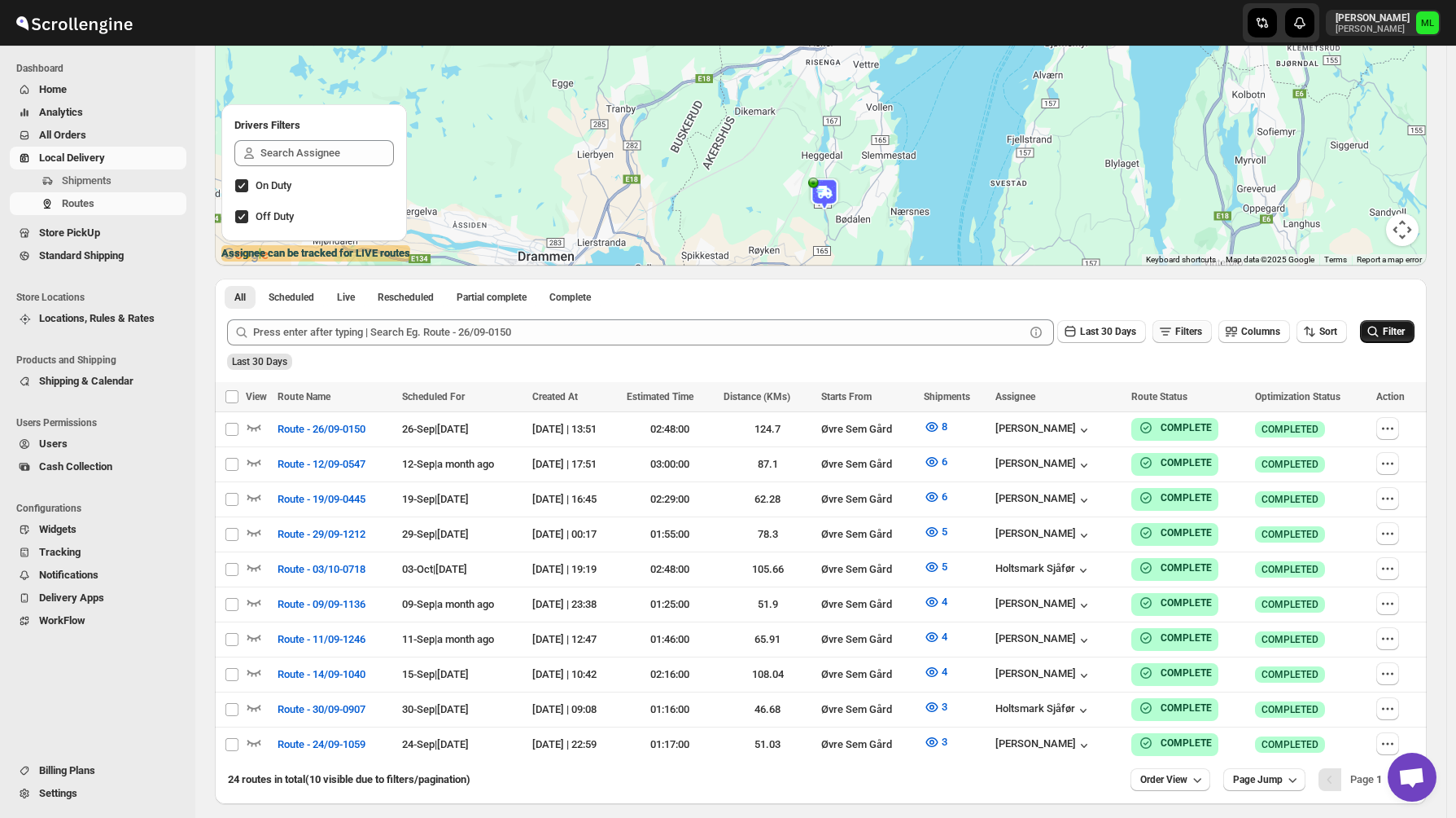
click at [1193, 333] on span "Filters" at bounding box center [1189, 331] width 27 height 11
click at [1318, 334] on icon "button" at bounding box center [1309, 331] width 17 height 17
click at [1309, 556] on span "Descending" at bounding box center [1331, 561] width 52 height 13
click at [1368, 288] on div "All Scheduled Live Rescheduled Partial complete Complete More views All Schedul…" at bounding box center [820, 293] width 1211 height 29
click at [1378, 331] on icon "submit" at bounding box center [1373, 331] width 10 height 10
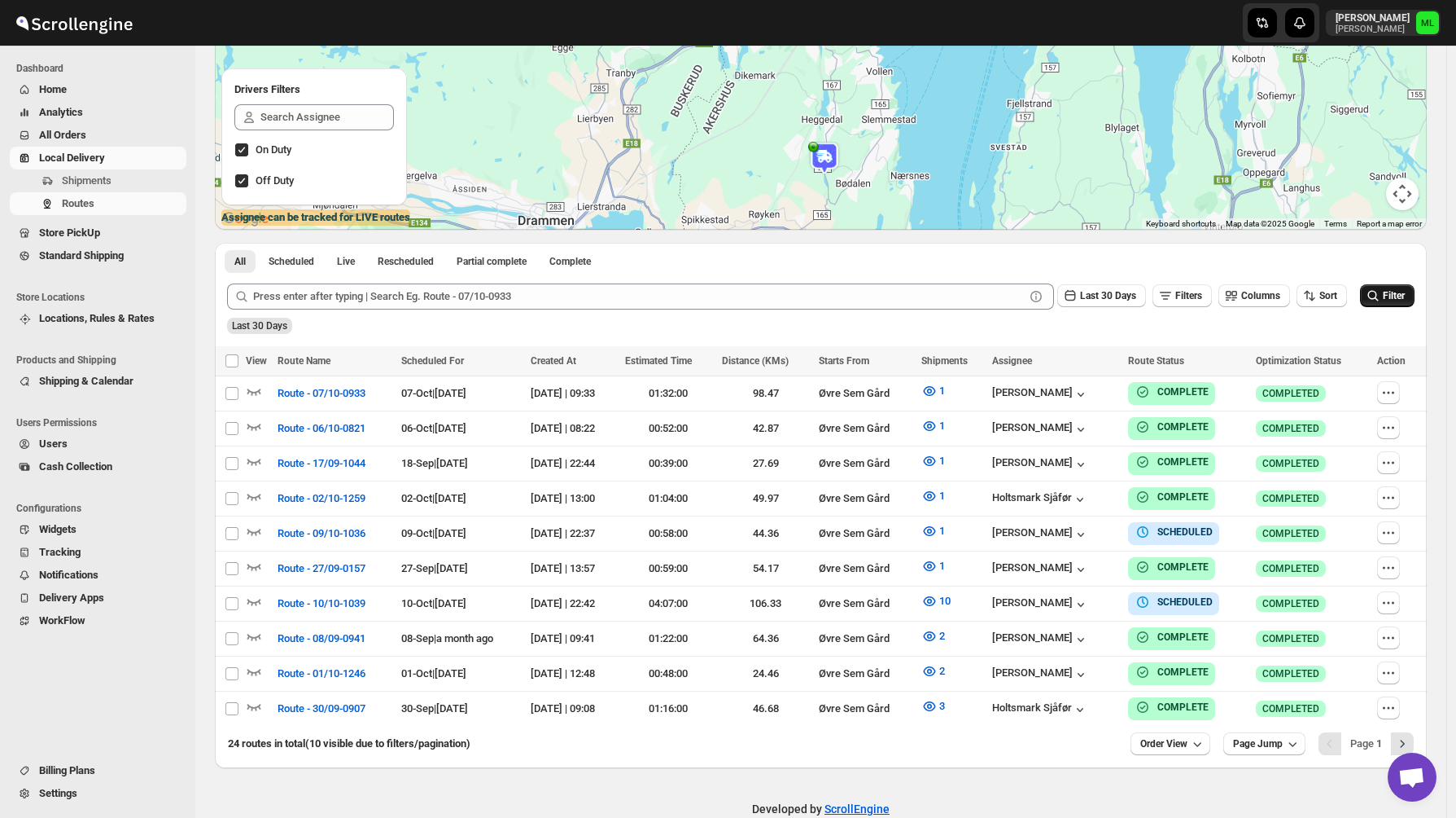
scroll to position [256, 0]
click at [1315, 300] on icon "button" at bounding box center [1309, 295] width 17 height 17
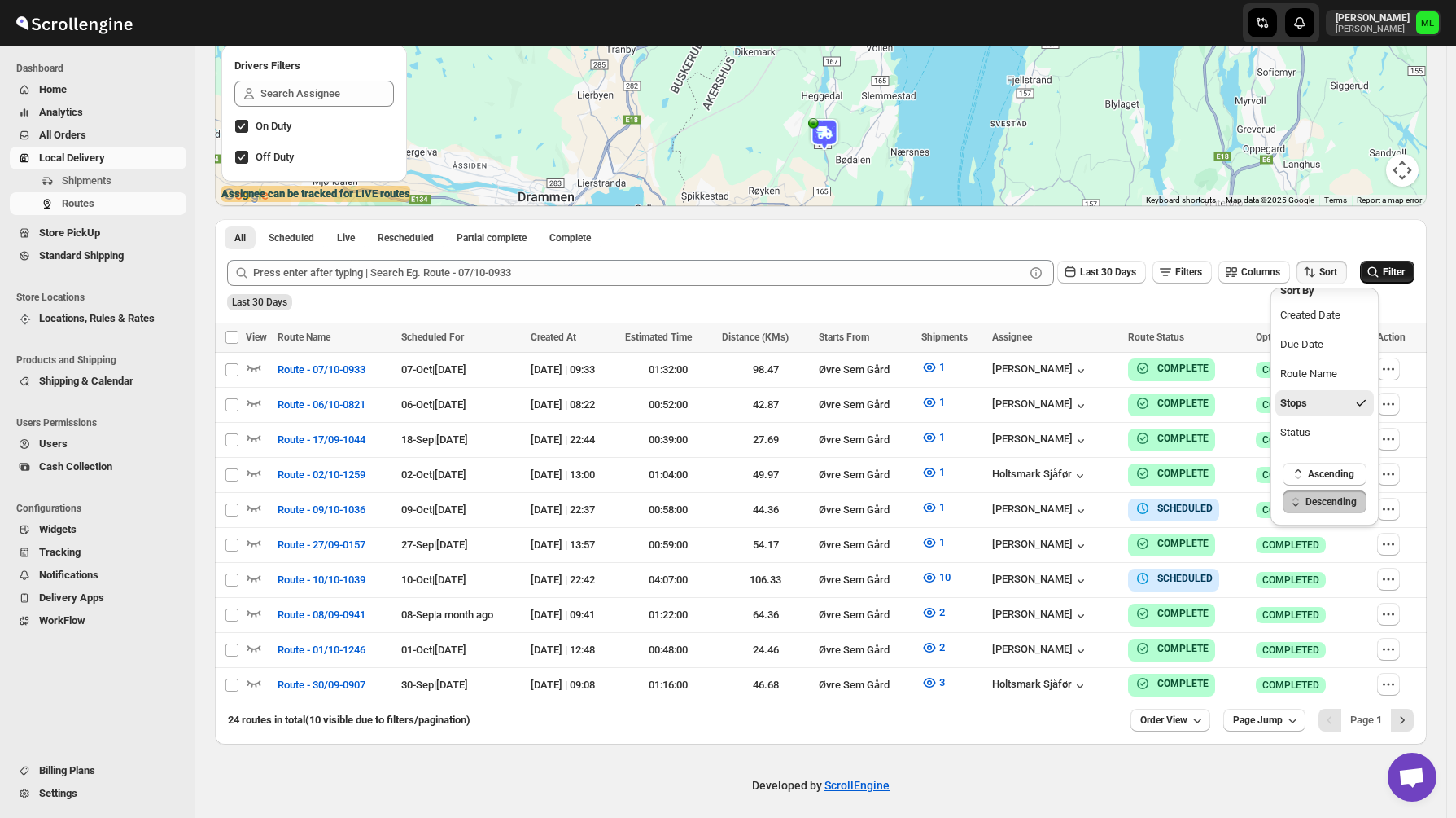
scroll to position [0, 0]
click at [1331, 329] on div "Created Date" at bounding box center [1310, 329] width 60 height 17
click at [1363, 232] on div "All Scheduled Live Rescheduled Partial complete Complete More views All Schedul…" at bounding box center [820, 233] width 1211 height 29
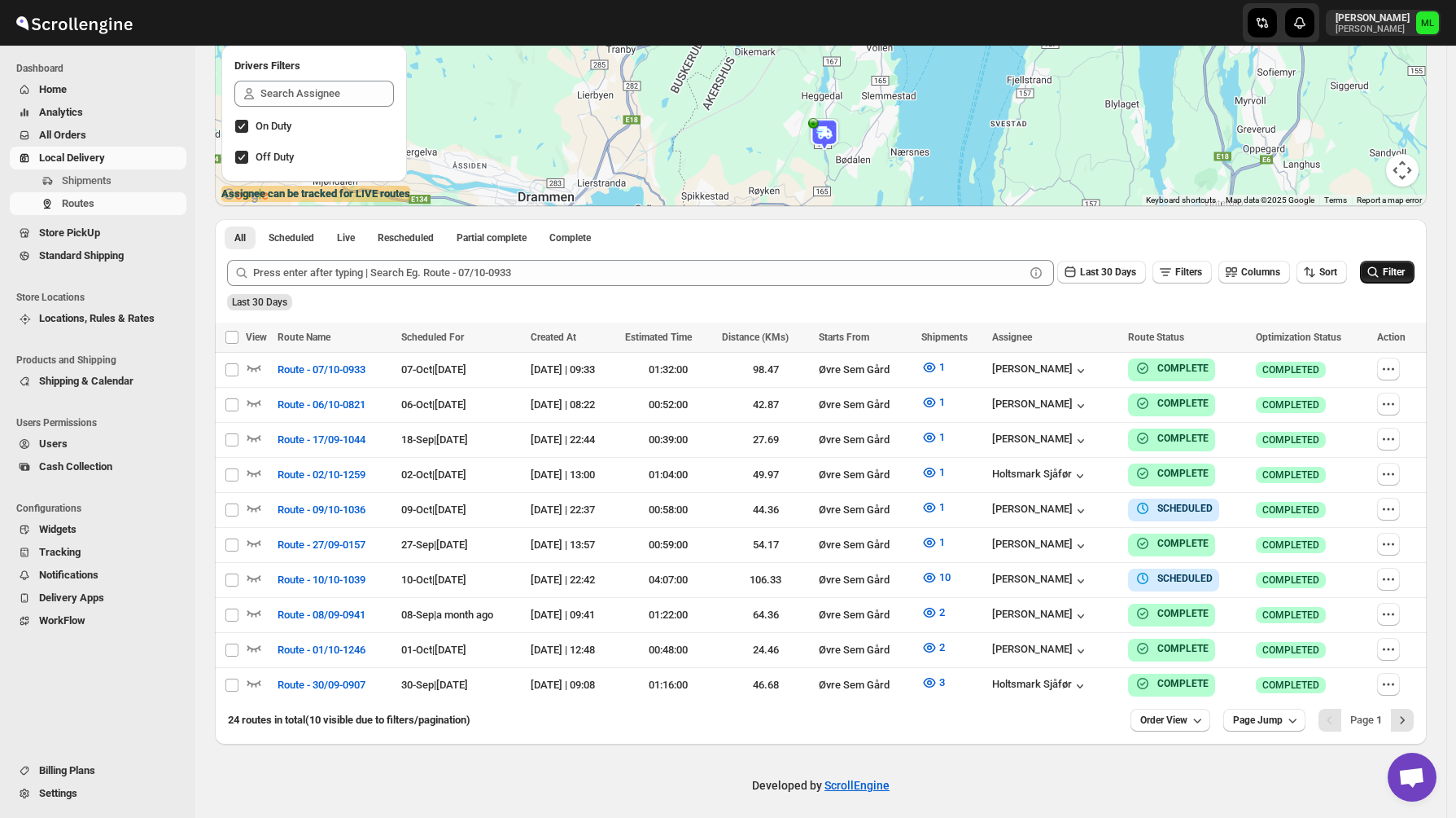
click at [1379, 267] on icon "submit" at bounding box center [1373, 272] width 17 height 17
click at [1317, 272] on icon "button" at bounding box center [1309, 272] width 17 height 17
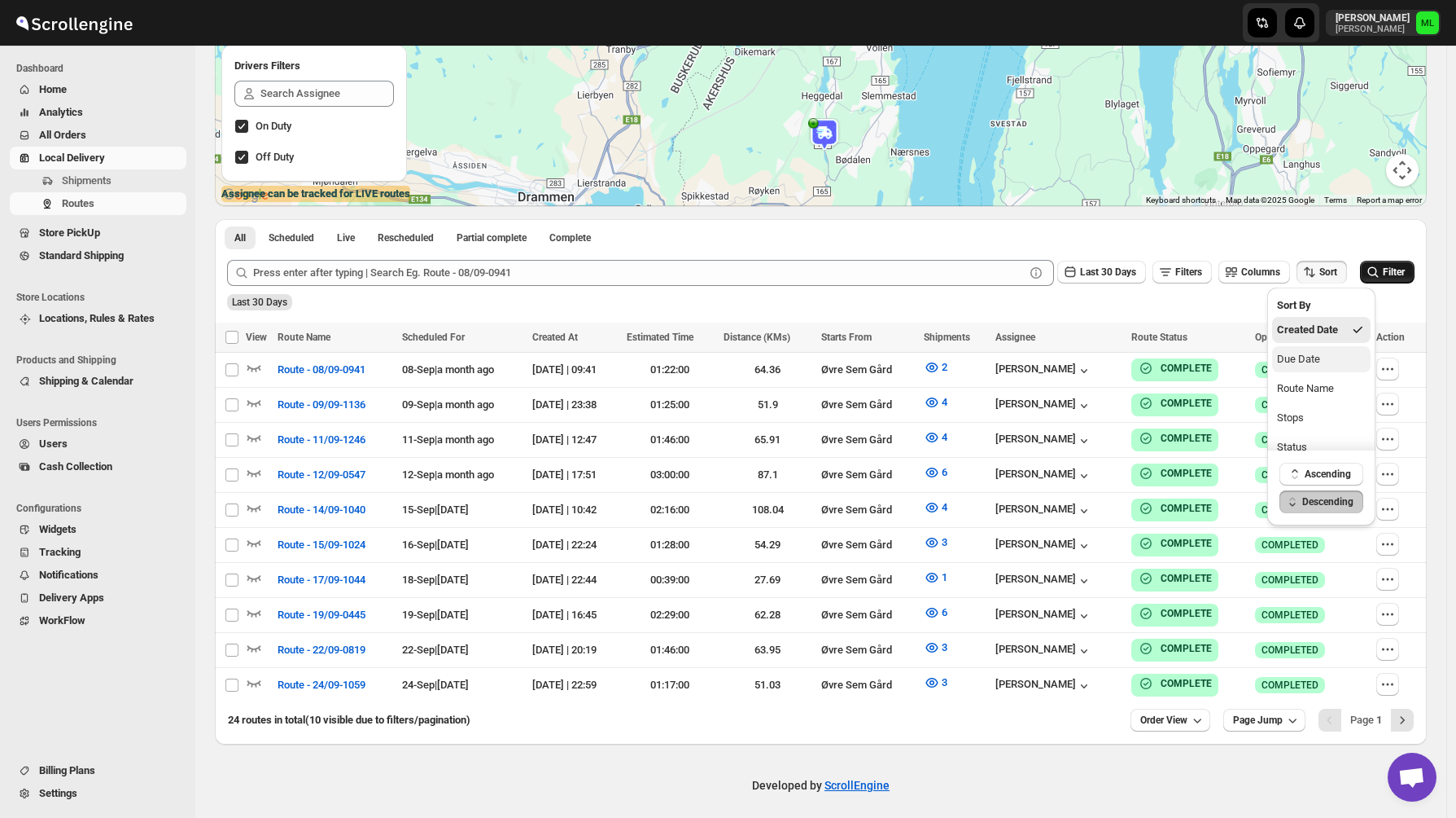
click at [1315, 351] on div "Due Date" at bounding box center [1298, 359] width 43 height 17
click at [1377, 268] on icon "submit" at bounding box center [1373, 272] width 10 height 10
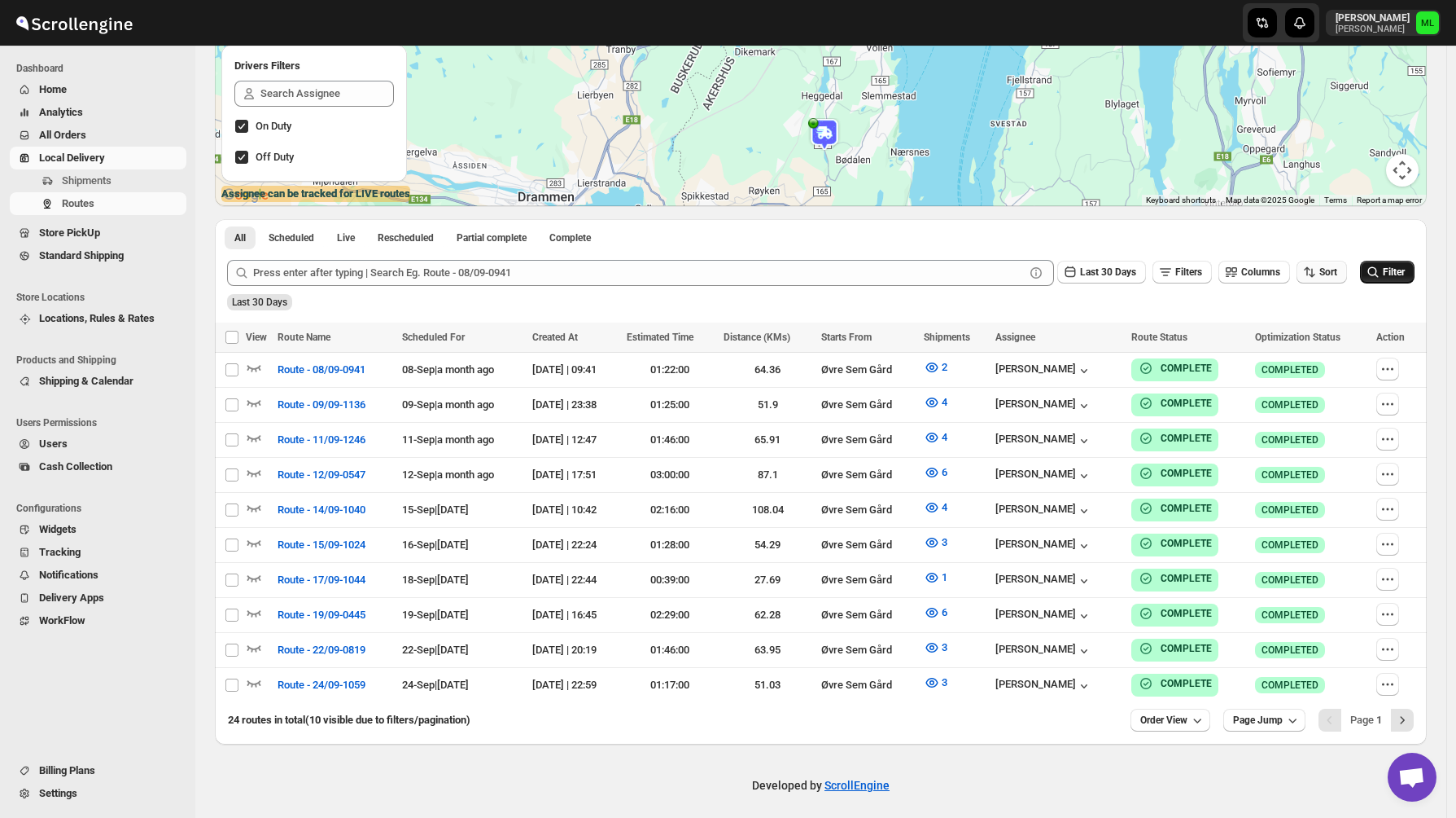
click at [1337, 271] on span "Sort" at bounding box center [1328, 272] width 17 height 11
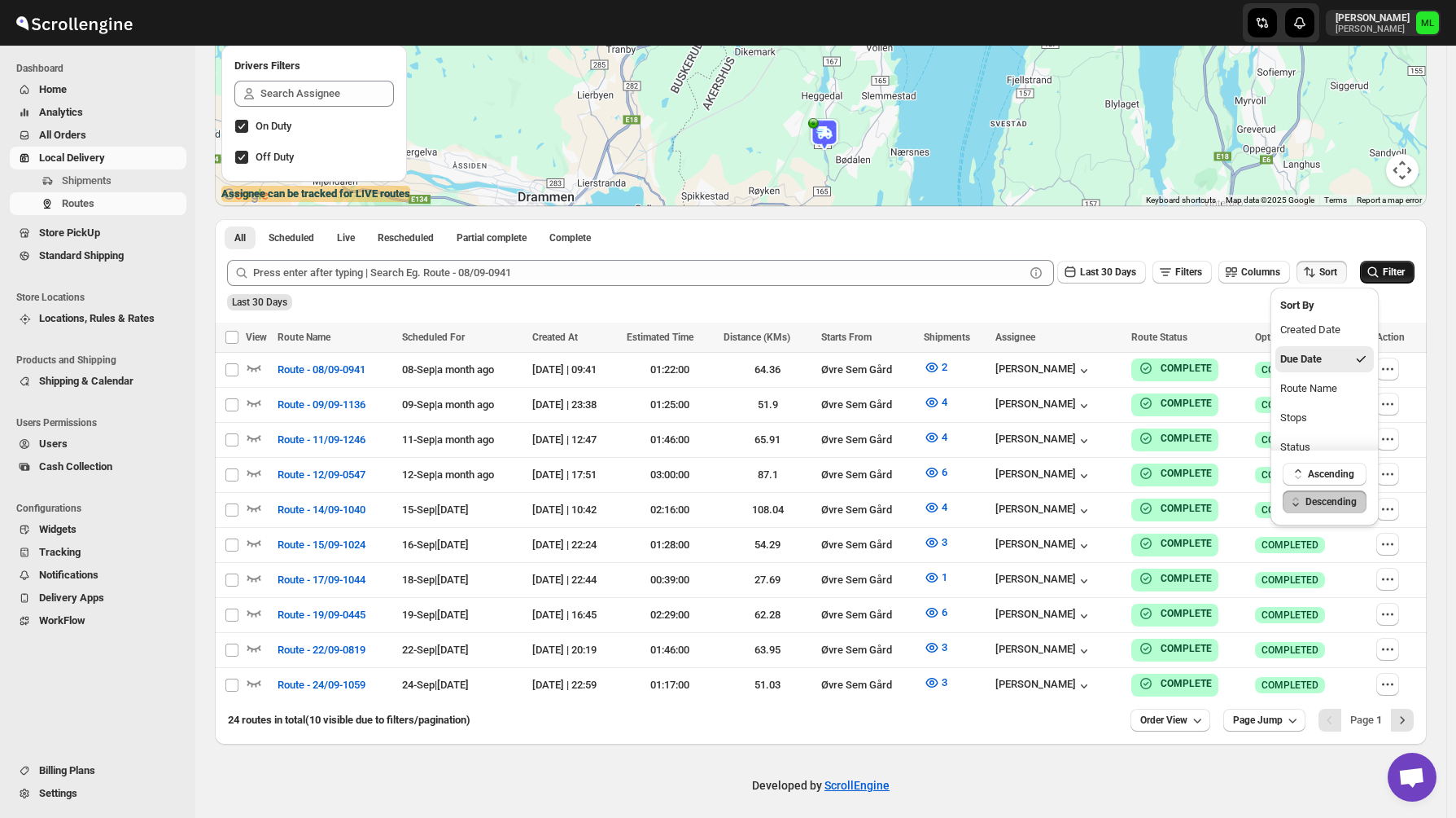
click at [1321, 359] on div "Due Date" at bounding box center [1301, 359] width 42 height 17
click at [1325, 471] on span "Ascending" at bounding box center [1330, 474] width 46 height 13
click at [1397, 270] on span "Filter" at bounding box center [1393, 272] width 22 height 11
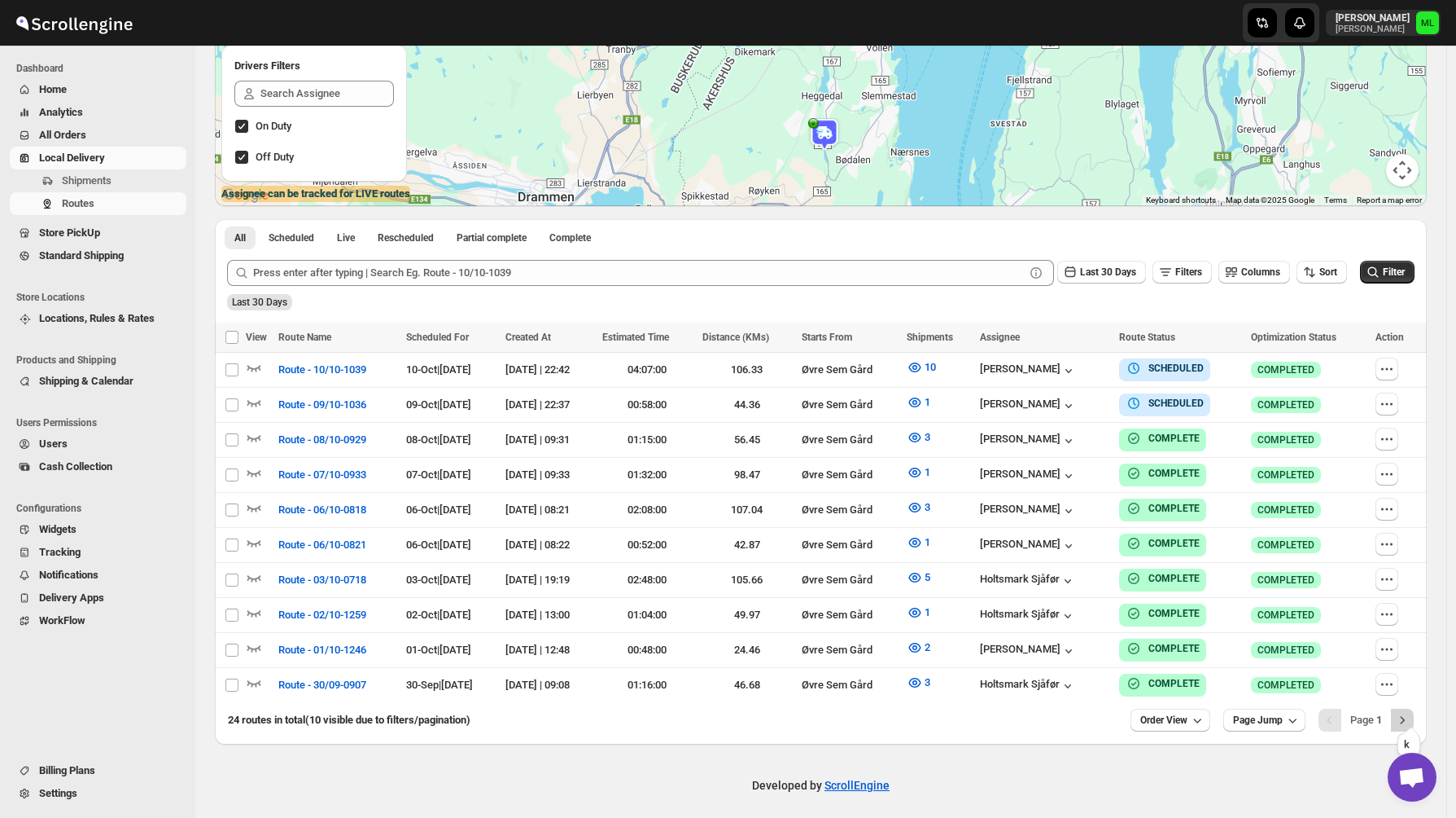
click at [1408, 717] on icon "Next" at bounding box center [1402, 719] width 17 height 17
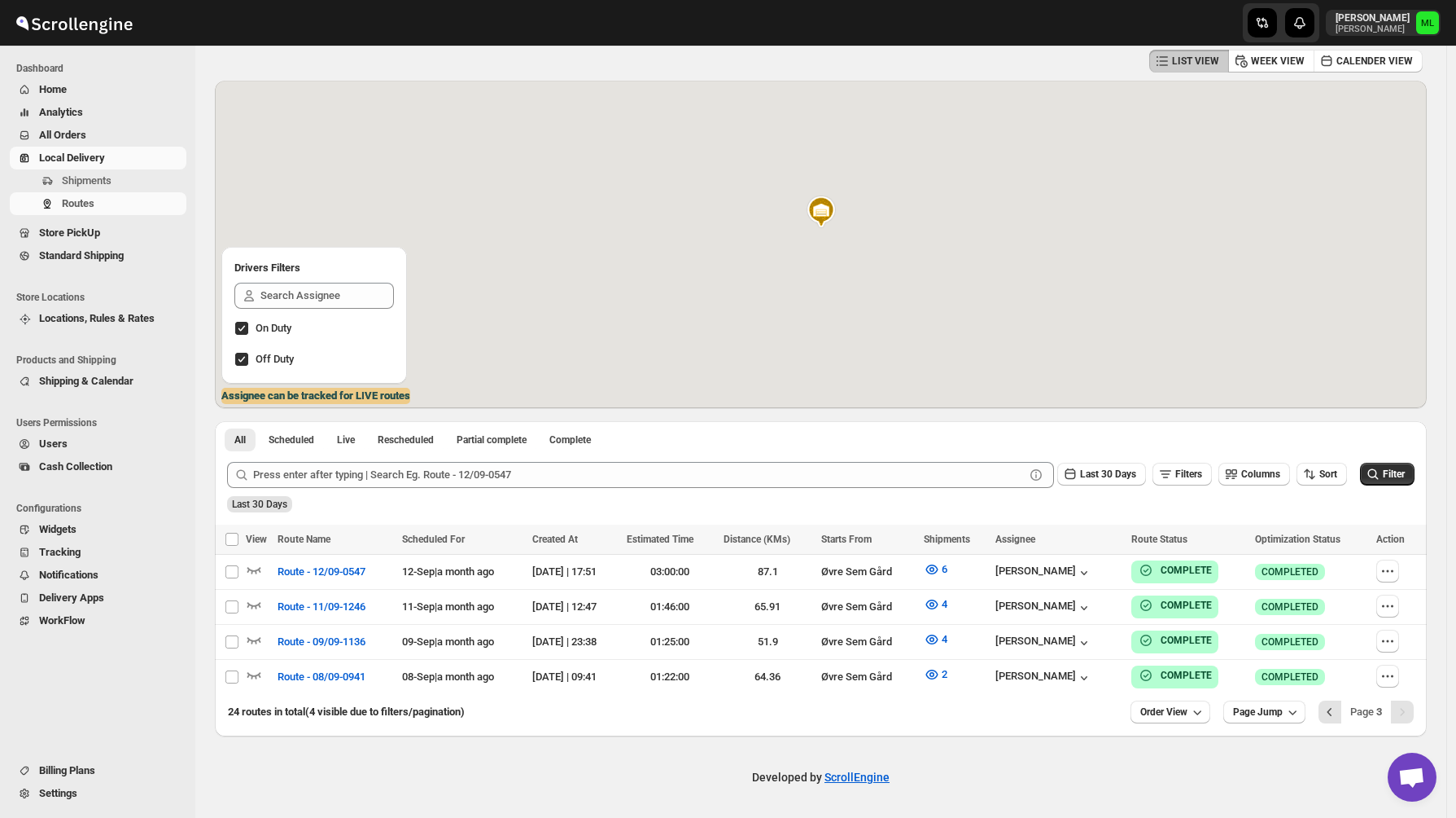
scroll to position [73, 0]
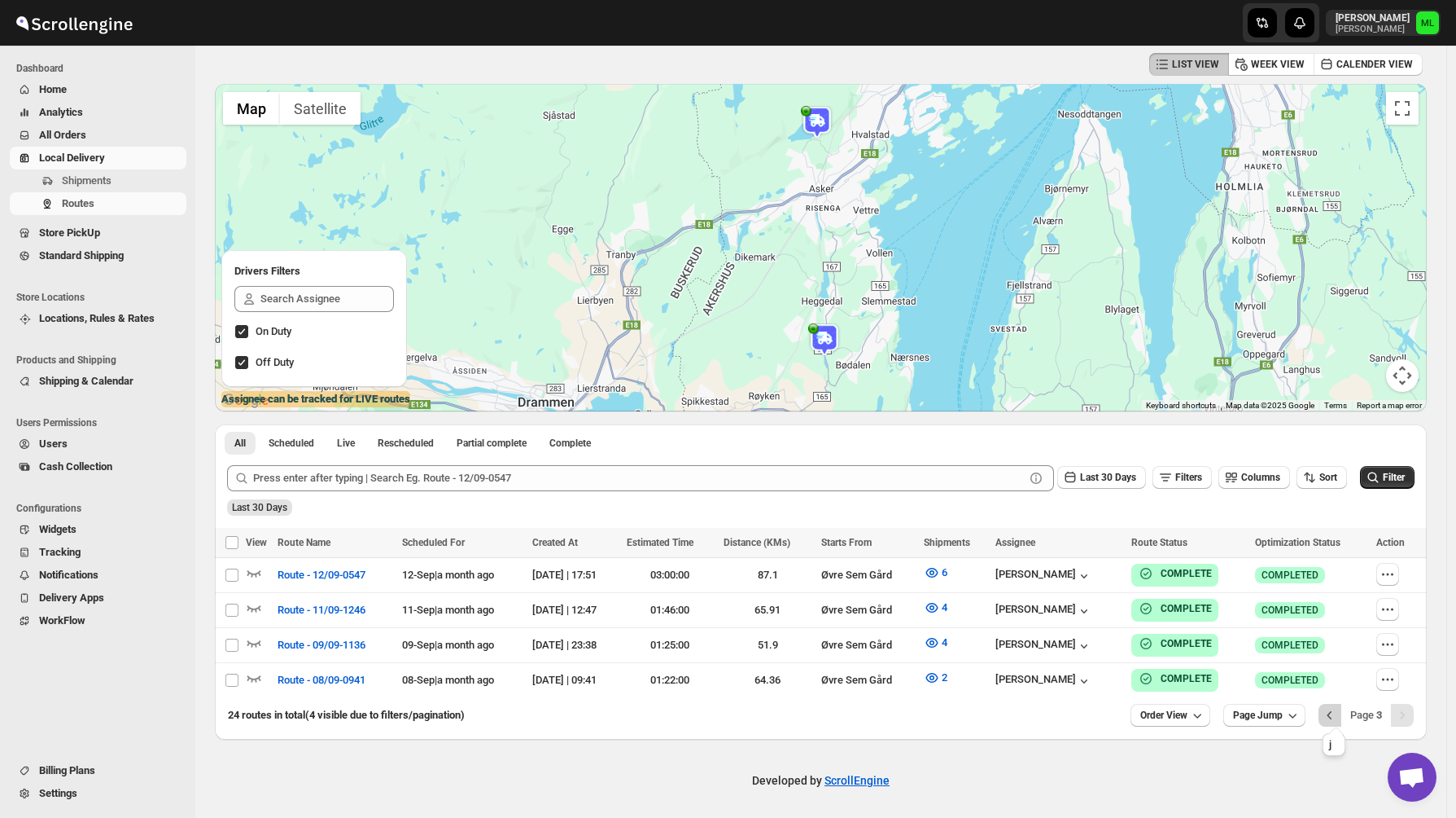
click at [1337, 715] on icon "Previous" at bounding box center [1329, 715] width 17 height 17
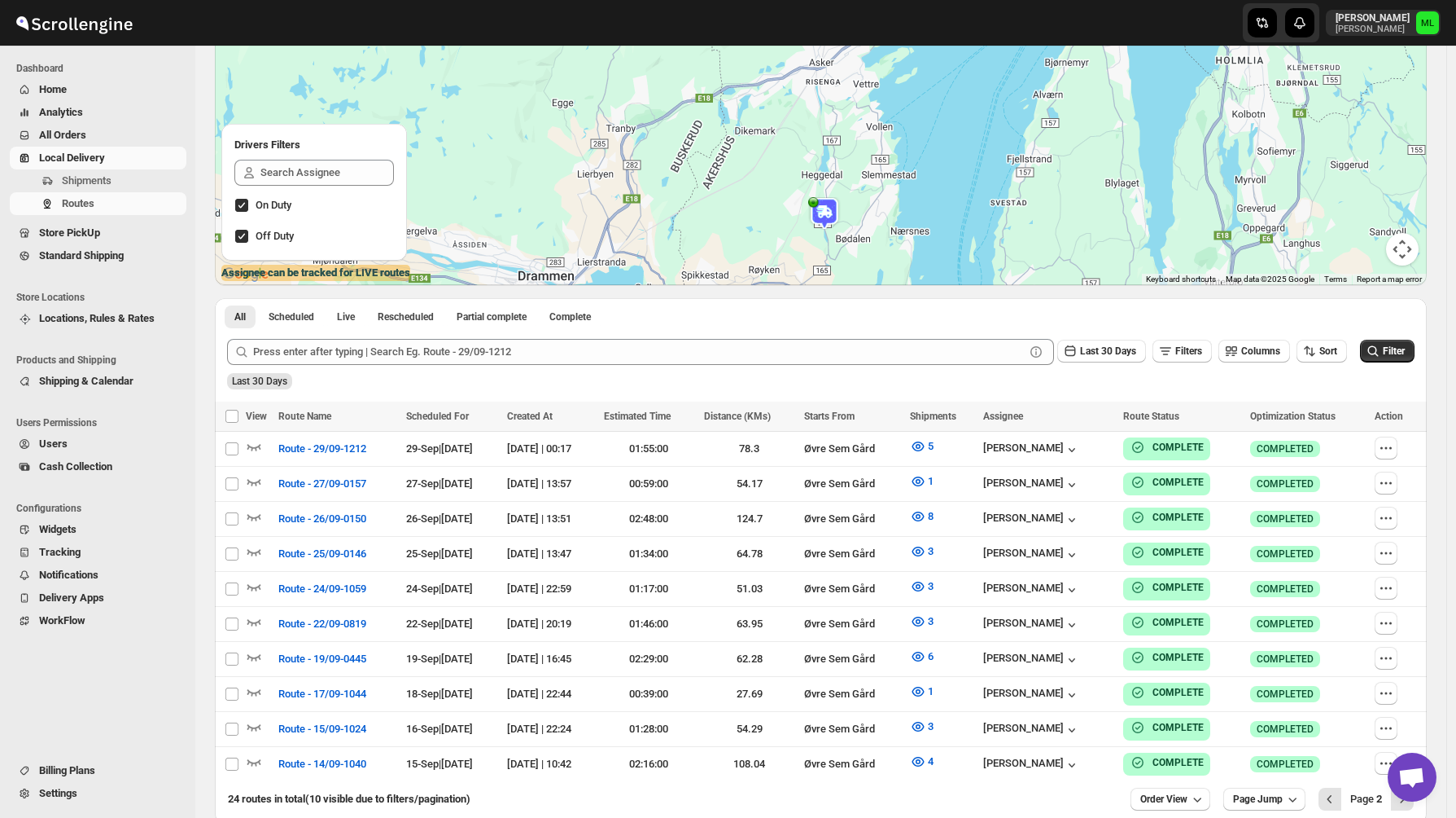
scroll to position [279, 0]
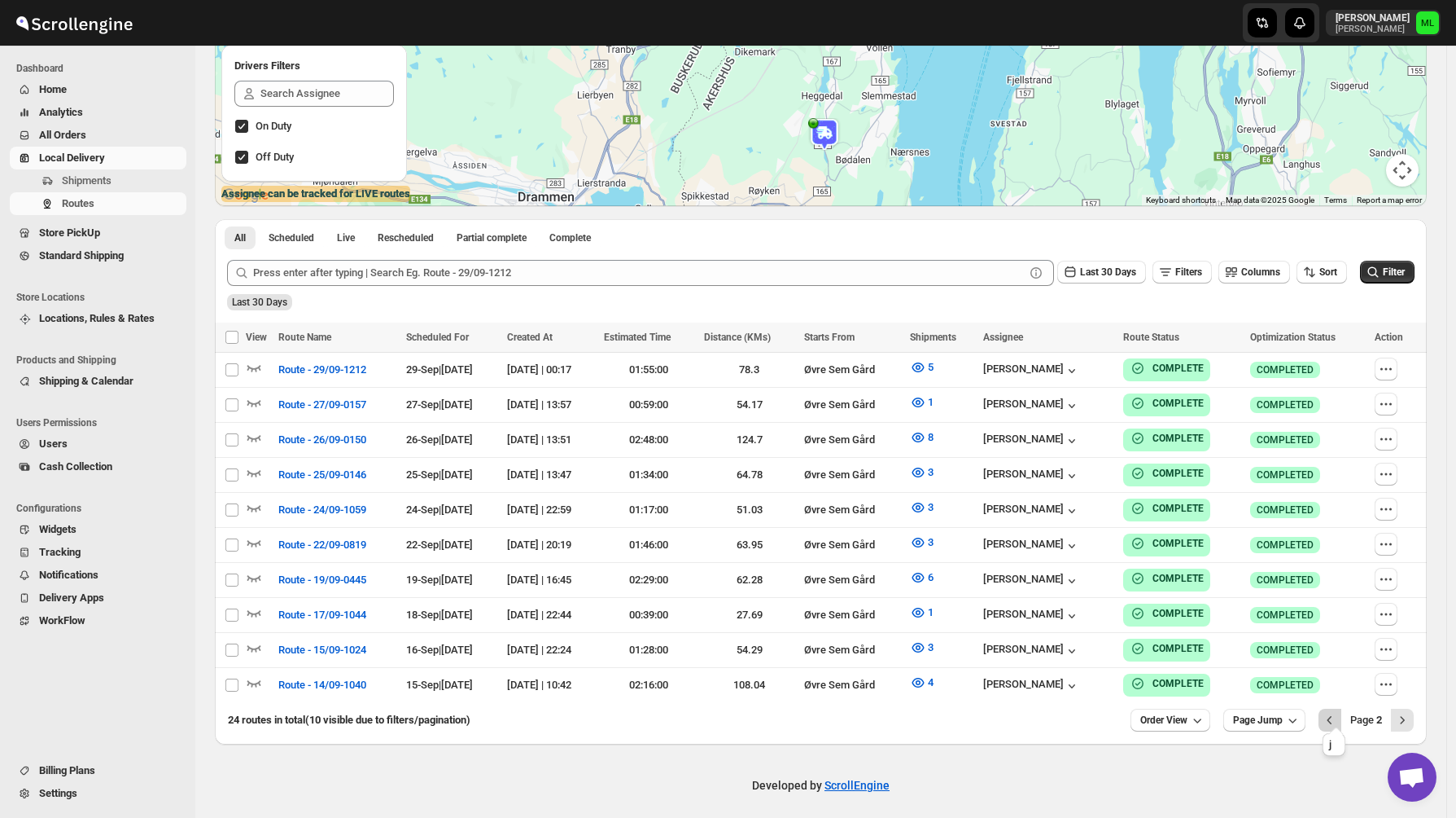
click at [1338, 712] on icon "Previous" at bounding box center [1329, 719] width 17 height 17
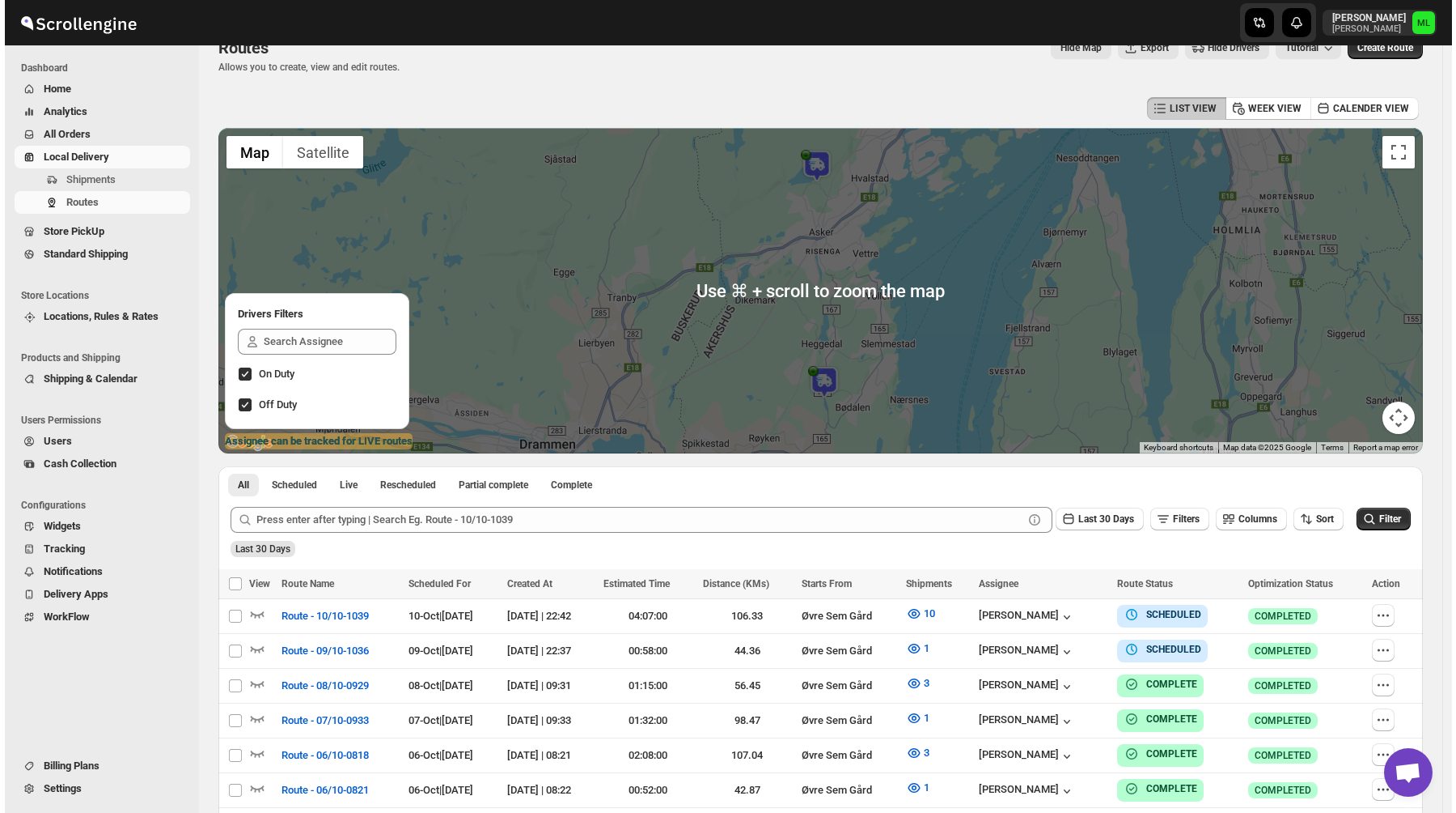
scroll to position [3, 0]
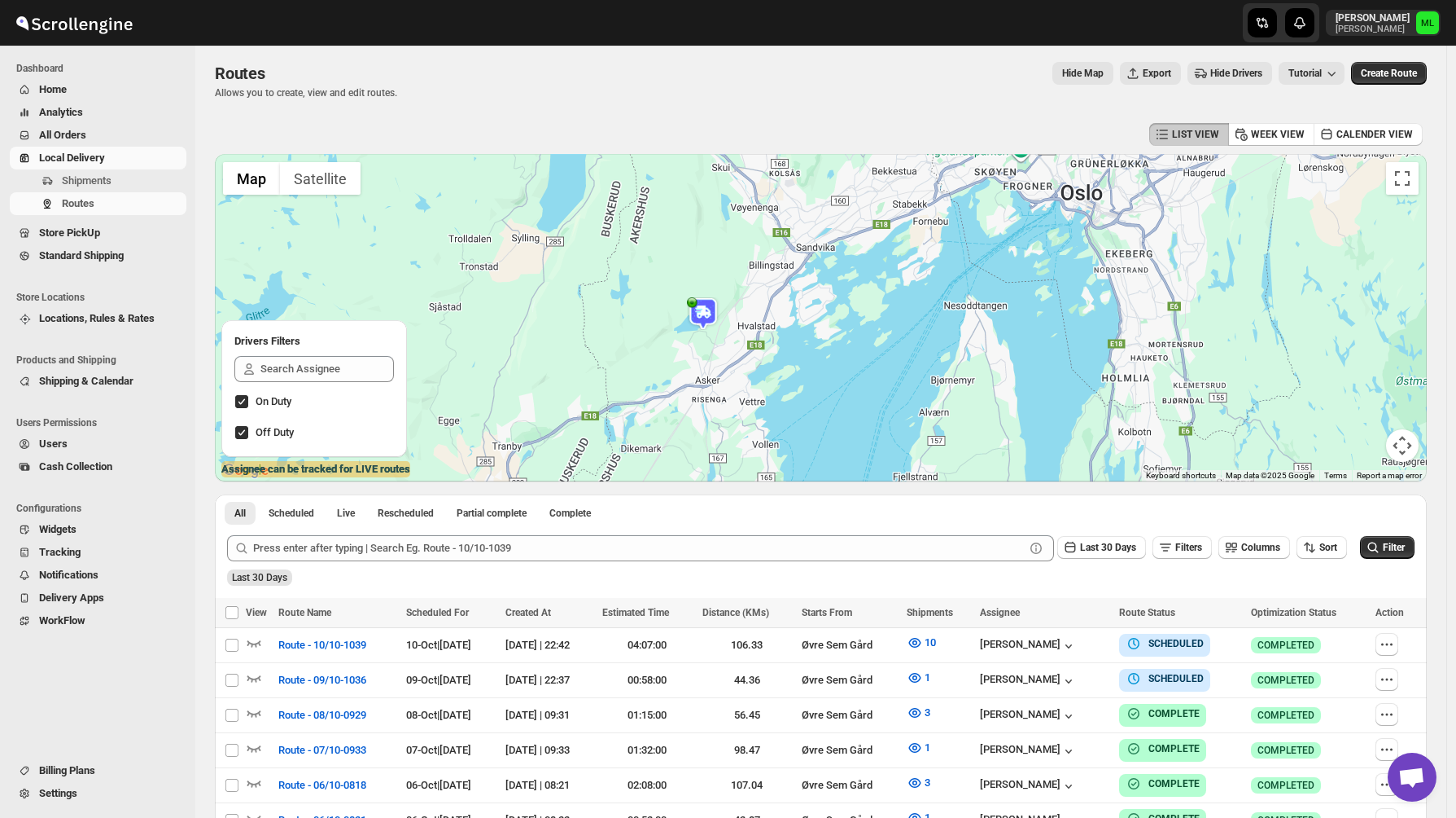
drag, startPoint x: 1141, startPoint y: 382, endPoint x: 1005, endPoint y: 419, distance: 140.9
click at [1005, 419] on div at bounding box center [820, 317] width 1211 height 328
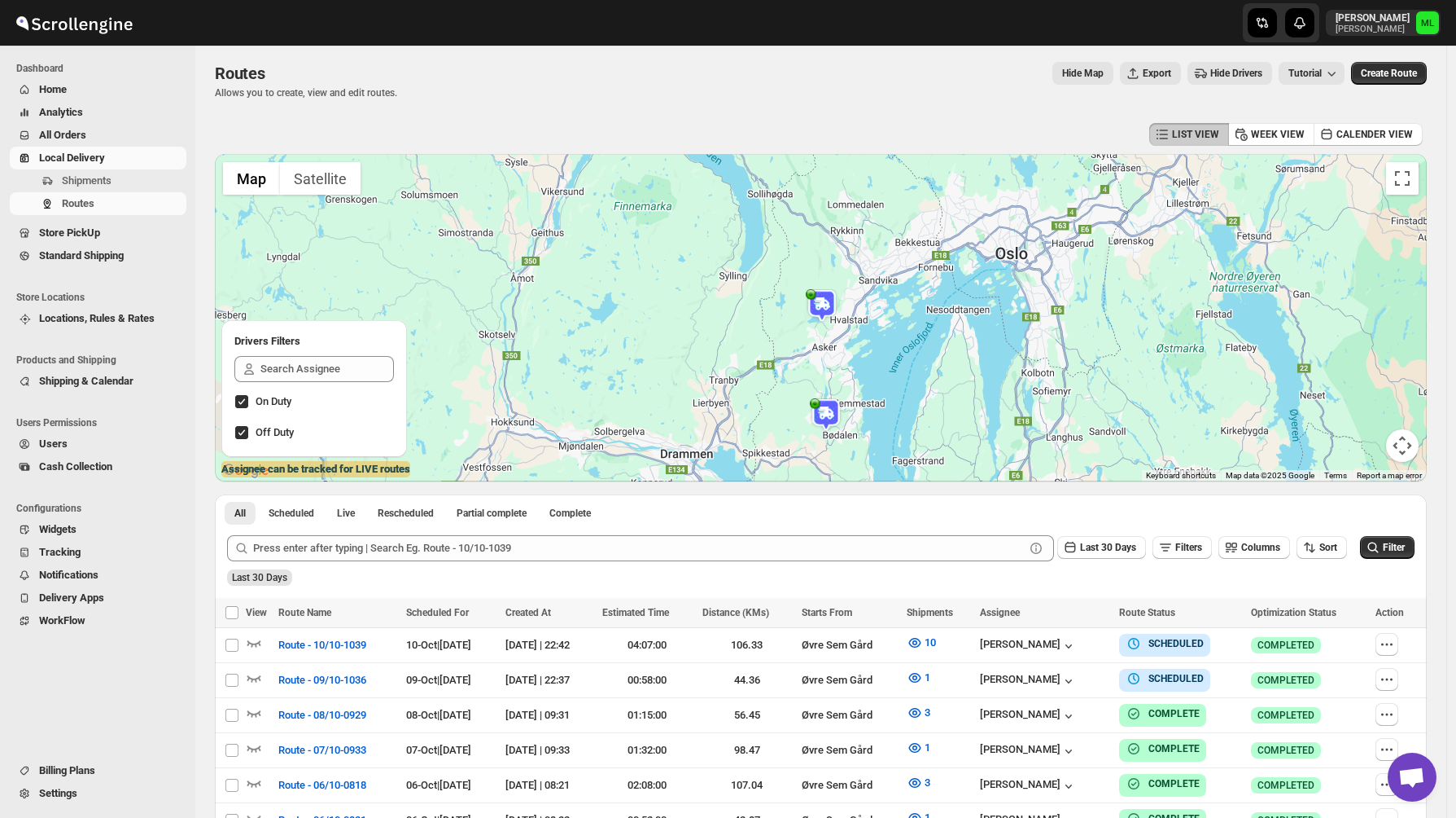
drag, startPoint x: 1034, startPoint y: 295, endPoint x: 1019, endPoint y: 302, distance: 16.6
click at [1019, 302] on div at bounding box center [820, 317] width 1211 height 328
click at [321, 643] on span "Route - 10/10-1039" at bounding box center [322, 645] width 88 height 17
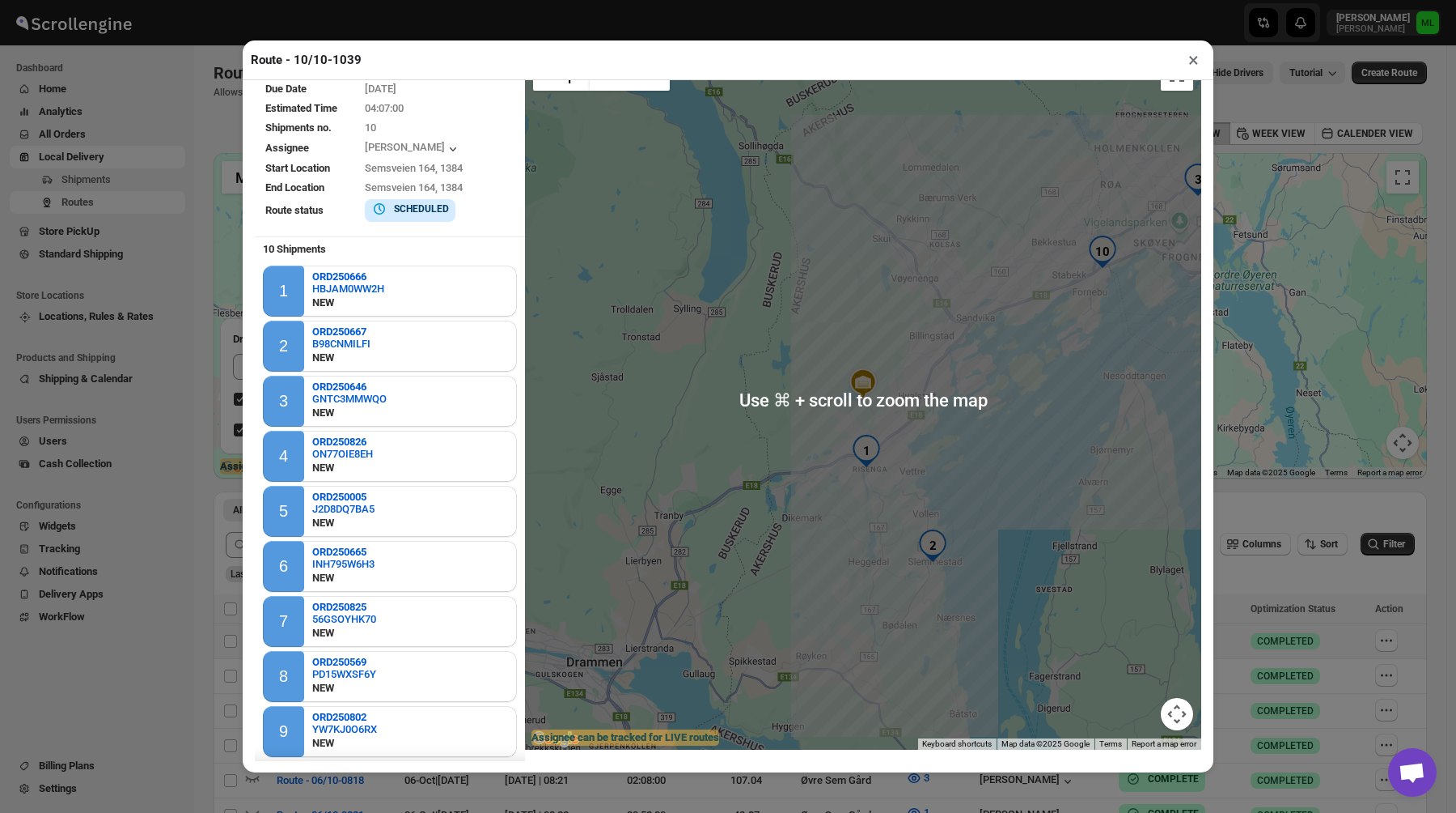
scroll to position [24, 0]
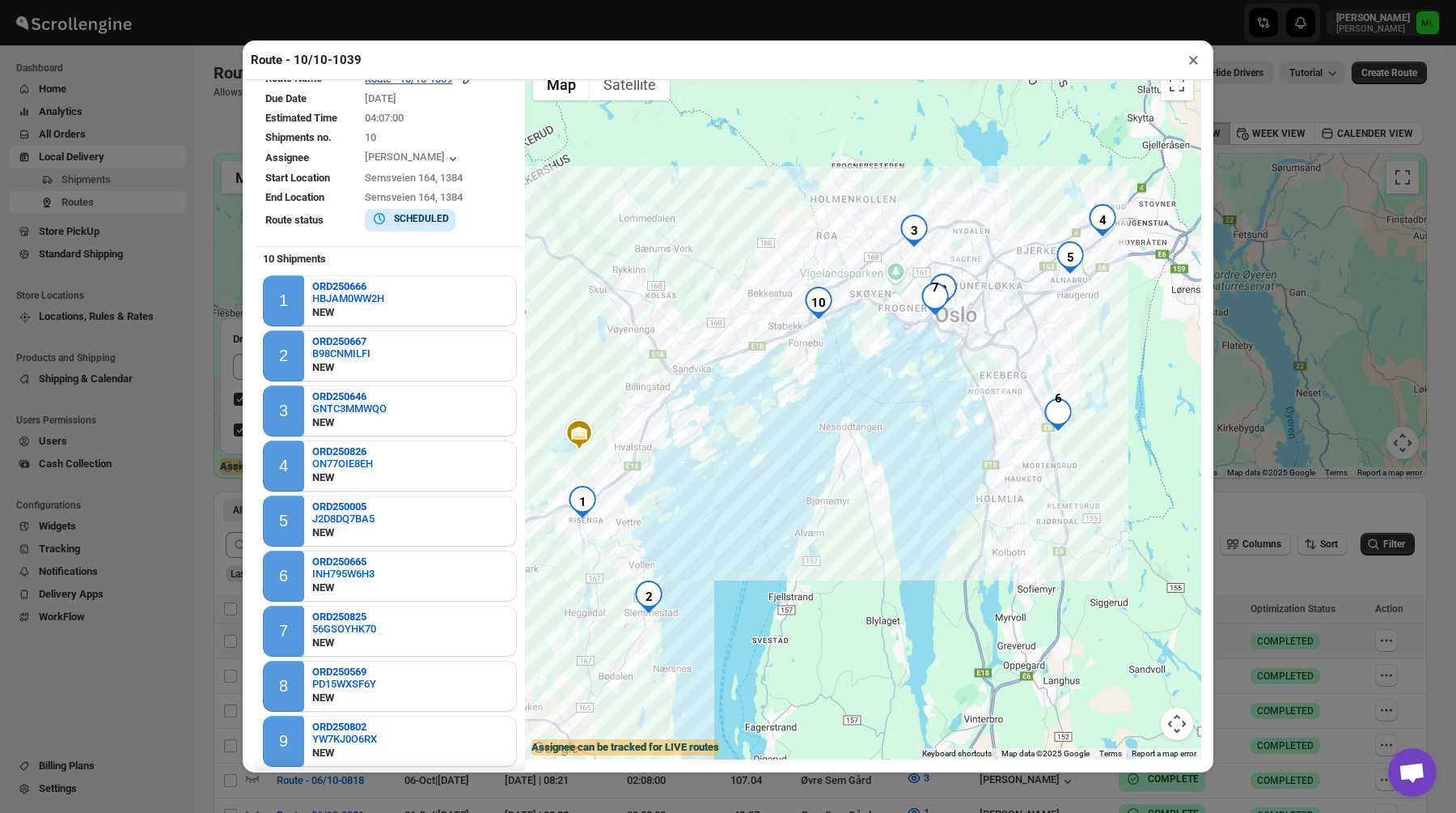
drag, startPoint x: 984, startPoint y: 466, endPoint x: 698, endPoint y: 506, distance: 288.8
click at [698, 506] on div at bounding box center [863, 409] width 676 height 698
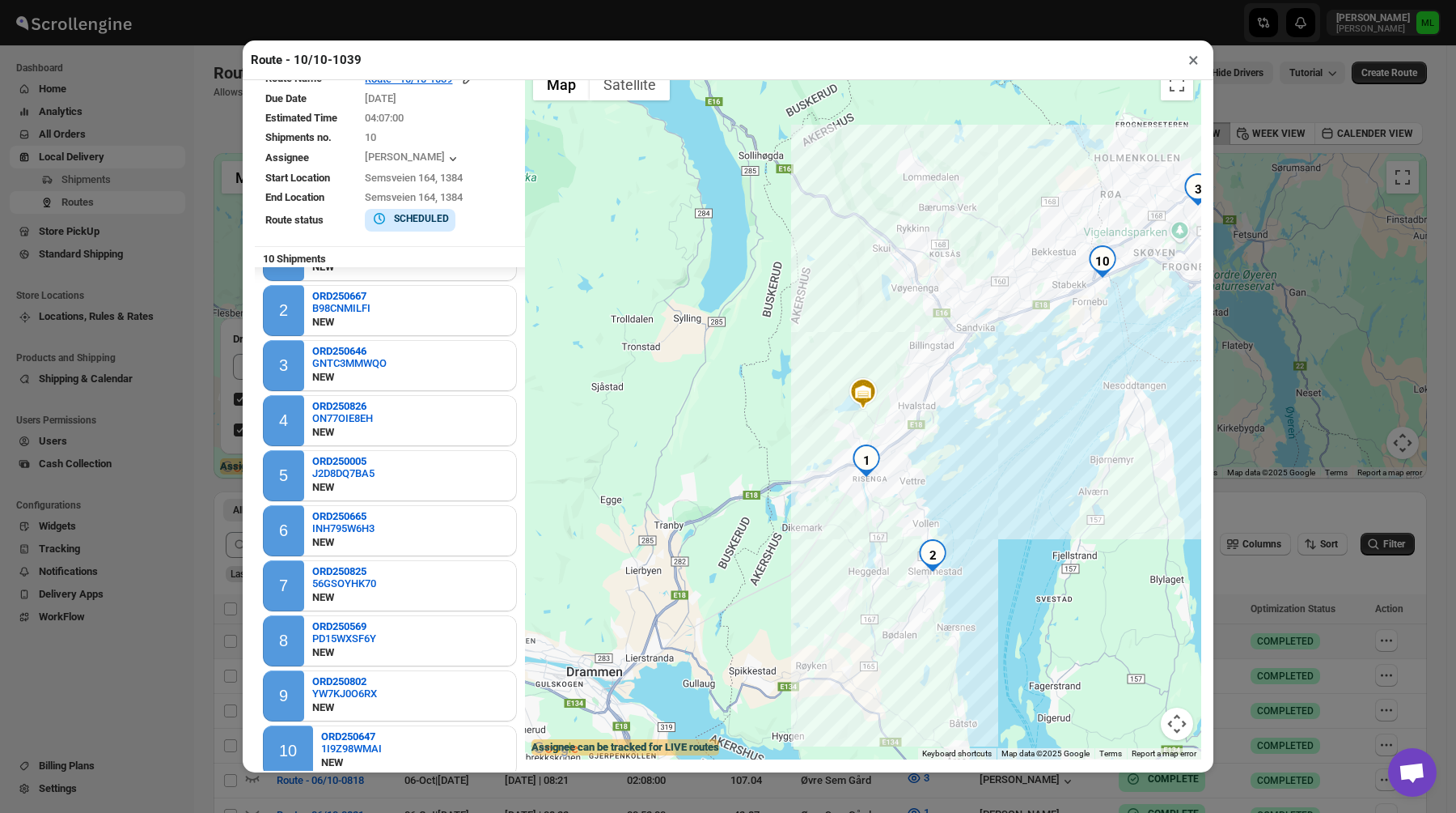
scroll to position [58, 0]
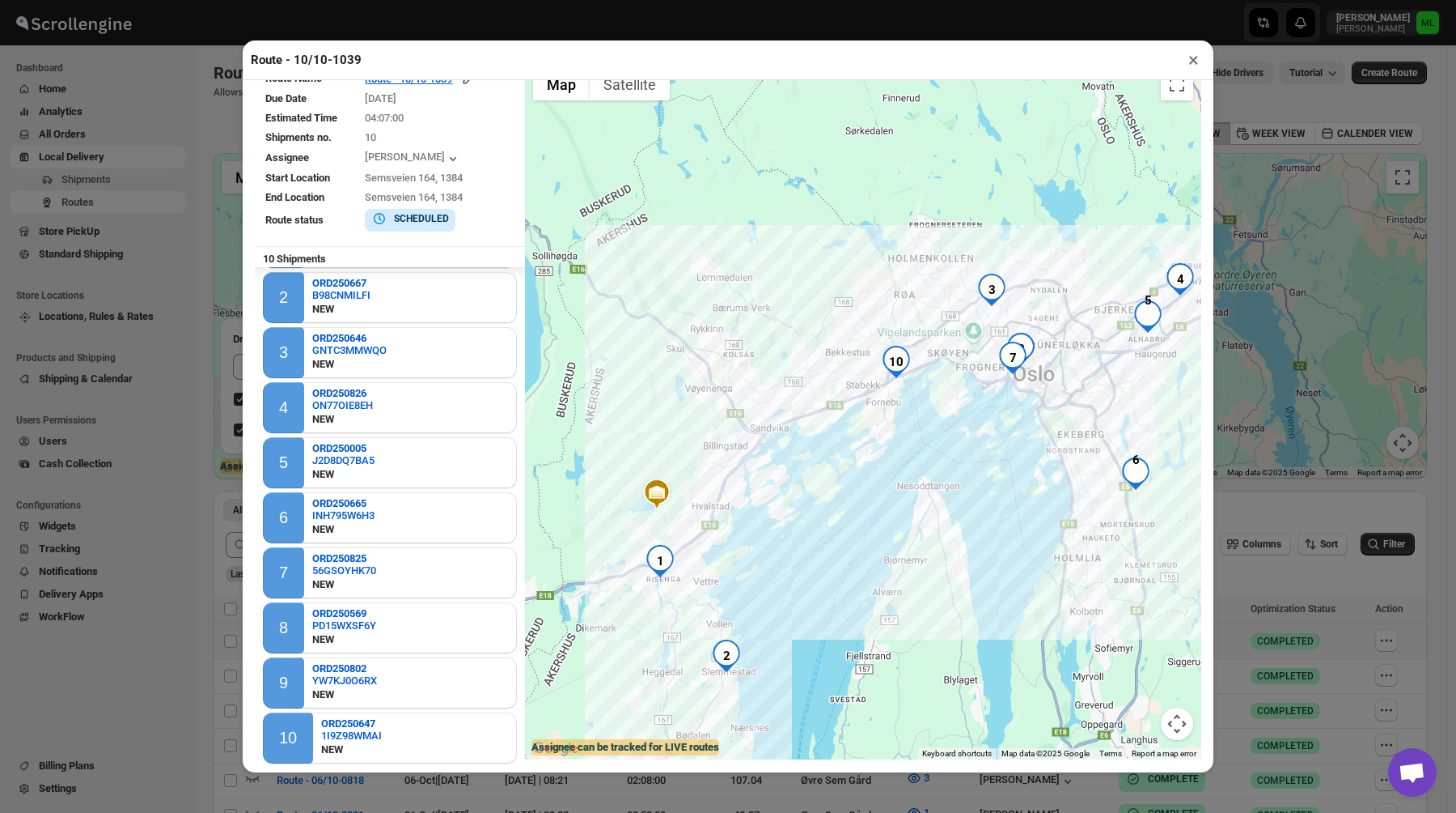
drag, startPoint x: 709, startPoint y: 386, endPoint x: 502, endPoint y: 486, distance: 229.9
click at [502, 486] on div "Route Name Route - 10/10-1039 Due Date [DATE] Estimated Time 04:07:00 Shipments…" at bounding box center [728, 415] width 946 height 711
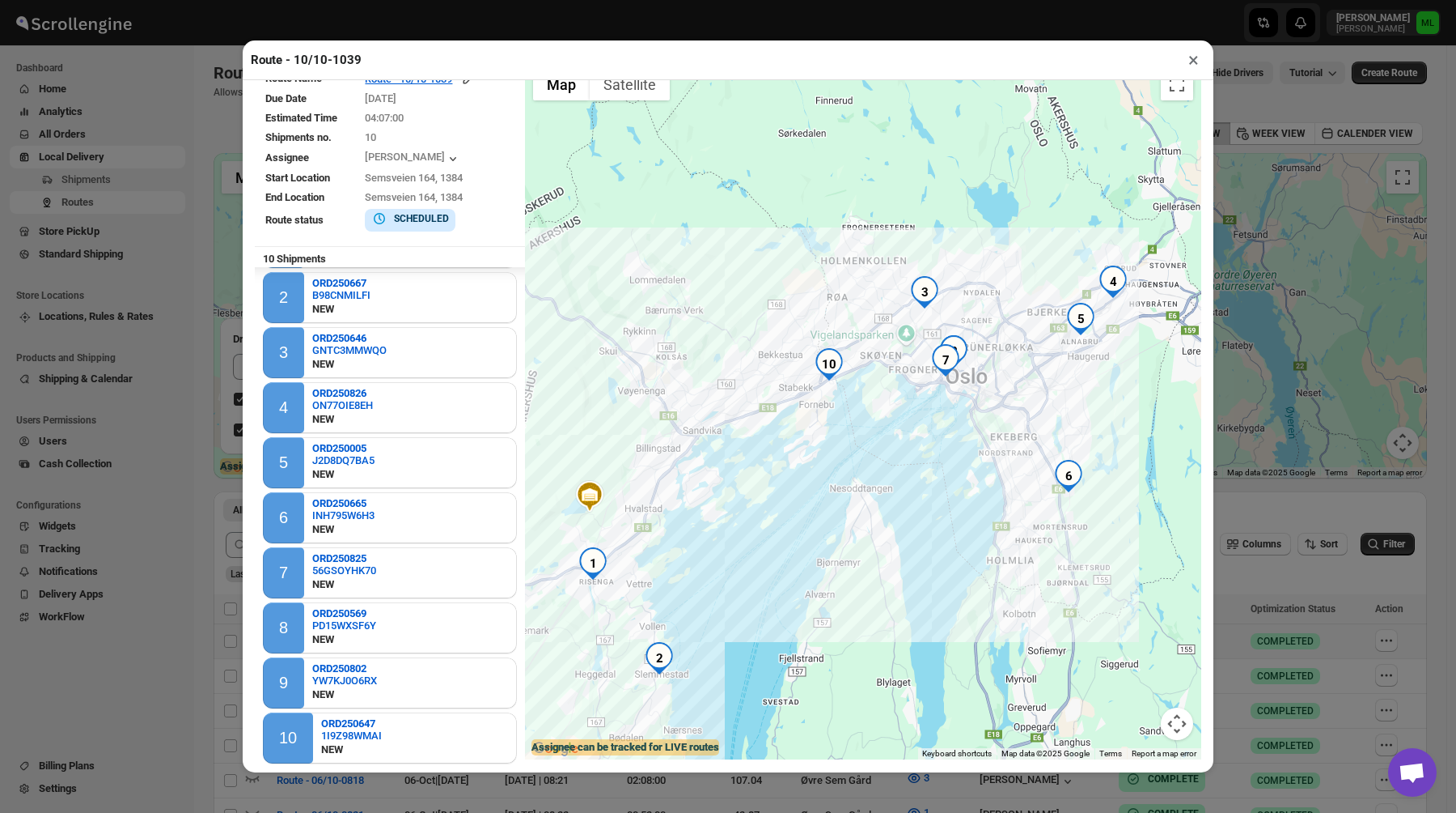
drag, startPoint x: 883, startPoint y: 490, endPoint x: 817, endPoint y: 492, distance: 66.0
click at [817, 492] on div at bounding box center [863, 409] width 676 height 698
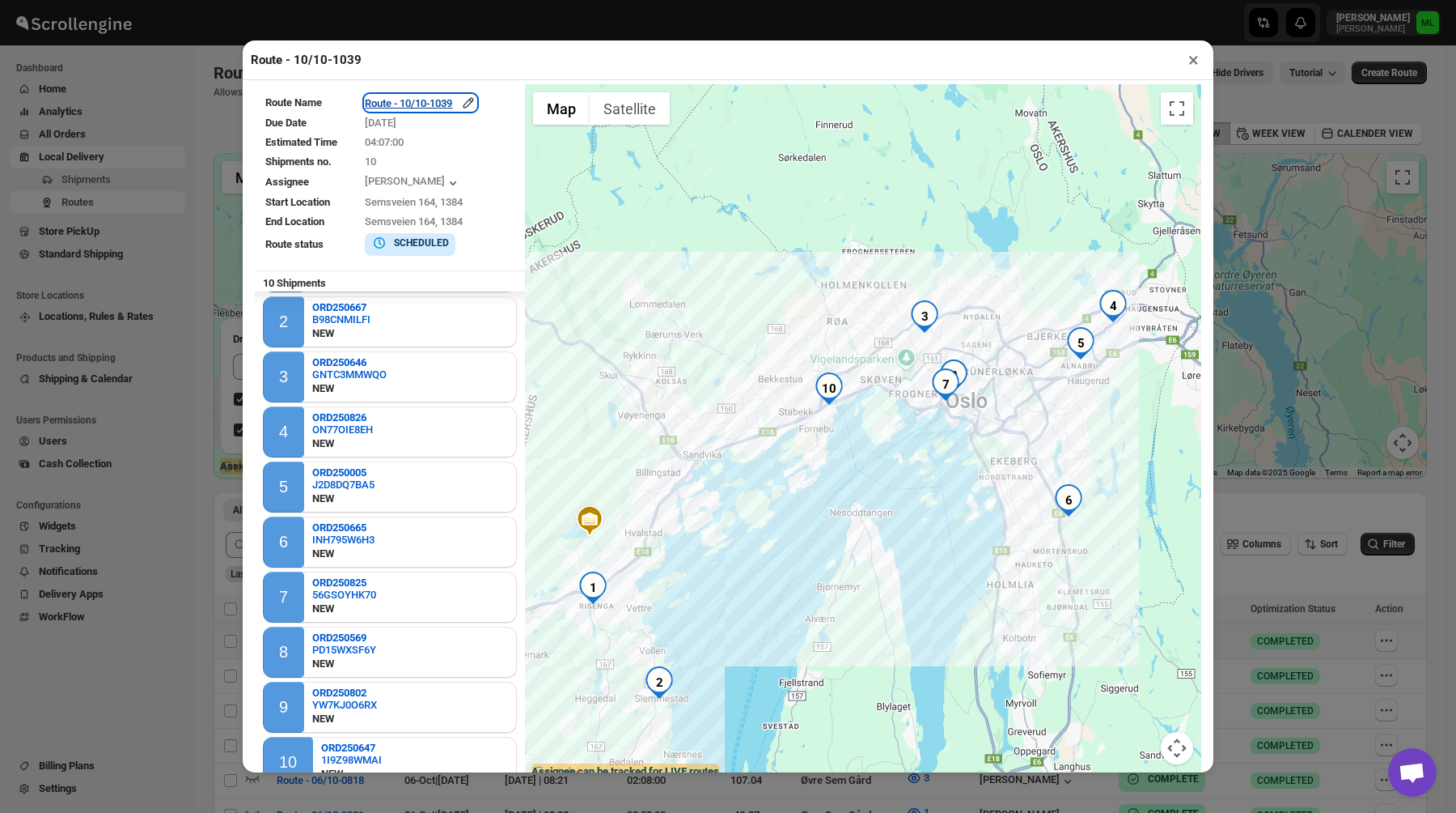
click at [474, 103] on icon "button" at bounding box center [469, 103] width 10 height 10
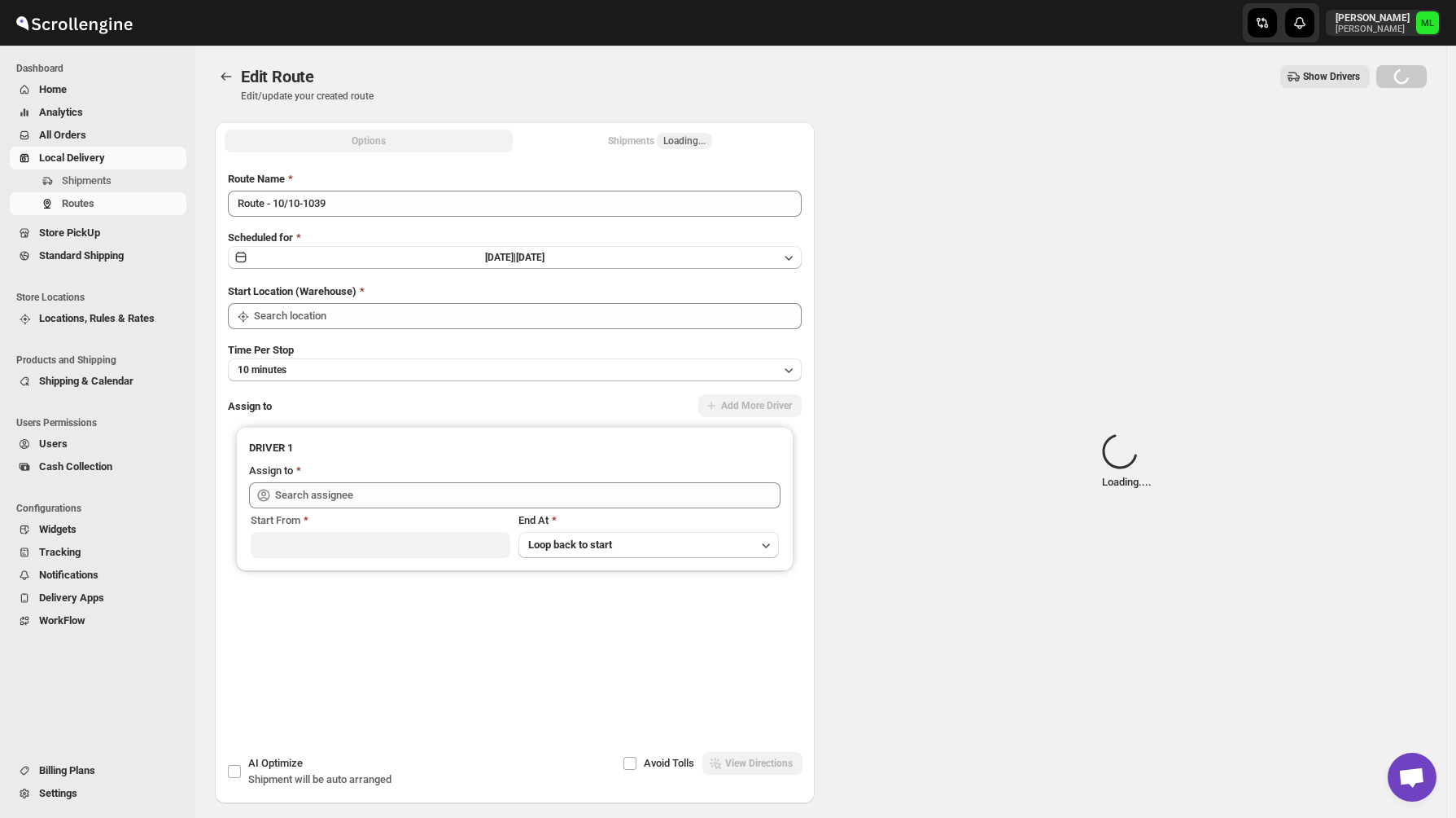
type input "Øvre Sem Gård"
type input "[PERSON_NAME] ([PERSON_NAME][EMAIL_ADDRESS][DOMAIN_NAME])"
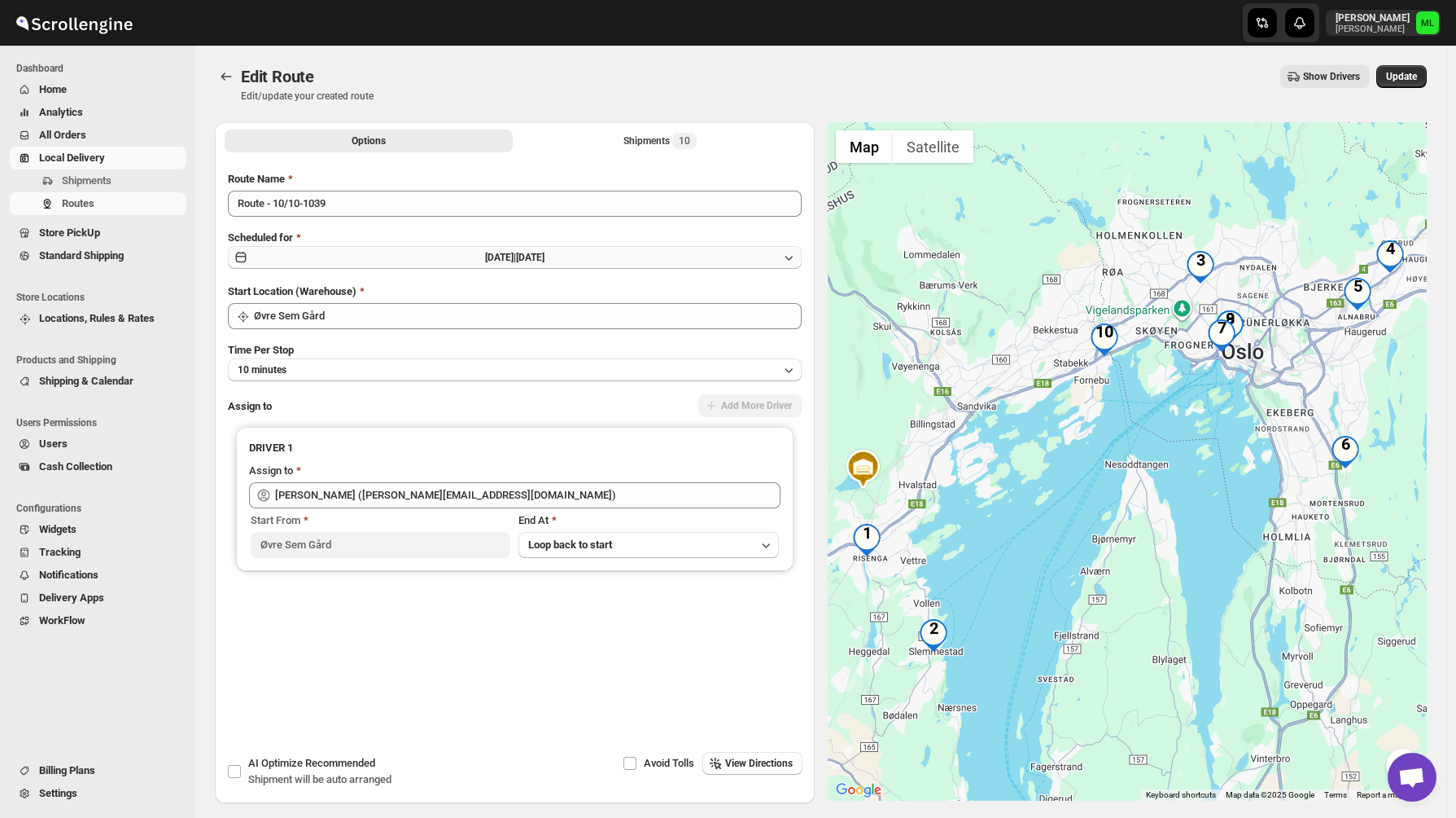
click at [430, 257] on button "[DATE] | [DATE]" at bounding box center [514, 257] width 574 height 23
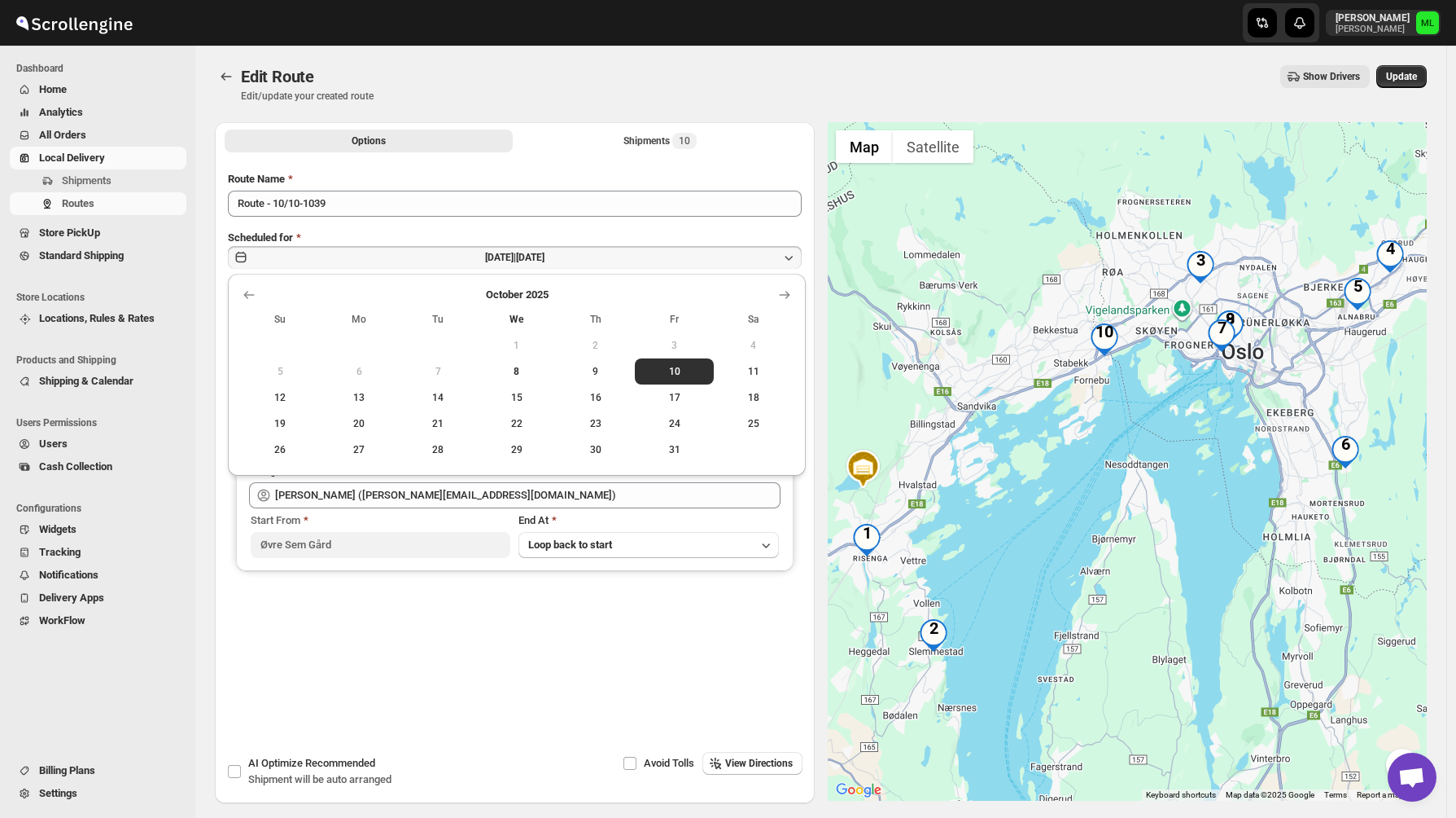
click at [647, 166] on div "Submit Route Name Route - 10/10-1039 Scheduled for [DATE] | [DATE] Start Locati…" at bounding box center [514, 426] width 600 height 537
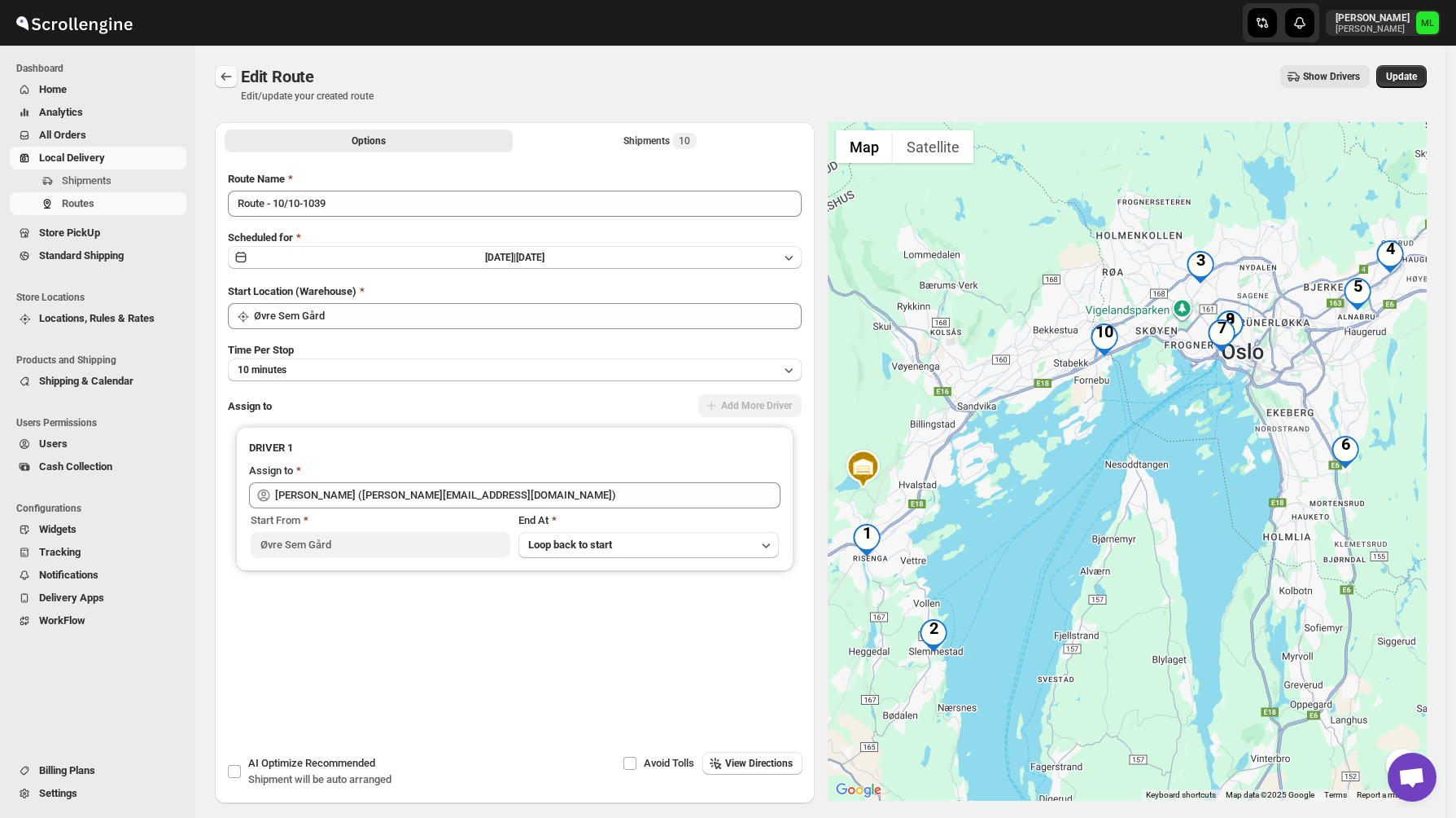
click at [233, 66] on button "Routes" at bounding box center [226, 77] width 23 height 23
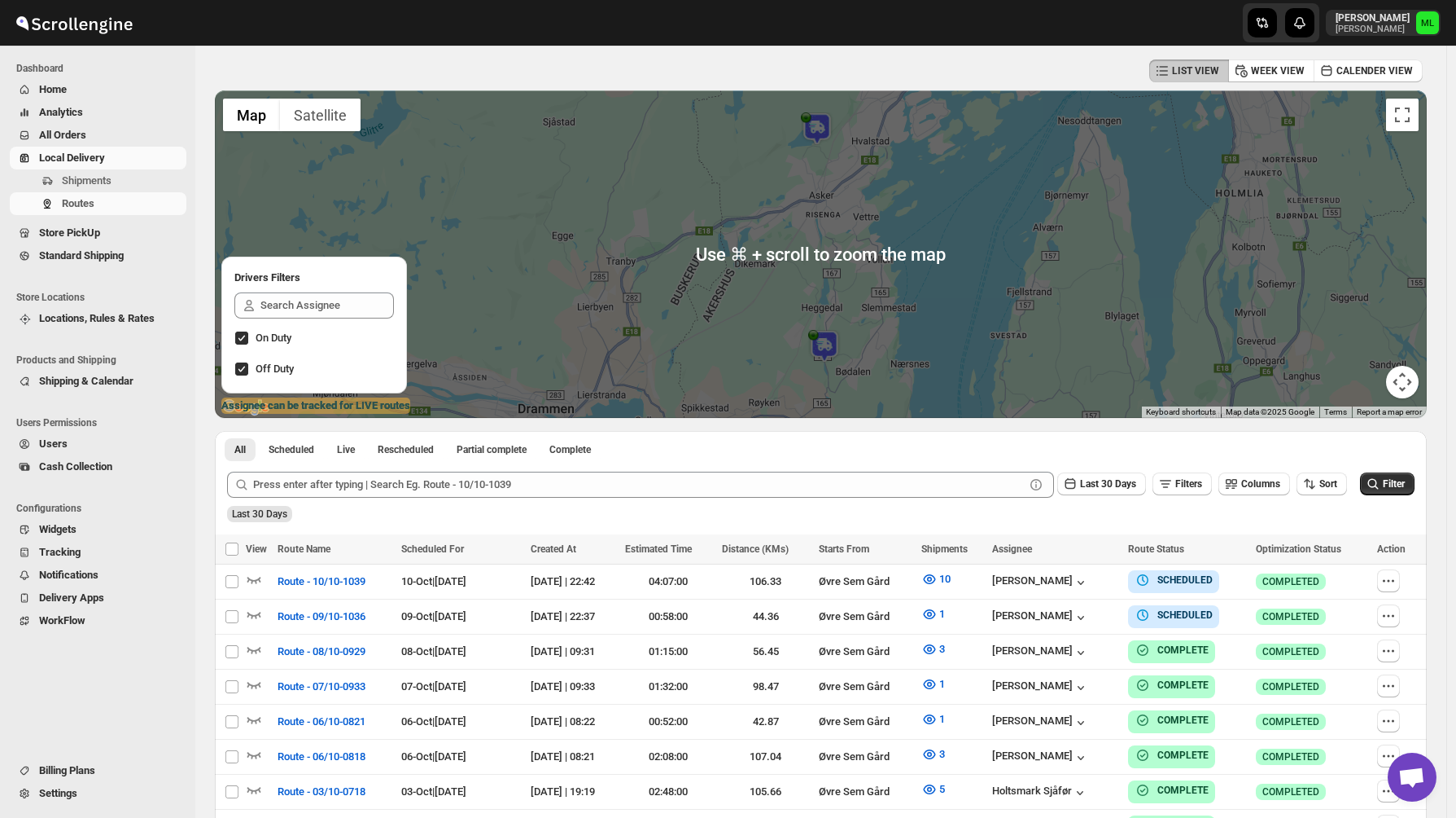
scroll to position [74, 0]
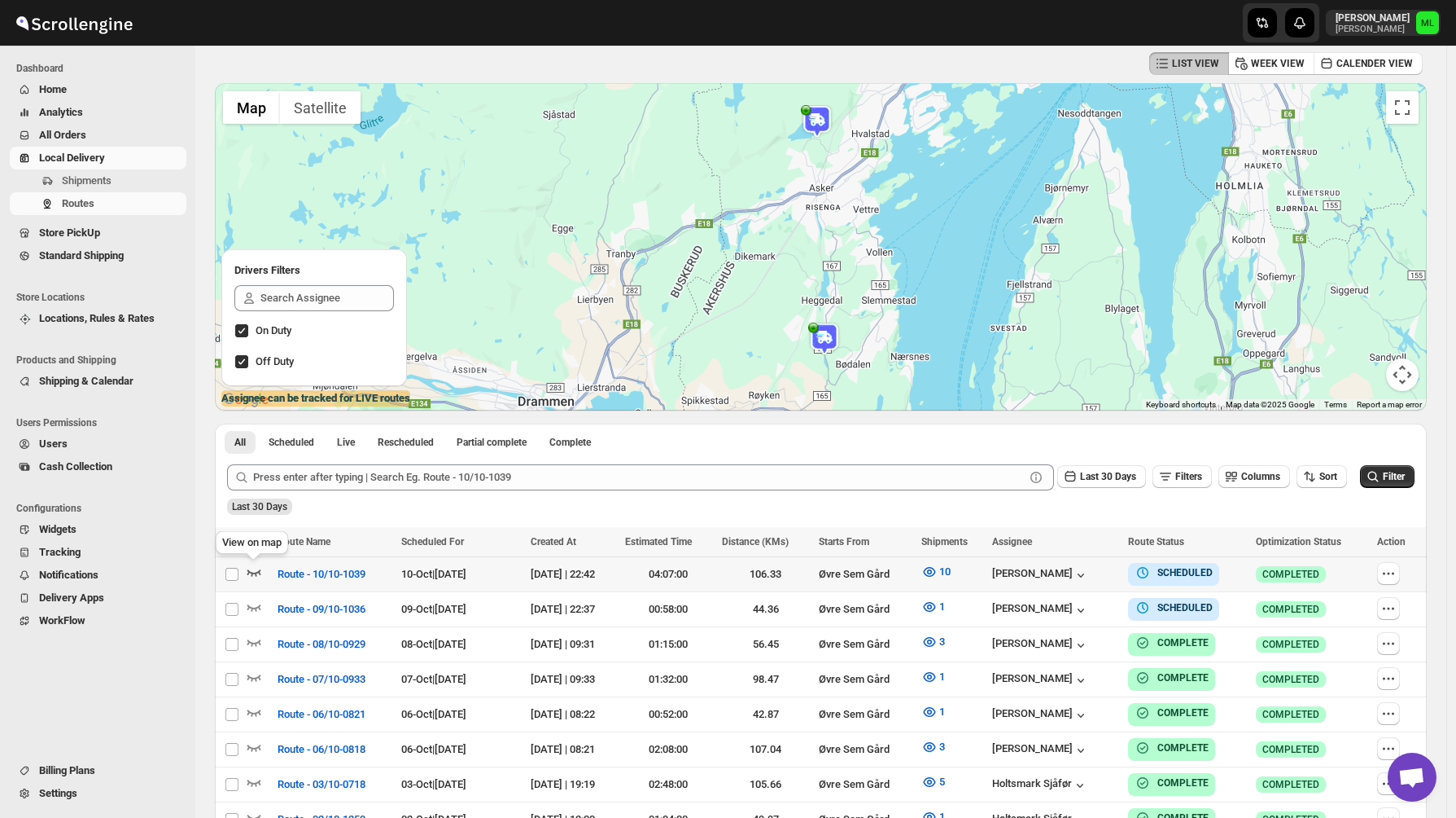
click at [259, 574] on icon "button" at bounding box center [254, 572] width 14 height 6
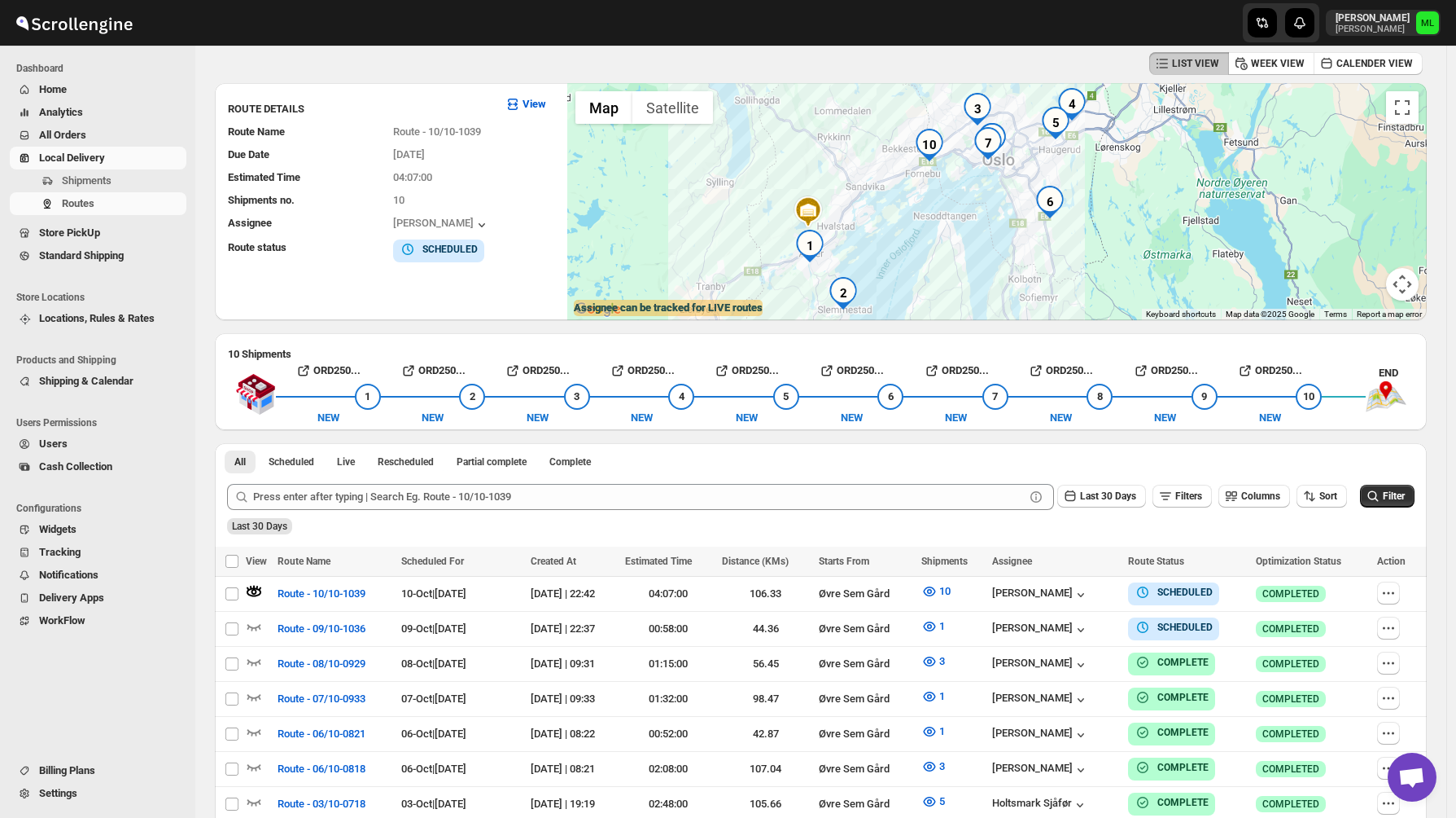
drag, startPoint x: 1039, startPoint y: 198, endPoint x: 1032, endPoint y: 249, distance: 51.5
click at [1032, 249] on div at bounding box center [997, 201] width 859 height 237
